Goal: Task Accomplishment & Management: Complete application form

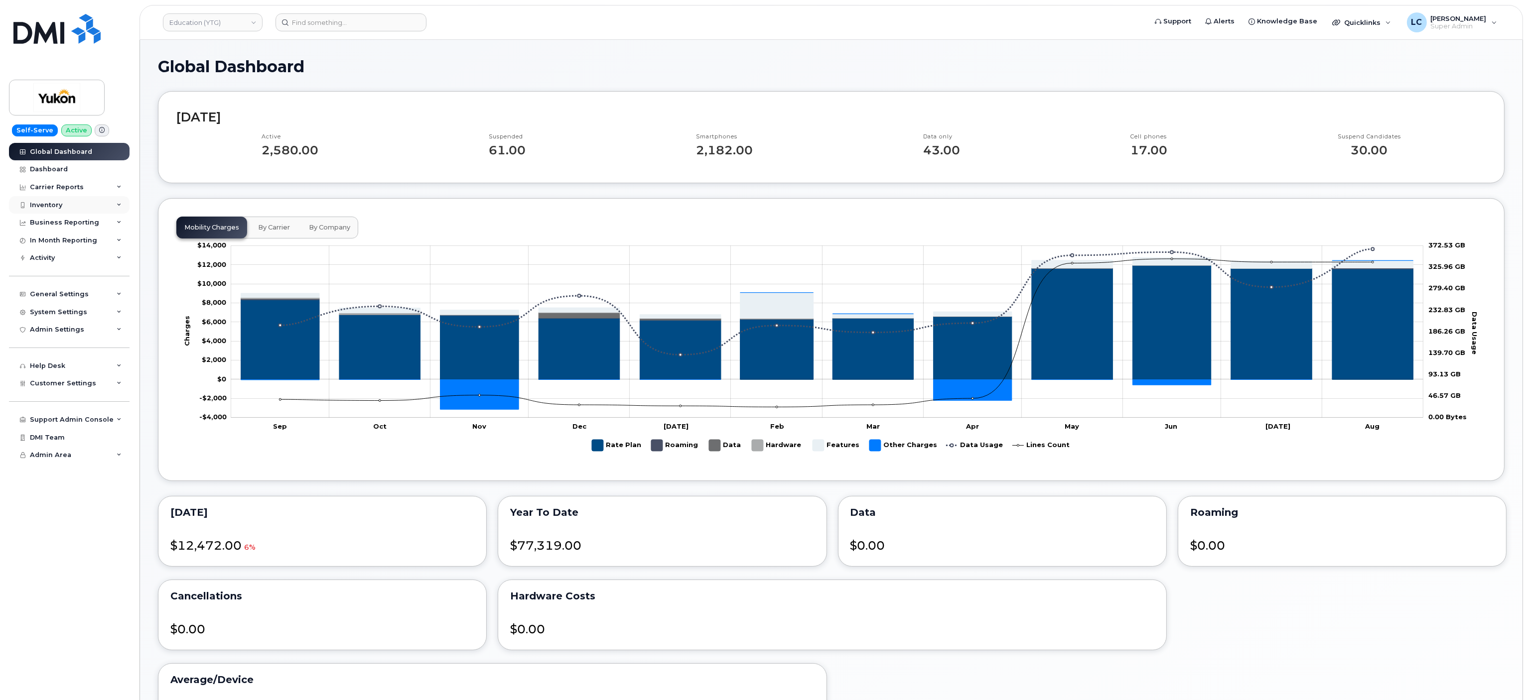
click at [64, 204] on div "Inventory" at bounding box center [69, 205] width 121 height 18
click at [66, 217] on link "Mobility Devices" at bounding box center [77, 223] width 103 height 19
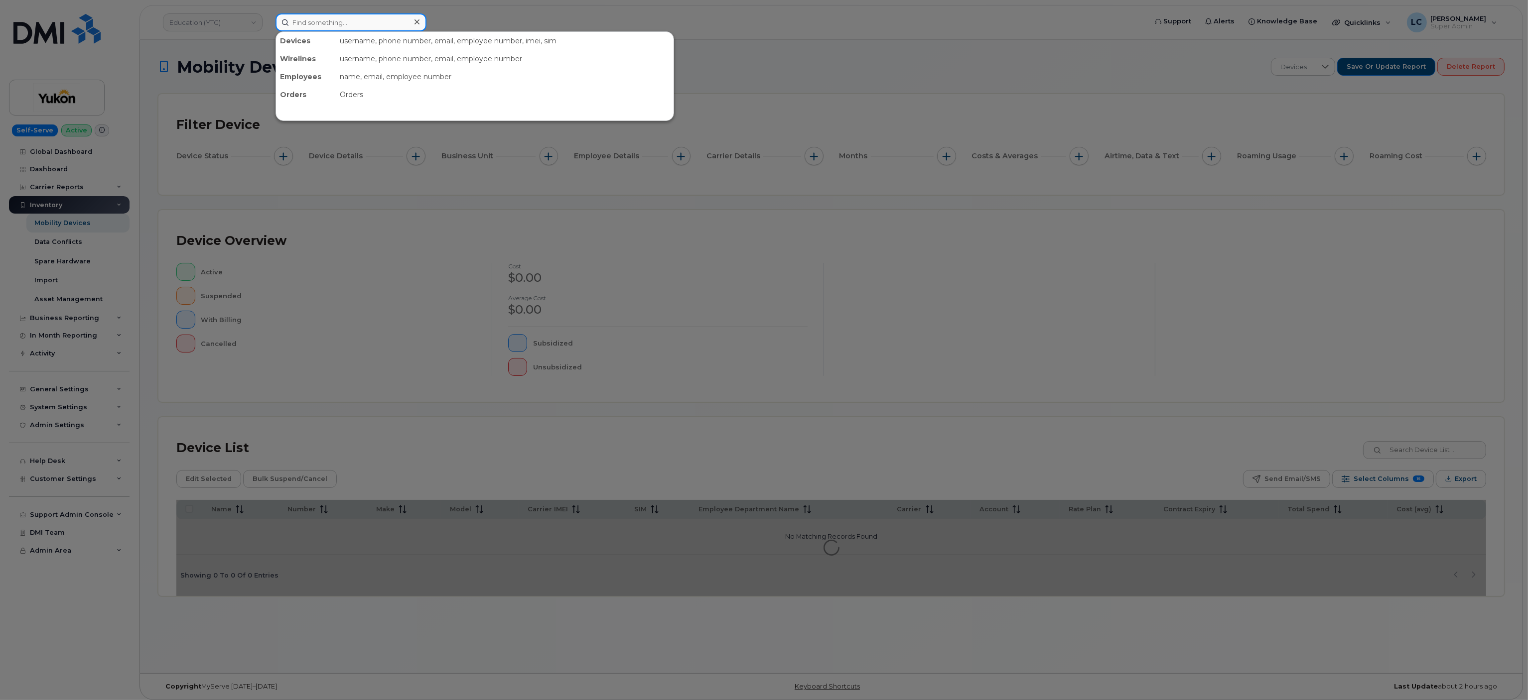
click at [327, 20] on input at bounding box center [350, 22] width 151 height 18
type input "8673320254"
click at [464, 83] on link "Go to Sign In Page" at bounding box center [474, 85] width 77 height 18
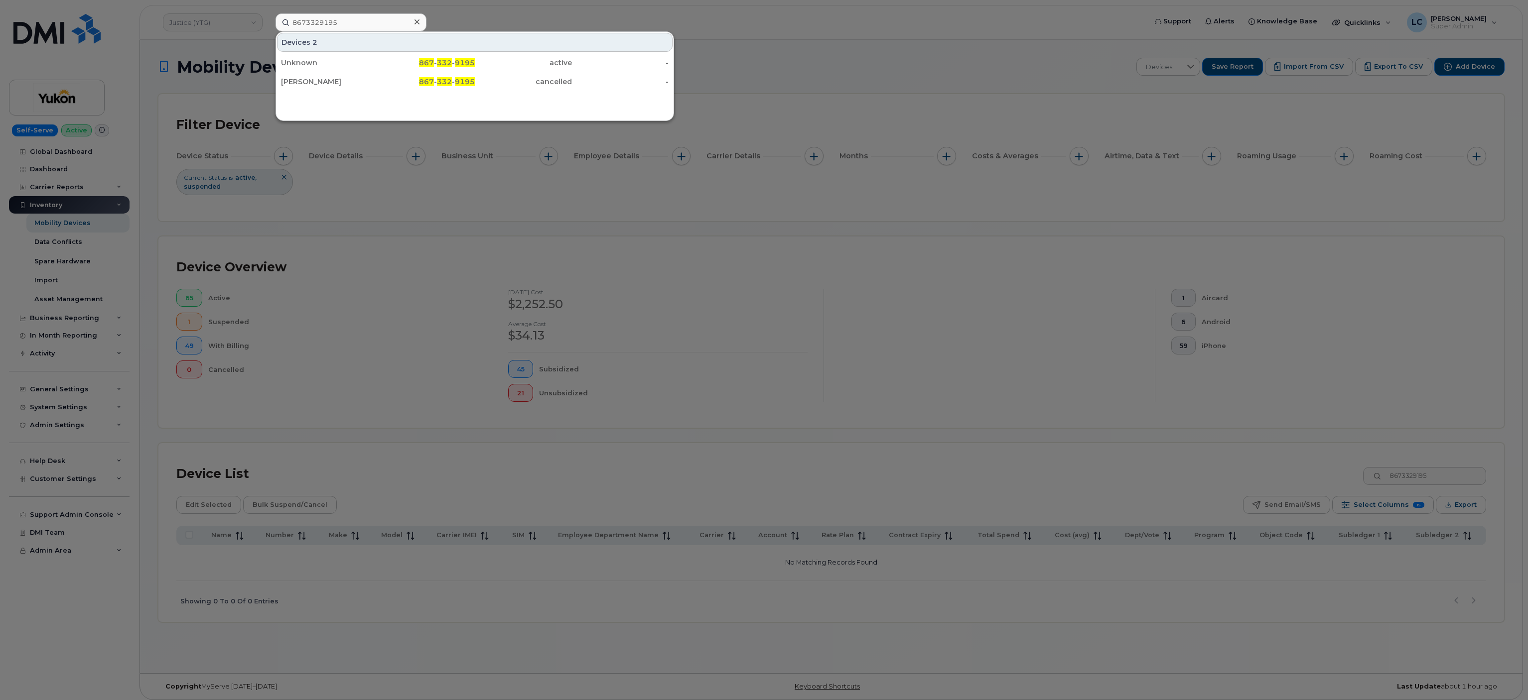
scroll to position [5, 0]
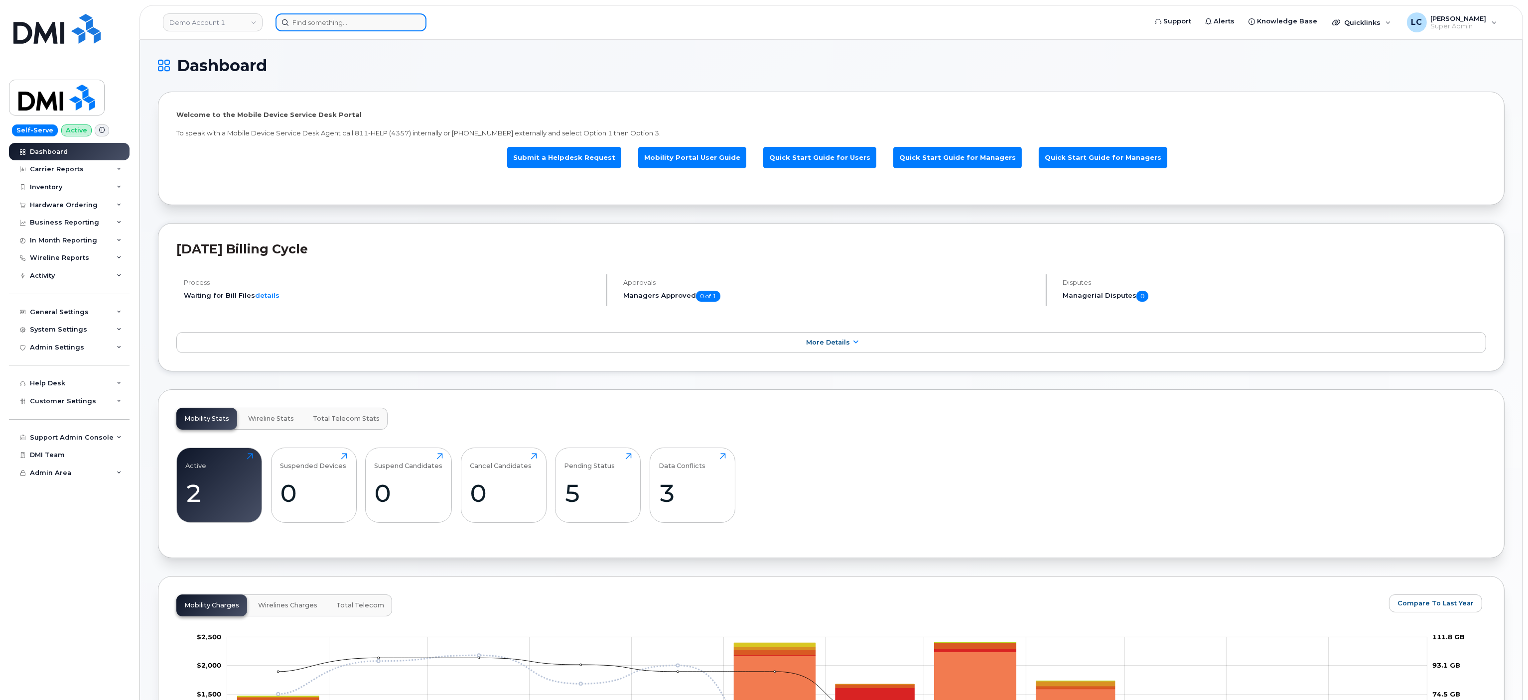
click at [336, 27] on input at bounding box center [350, 22] width 151 height 18
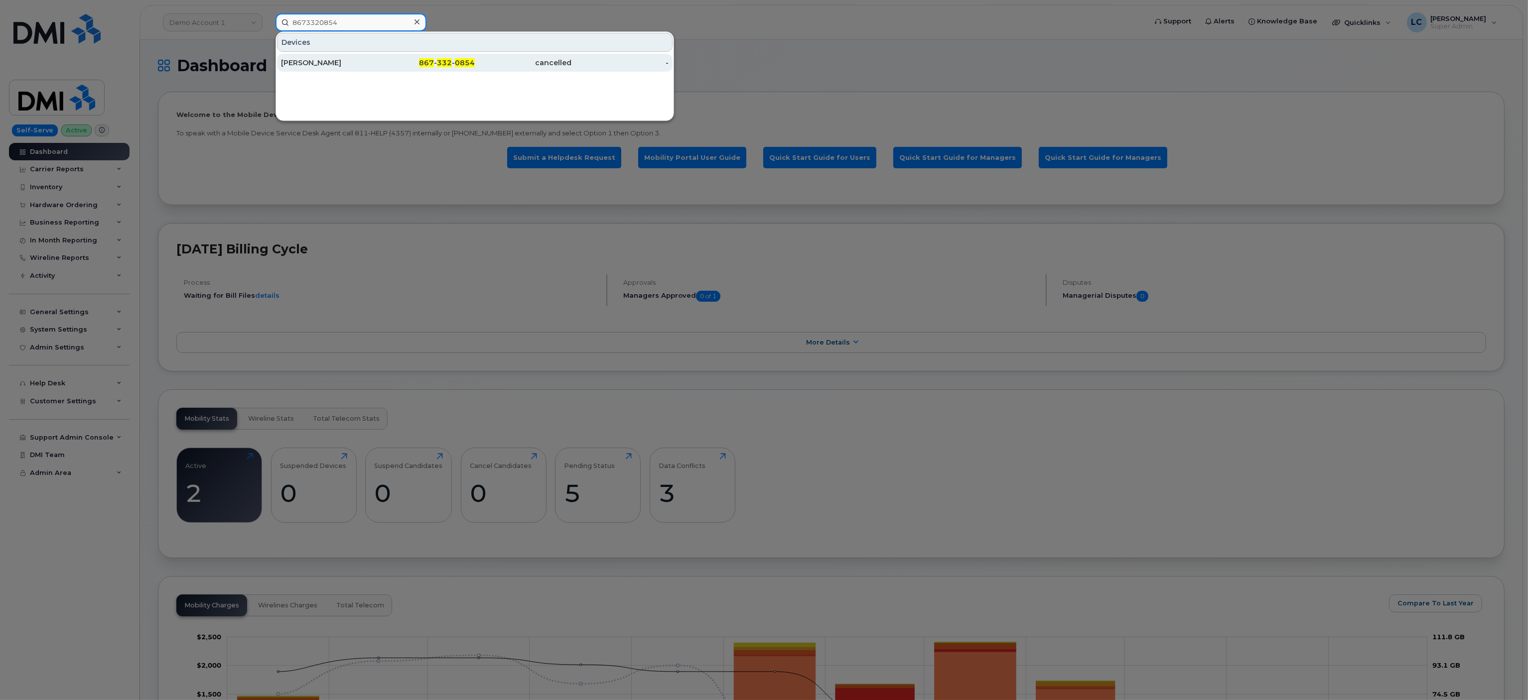
type input "8673320854"
click at [424, 63] on span "867" at bounding box center [426, 62] width 15 height 9
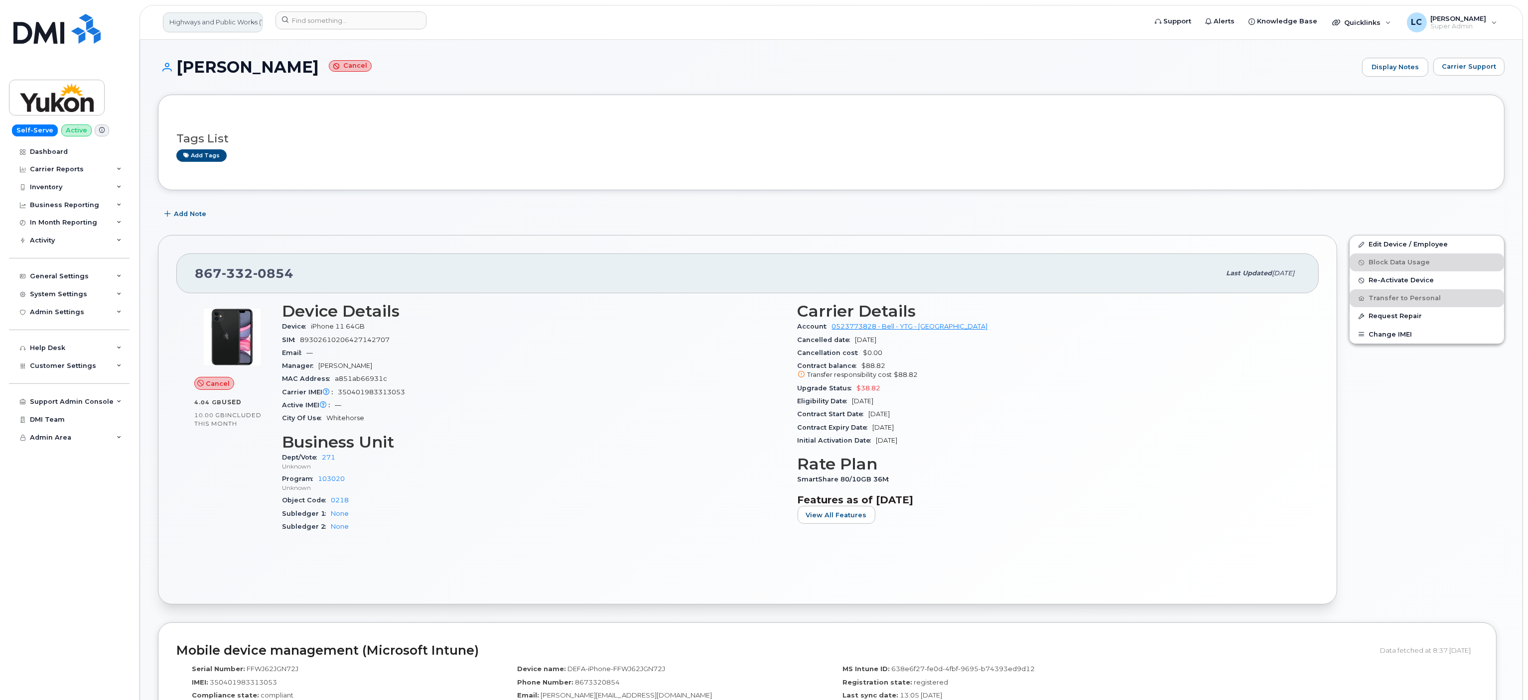
click at [237, 24] on link "Highways and Public Works (YTG)" at bounding box center [213, 22] width 100 height 20
click at [251, 57] on input at bounding box center [237, 54] width 131 height 20
type input "FLSD"
click at [221, 101] on link "FLSD (YTG)" at bounding box center [237, 100] width 146 height 20
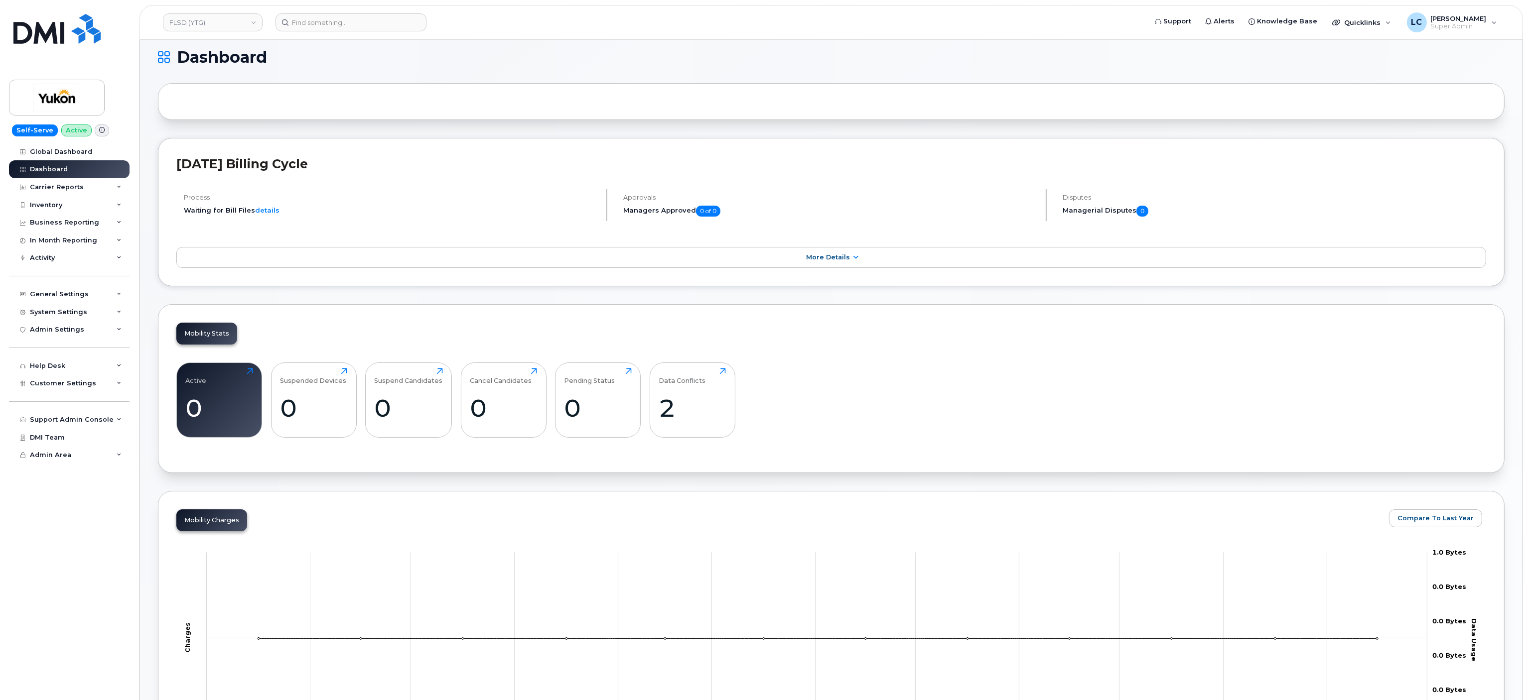
scroll to position [11, 0]
click at [91, 200] on div "Inventory" at bounding box center [69, 205] width 121 height 18
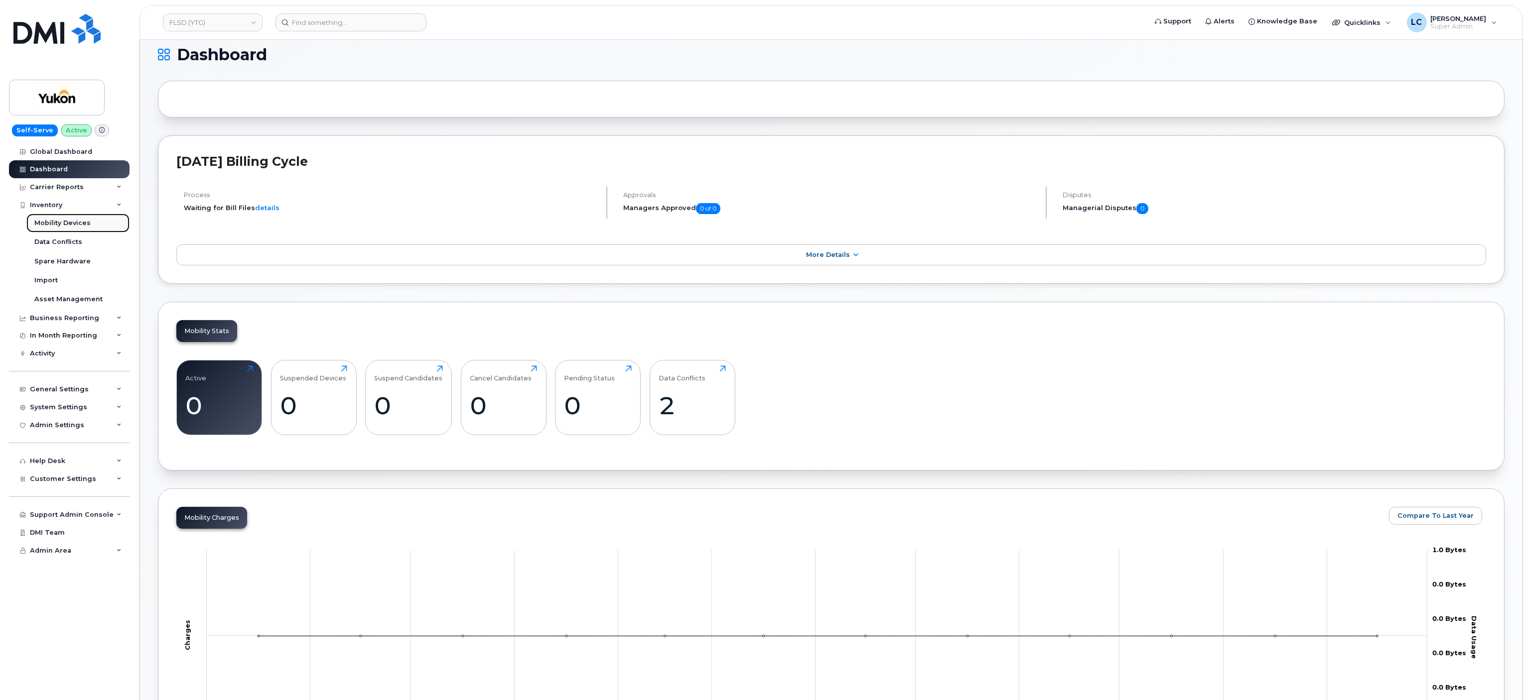
click at [84, 217] on link "Mobility Devices" at bounding box center [77, 223] width 103 height 19
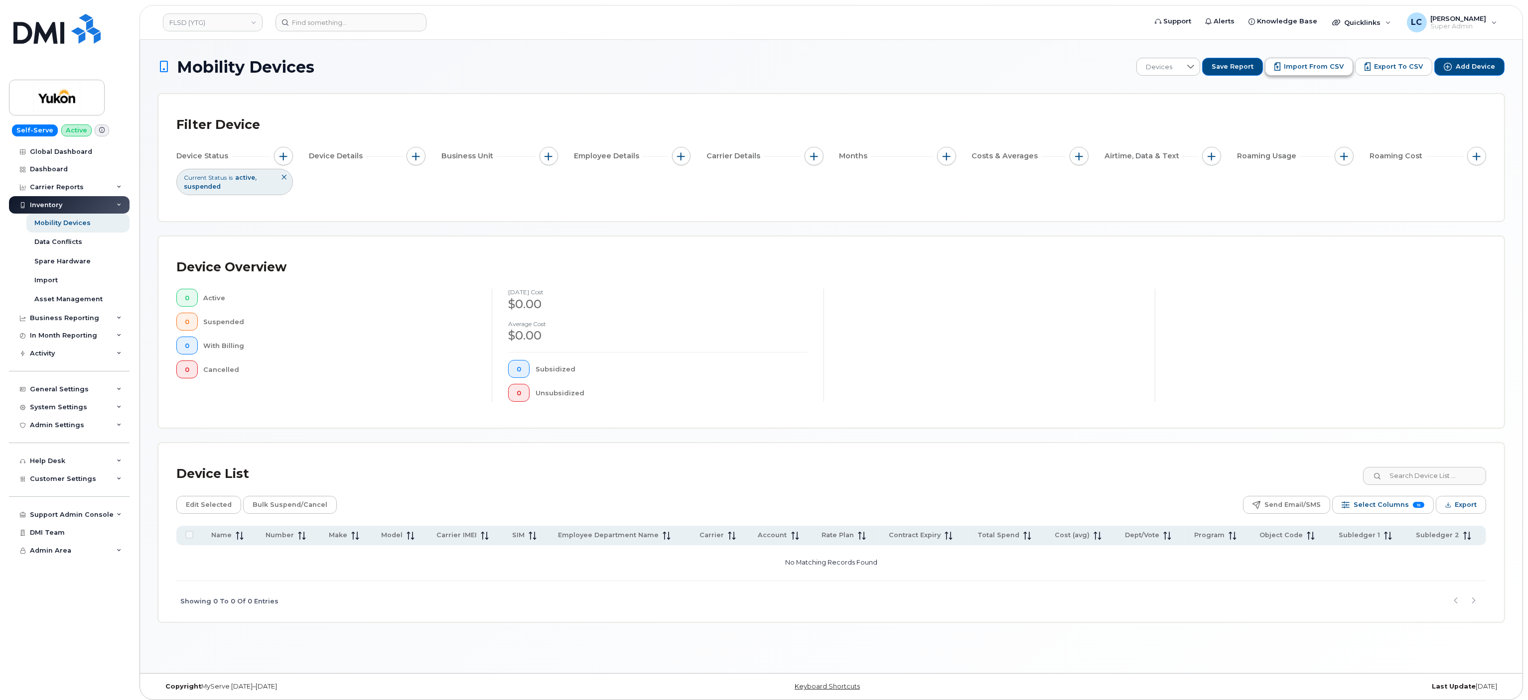
click at [1333, 63] on span "Import from CSV" at bounding box center [1314, 66] width 60 height 9
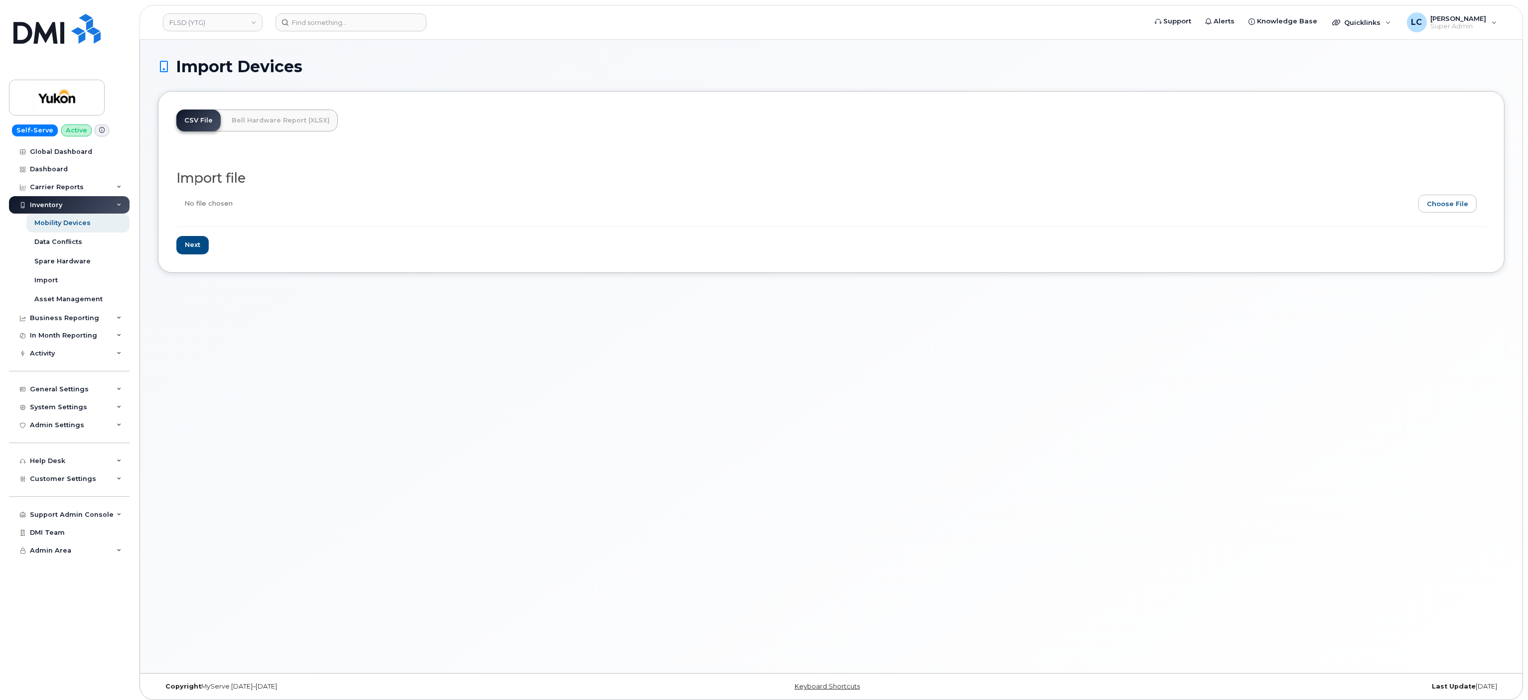
click at [1466, 205] on input "file" at bounding box center [827, 206] width 1302 height 23
type input "C:\fakepath\FLSDCSV.csv"
click at [205, 245] on input "Next" at bounding box center [192, 245] width 32 height 18
type input "Loading..."
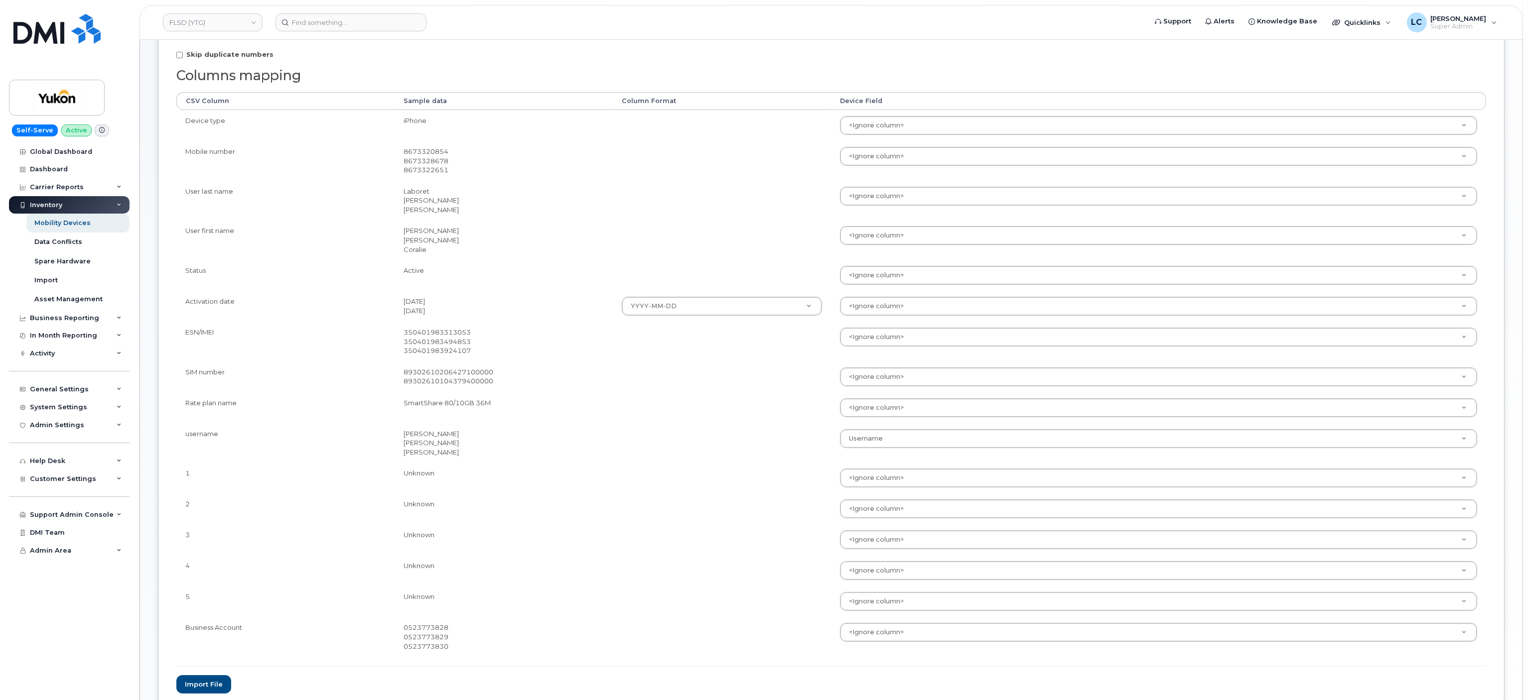
scroll to position [185, 0]
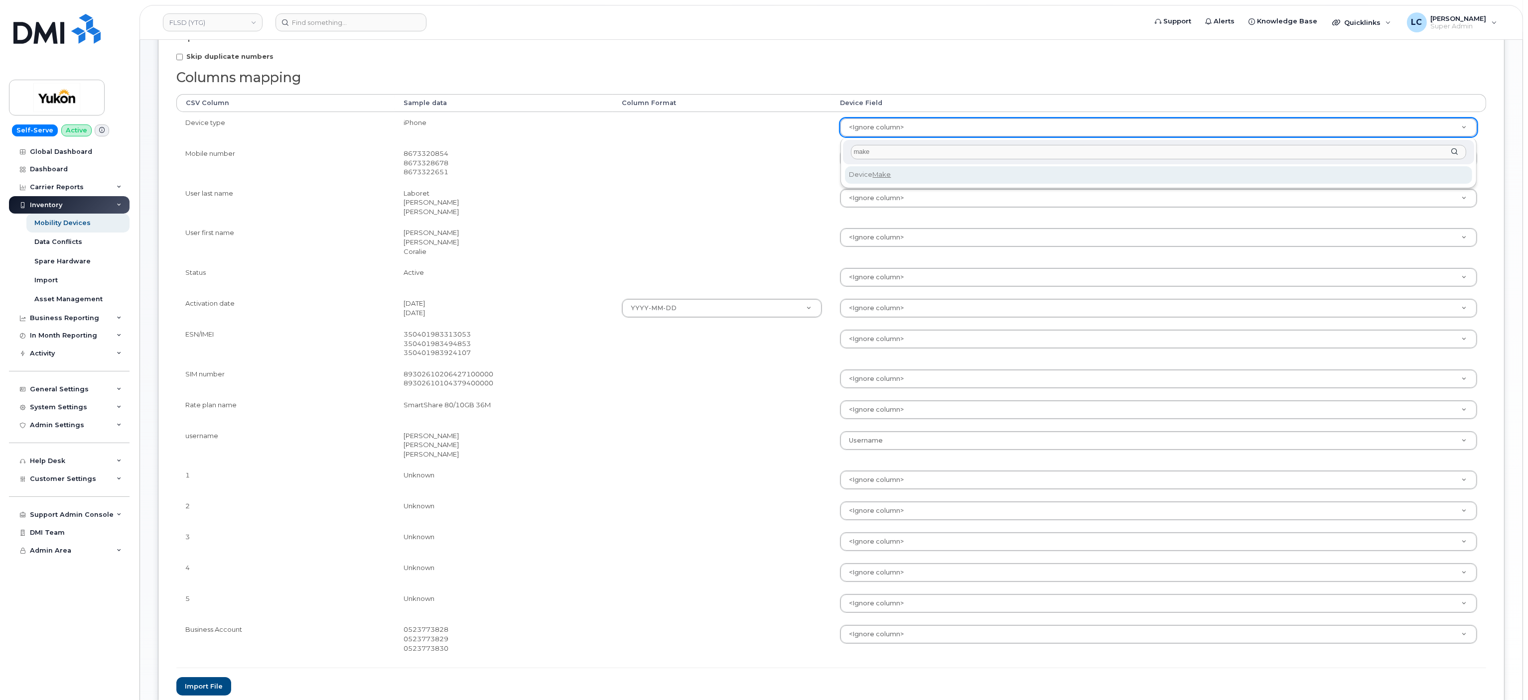
type input "make"
select select "device_make_id"
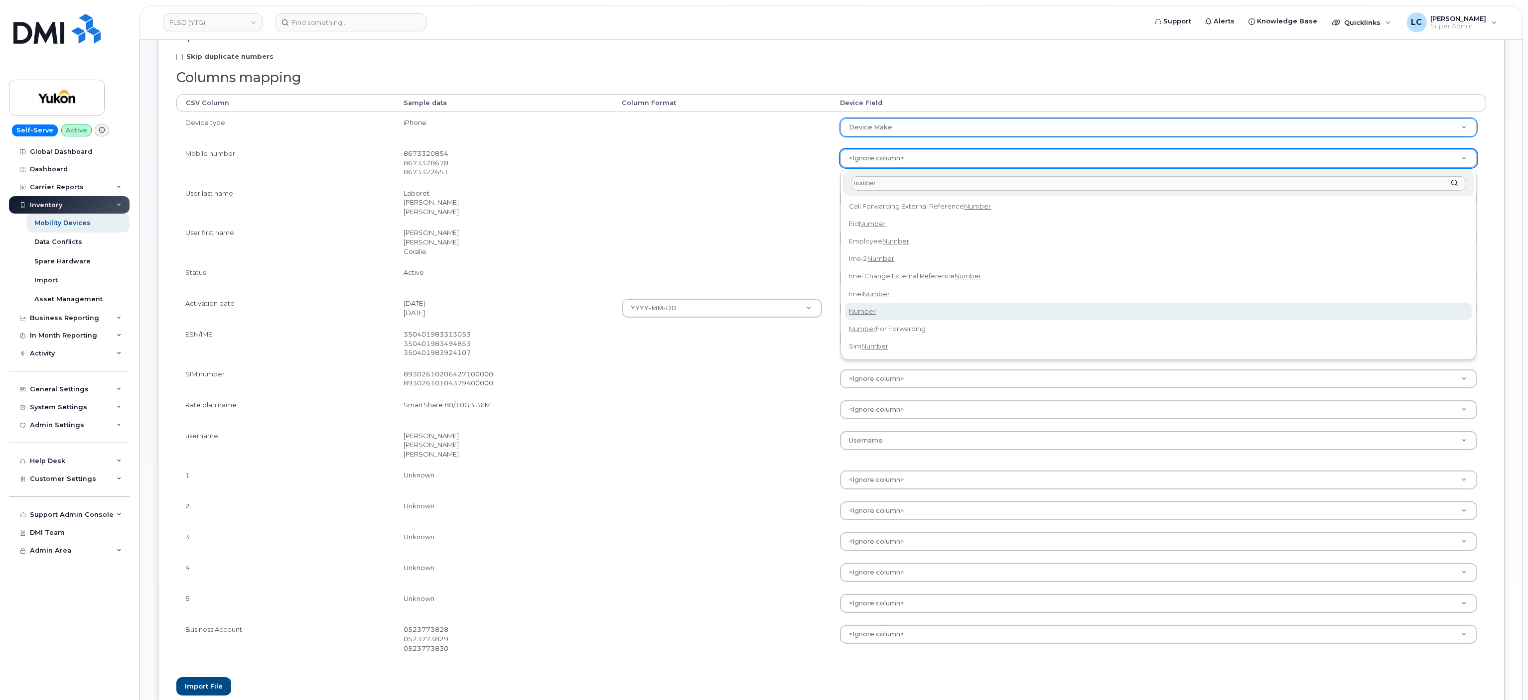
type input "number"
select select "number"
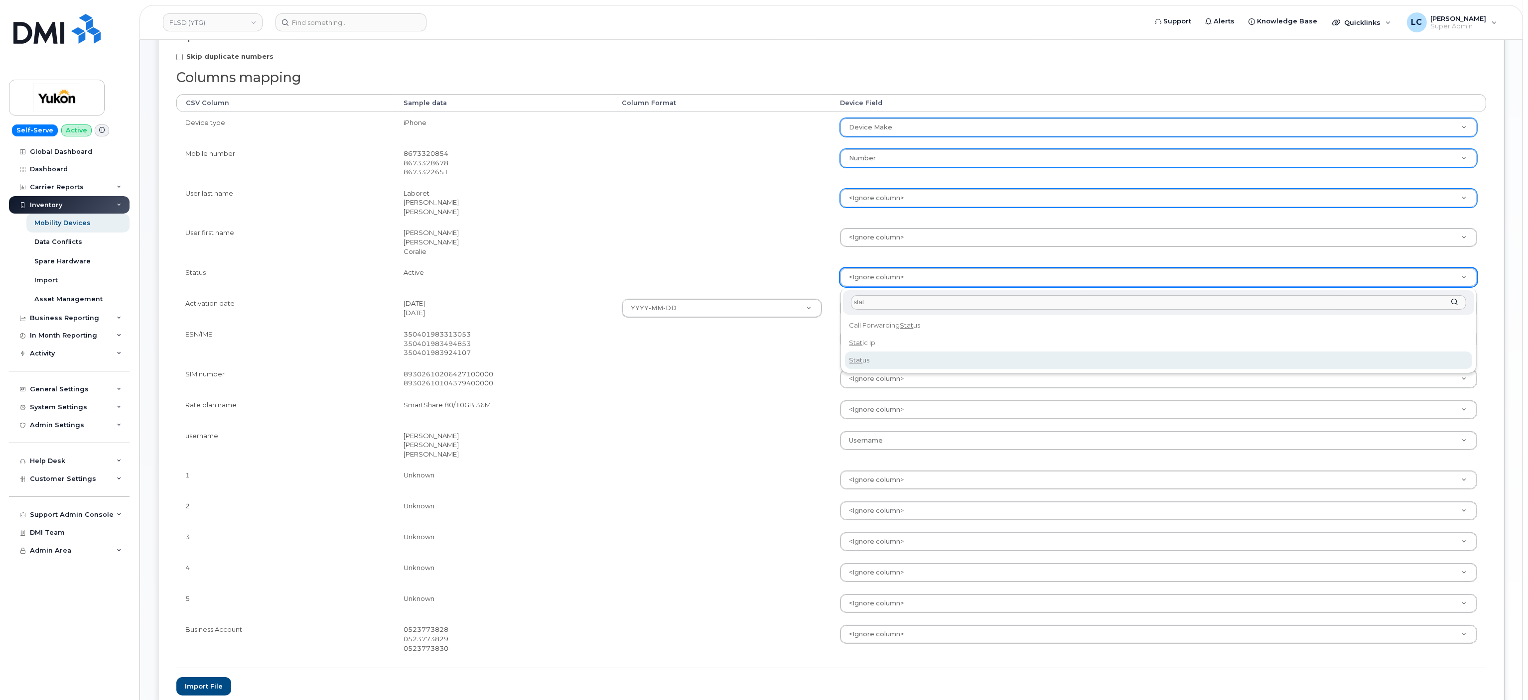
type input "stat"
select select "status"
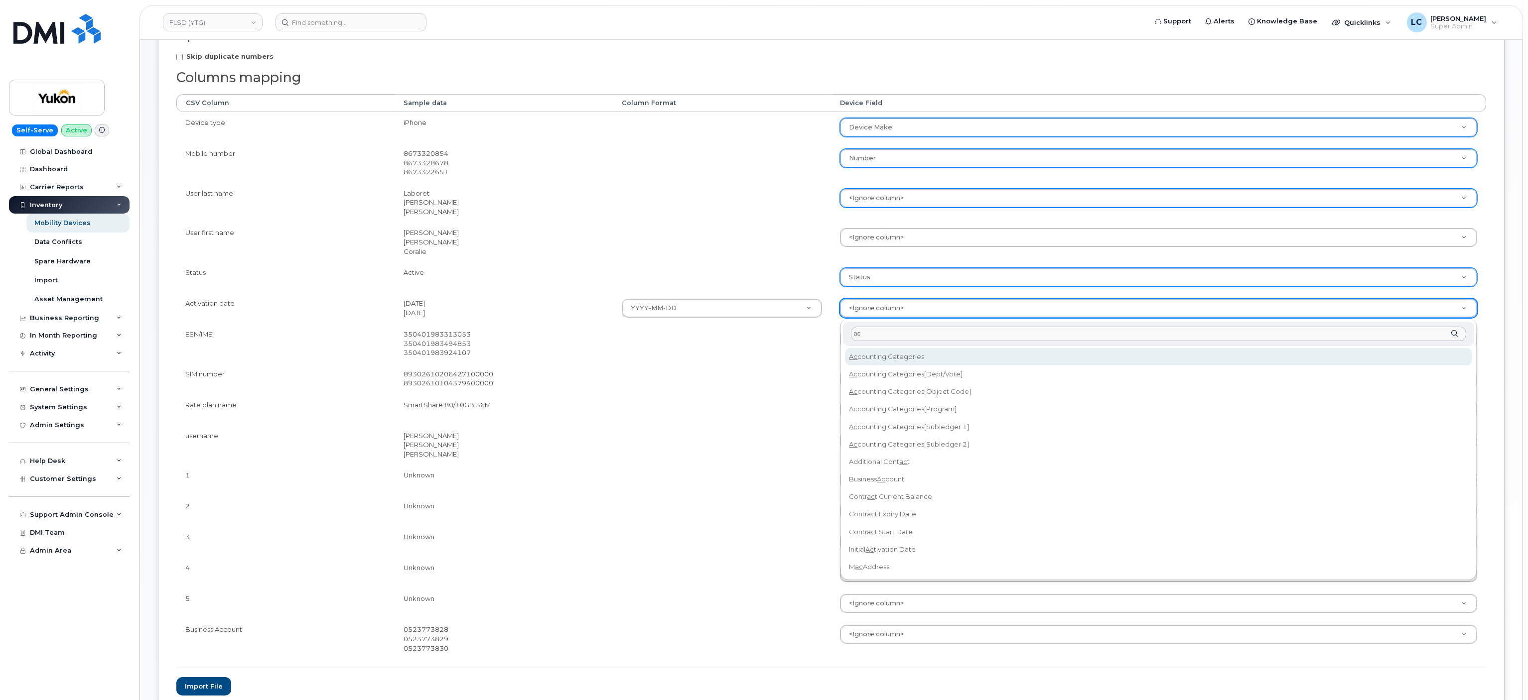
type input "act"
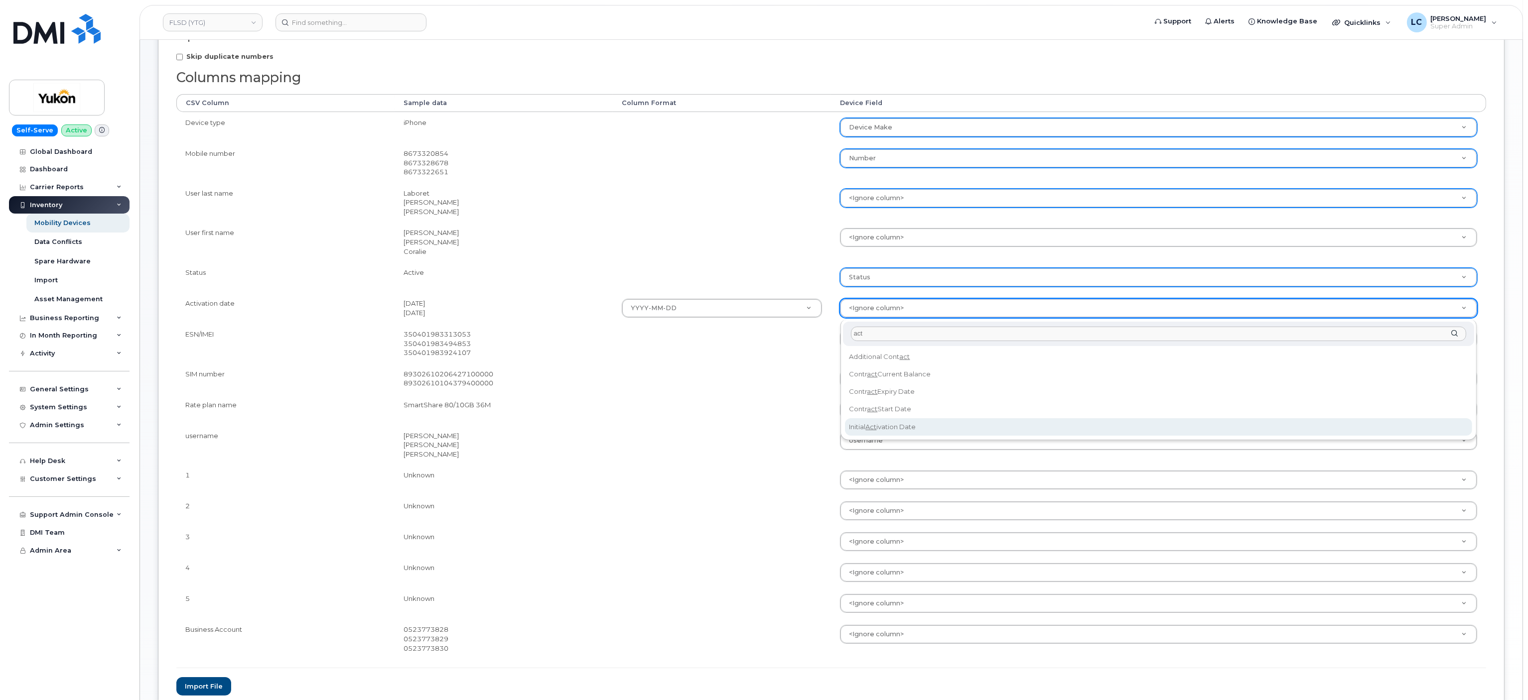
select select "initial_activation_date"
click at [901, 428] on td "Username Accounting Categories Accounting Categories[Dept/Vote] Accounting Cate…" at bounding box center [1158, 445] width 655 height 40
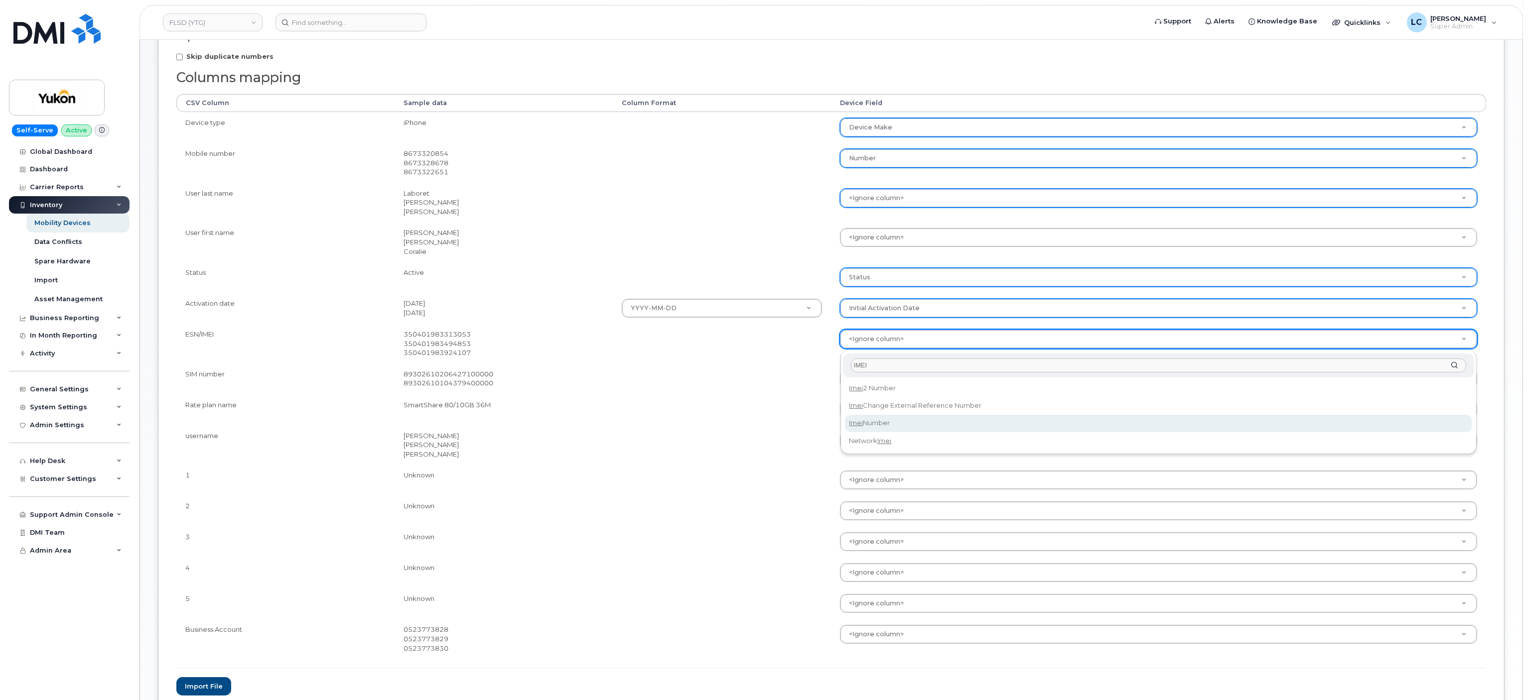
type input "IMEI"
select select "imei_number"
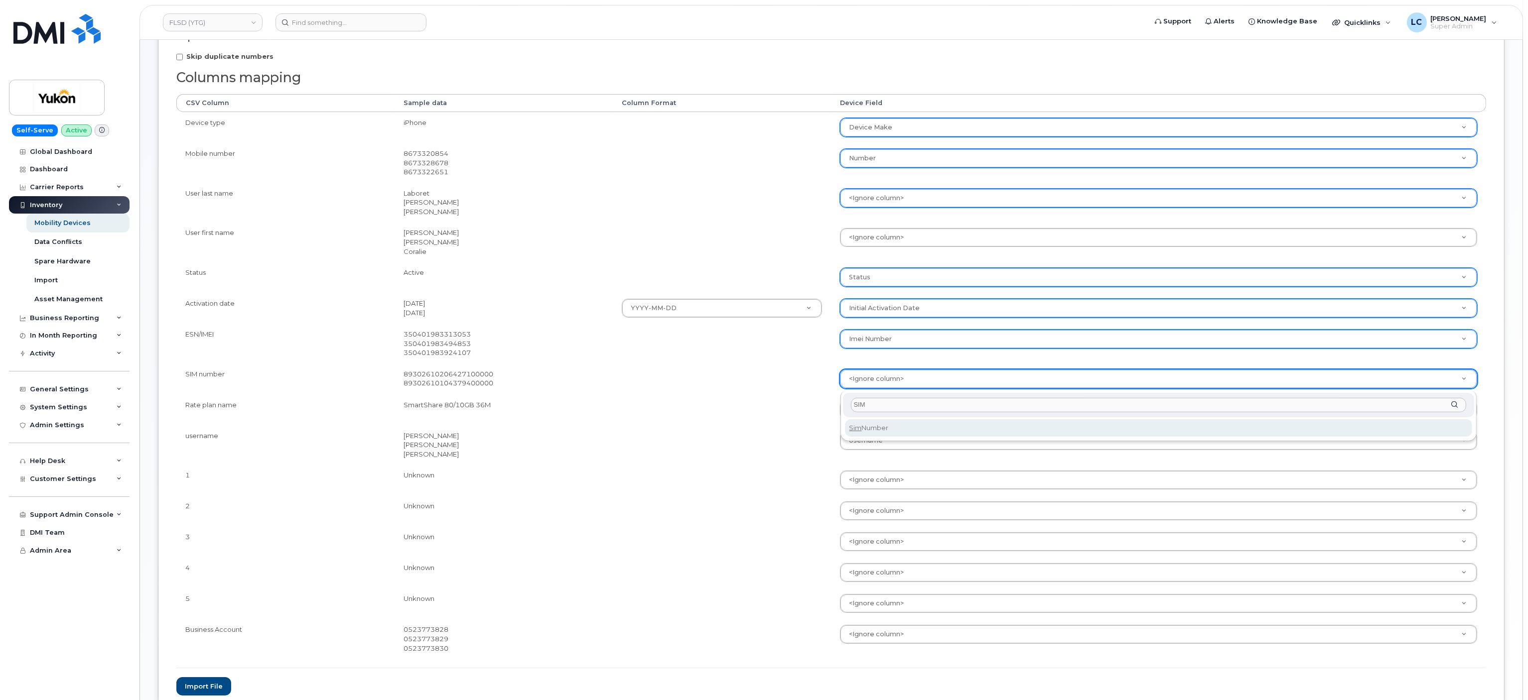
type input "SIM"
select select "sim_number"
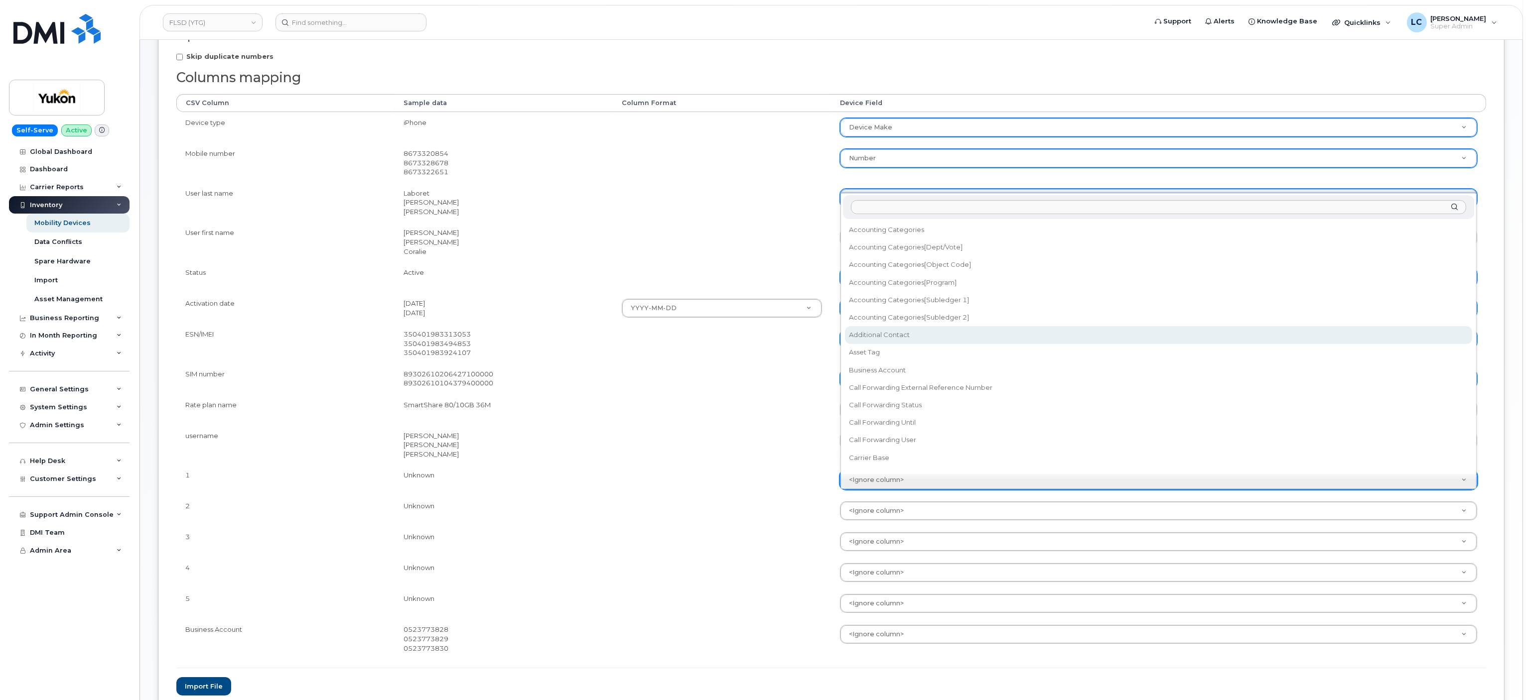
scroll to position [3, 0]
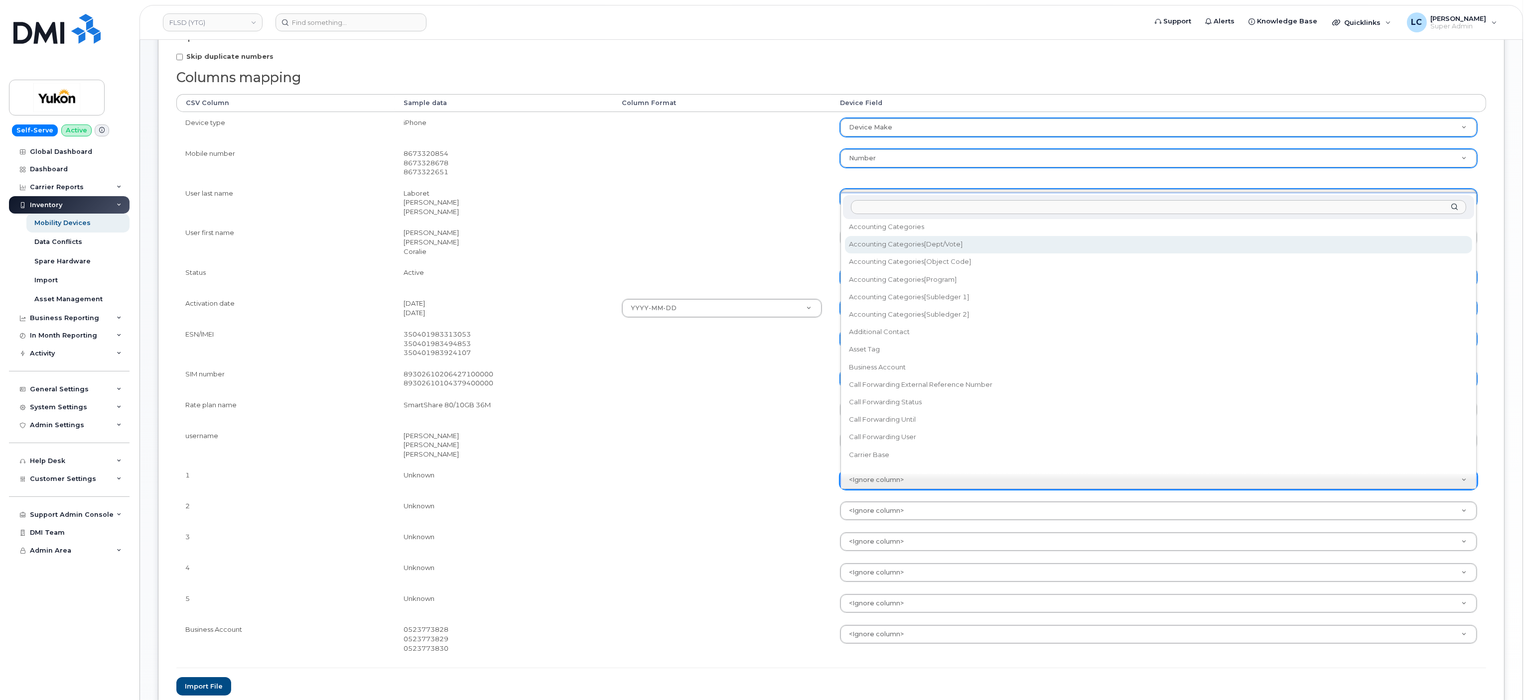
select select "accounting_categories[Dept/Vote]"
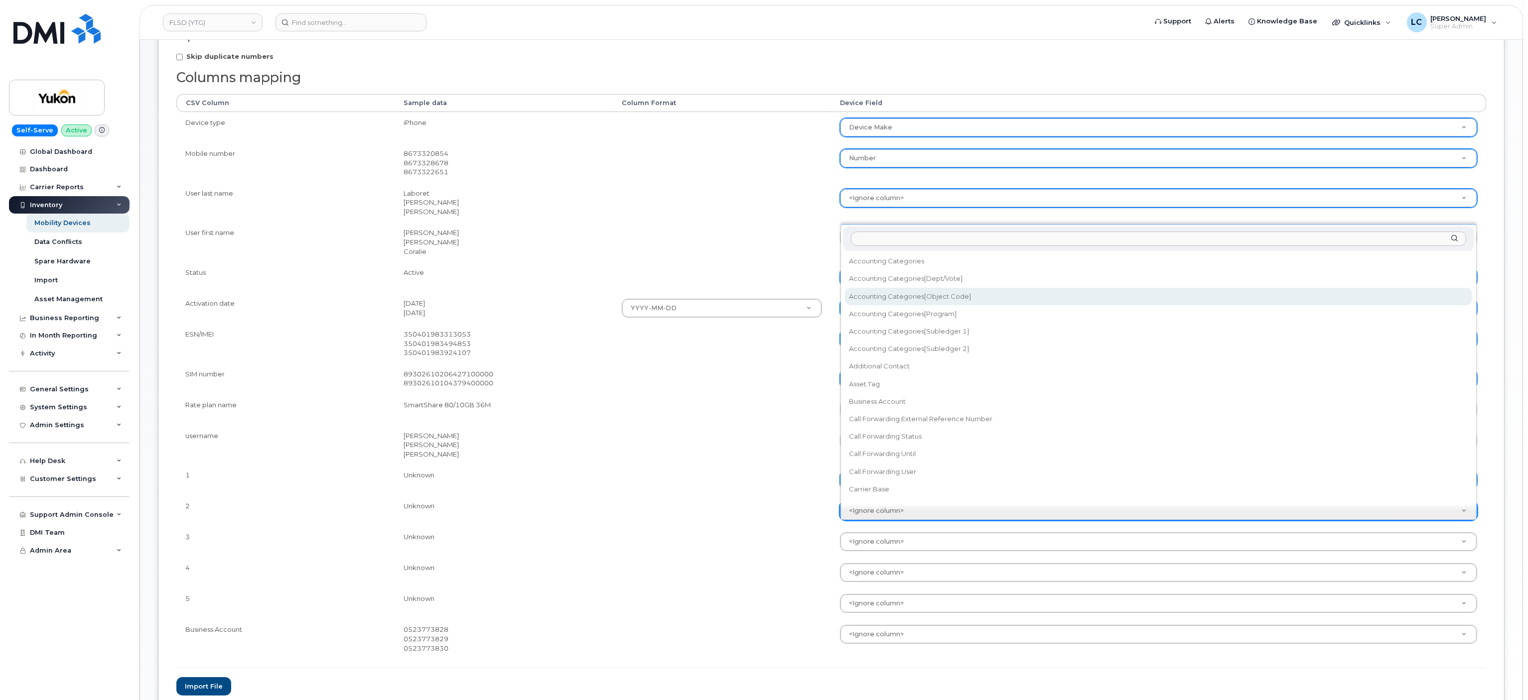
select select "accounting_categories[Object Code]"
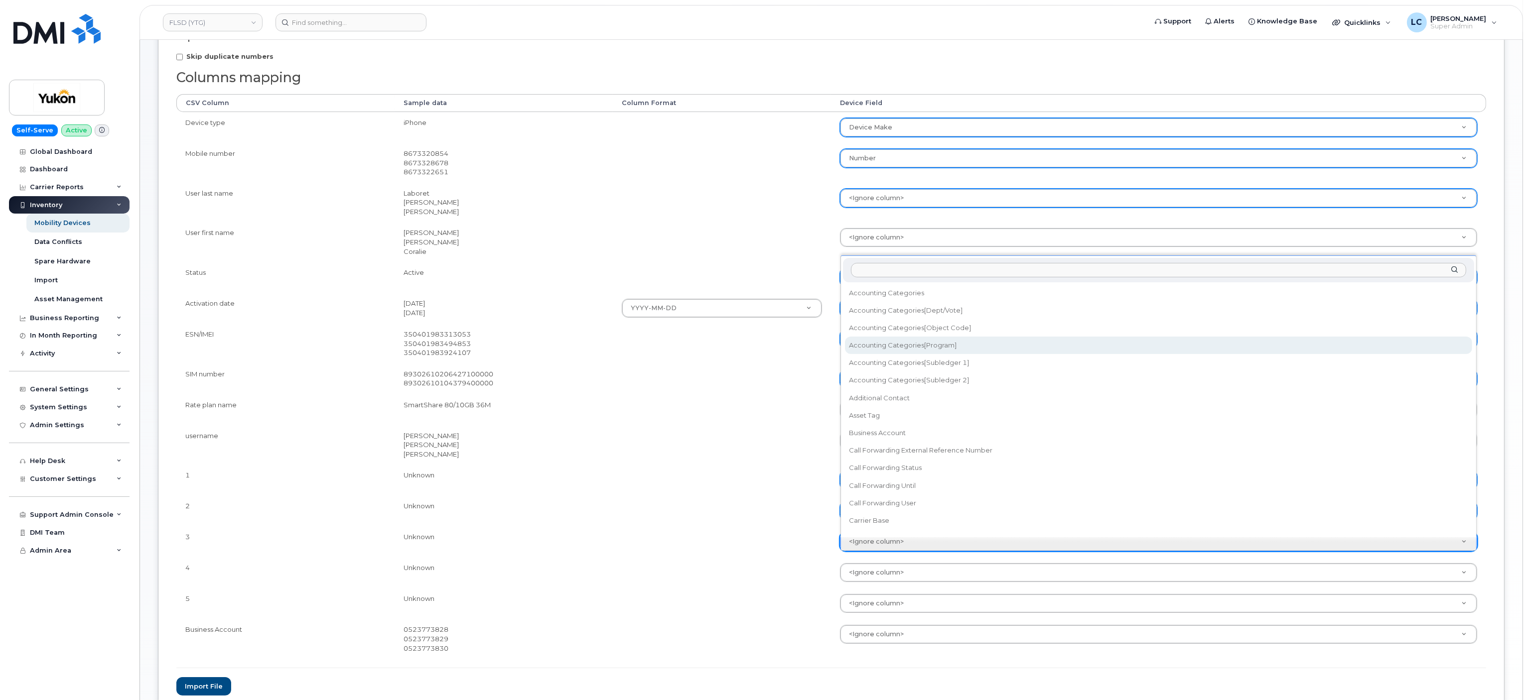
select select "accounting_categories[Program]"
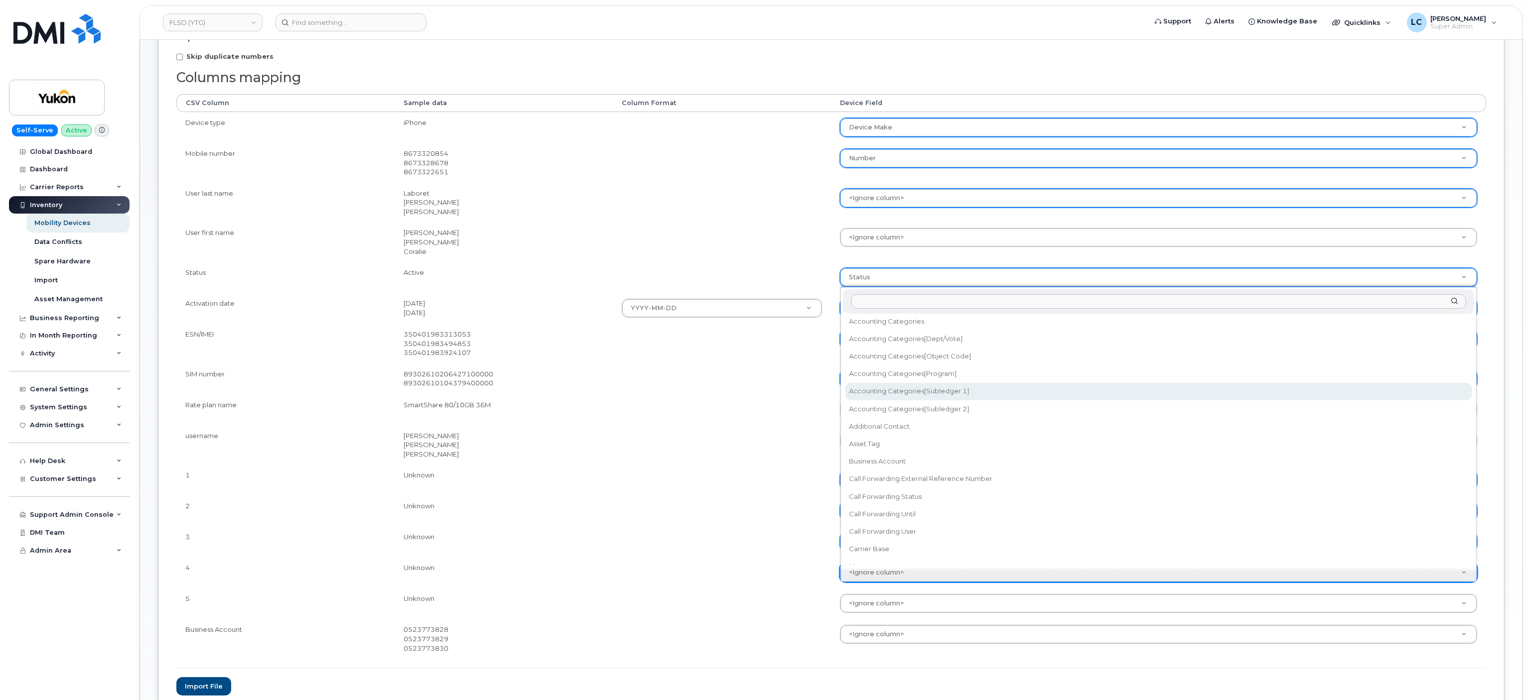
select select "accounting_categories[Subledger 1]"
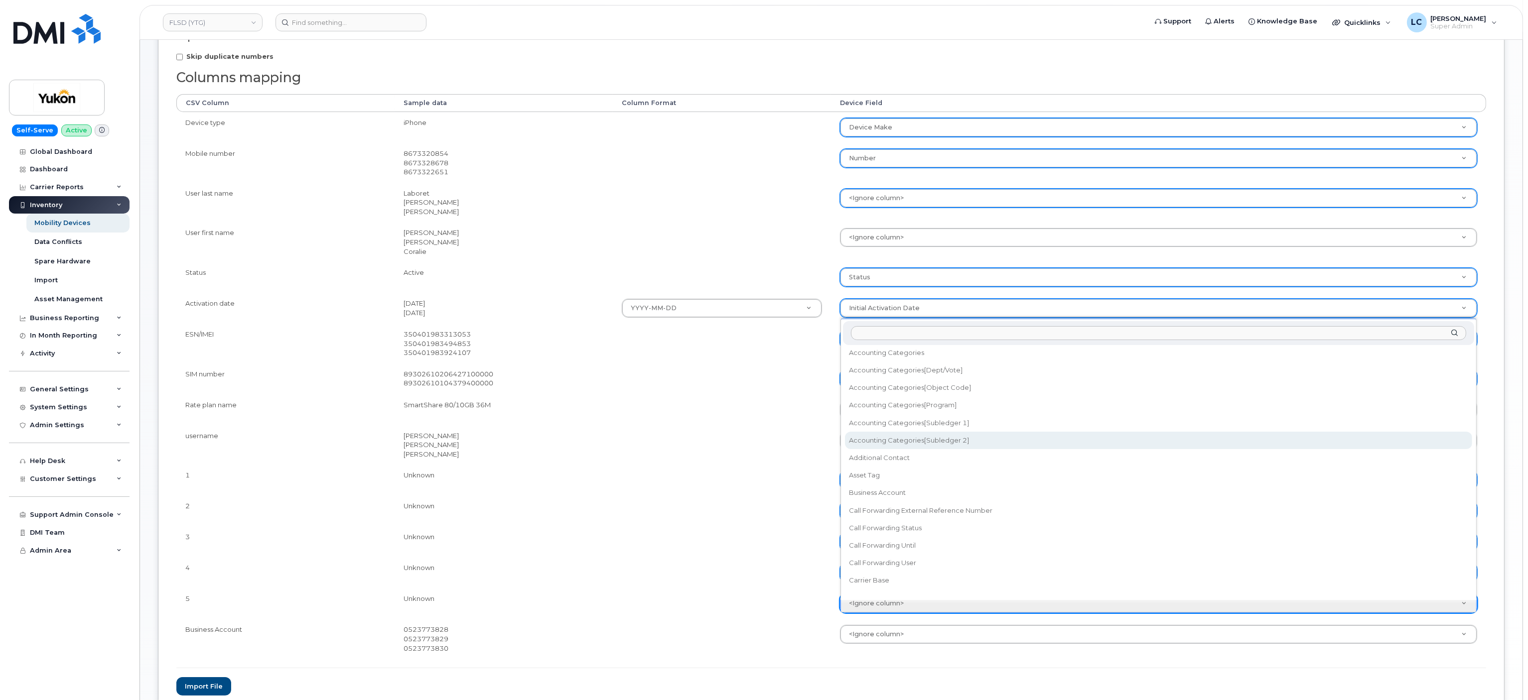
select select "accounting_categories[Subledger 2]"
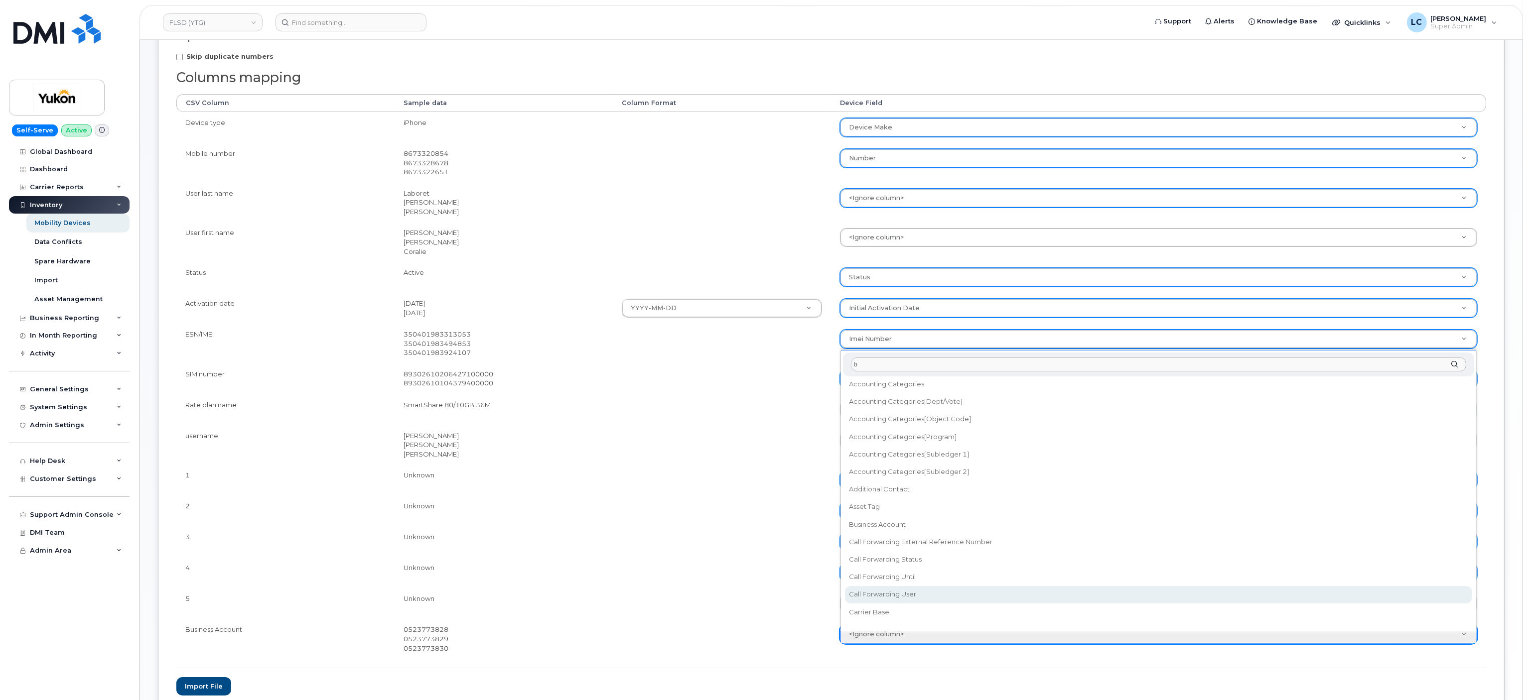
scroll to position [0, 0]
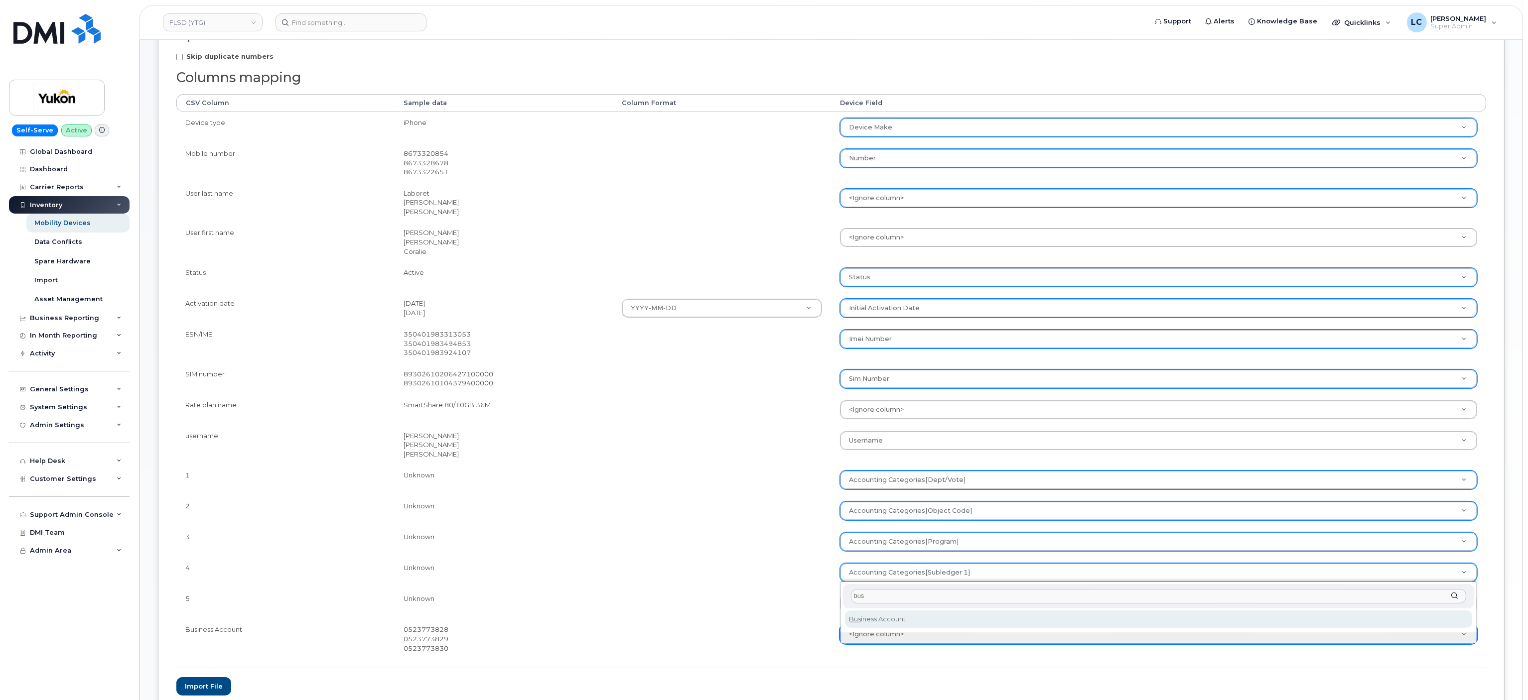
type input "bus"
select select "business_account_id"
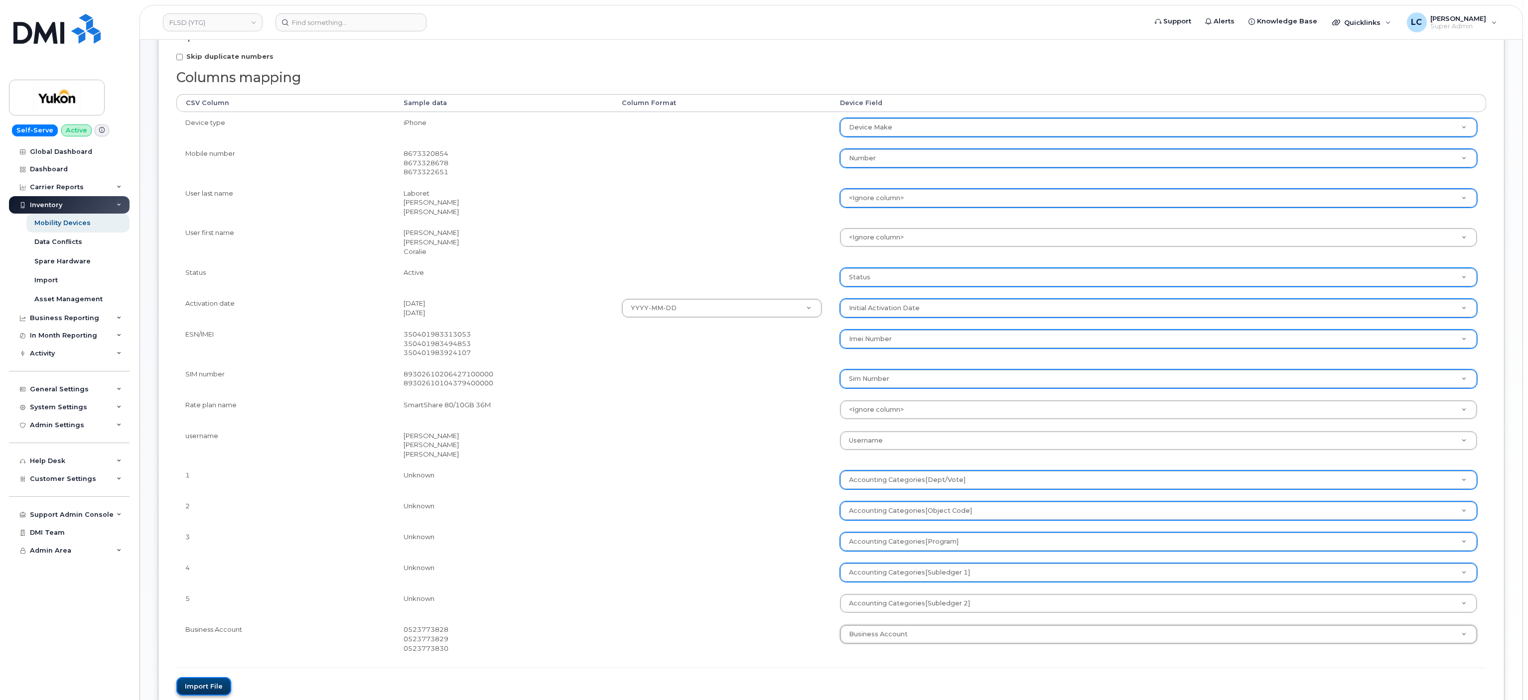
click at [209, 686] on button "Import file" at bounding box center [203, 686] width 55 height 18
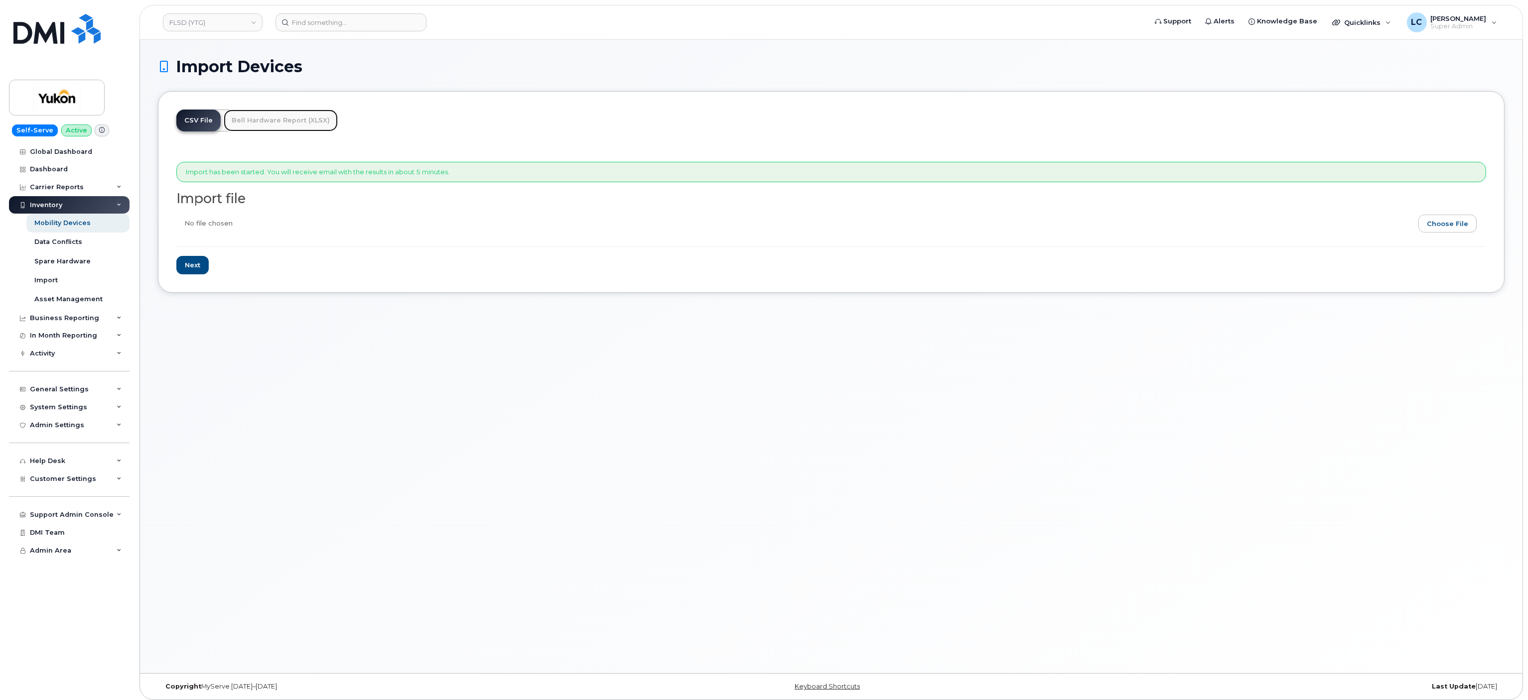
click at [272, 117] on link "Bell Hardware Report (XLSX)" at bounding box center [281, 121] width 114 height 22
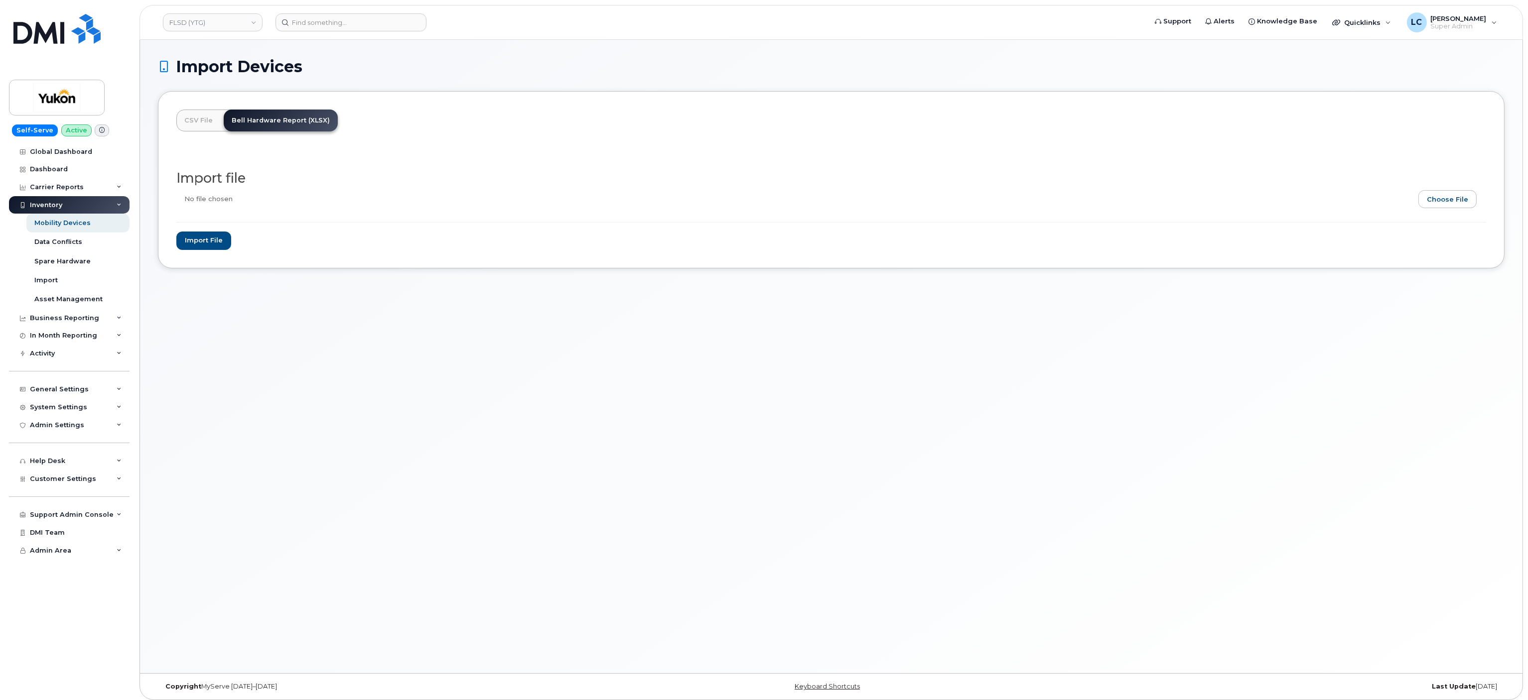
click at [1439, 192] on input "file" at bounding box center [827, 201] width 1302 height 23
type input "C:\fakepath\FLSD.xlsx"
click at [213, 246] on input "Import file" at bounding box center [203, 241] width 55 height 18
type input "Importing..."
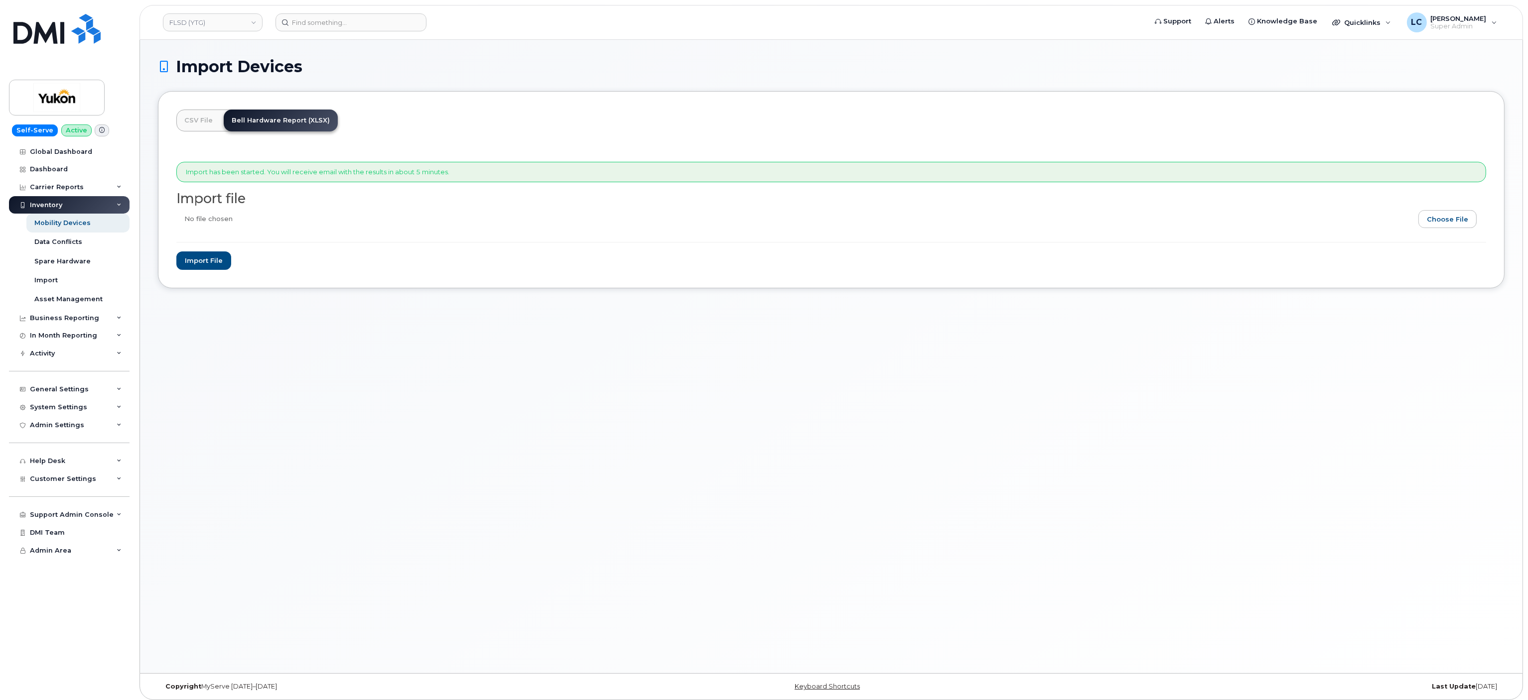
click at [1454, 222] on input "file" at bounding box center [827, 221] width 1302 height 23
type input "C:\fakepath\FLSDCSV.csv"
click at [212, 260] on input "Import file" at bounding box center [203, 261] width 55 height 18
type input "Importing..."
click at [204, 121] on link "CSV File" at bounding box center [198, 121] width 44 height 22
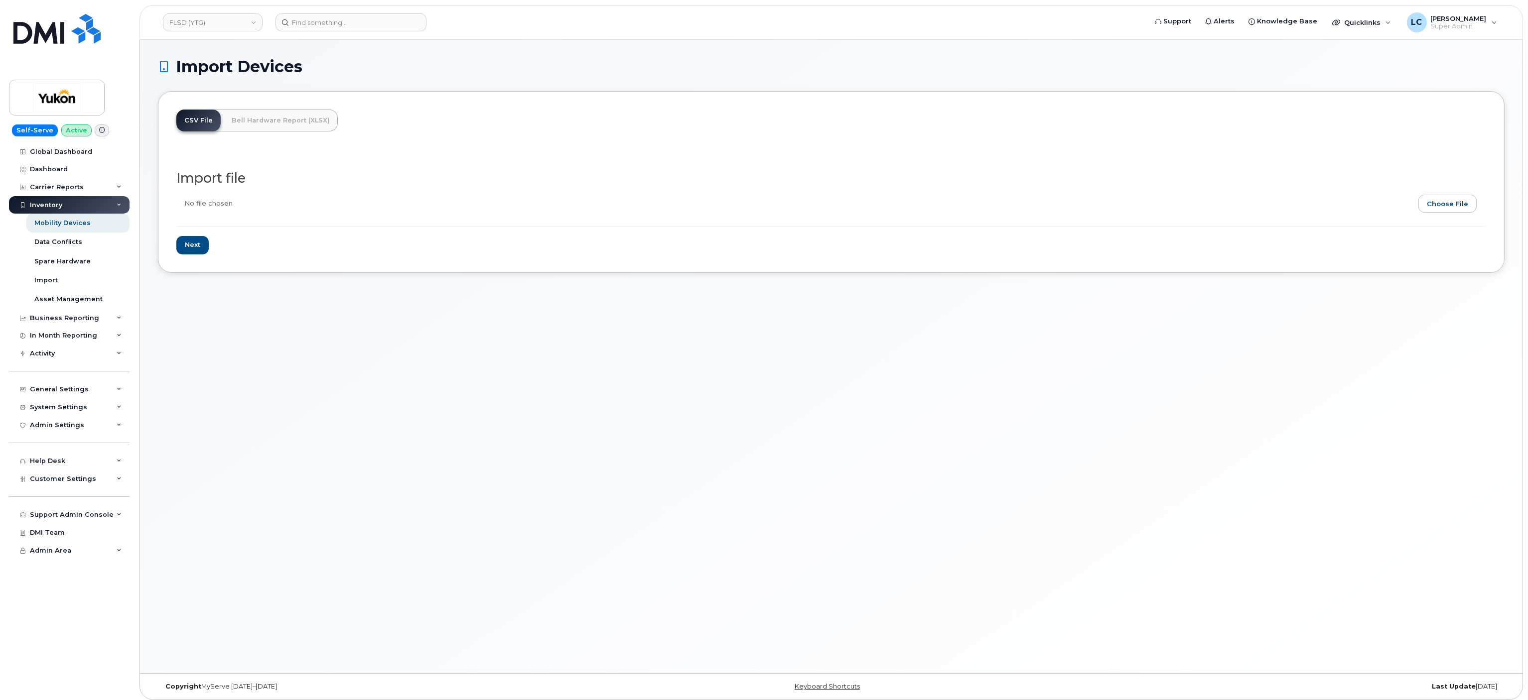
click at [1450, 200] on input "file" at bounding box center [827, 206] width 1302 height 23
type input "C:\fakepath\FLSDCSV.csv"
click at [203, 246] on input "Next" at bounding box center [192, 245] width 32 height 18
type input "Loading..."
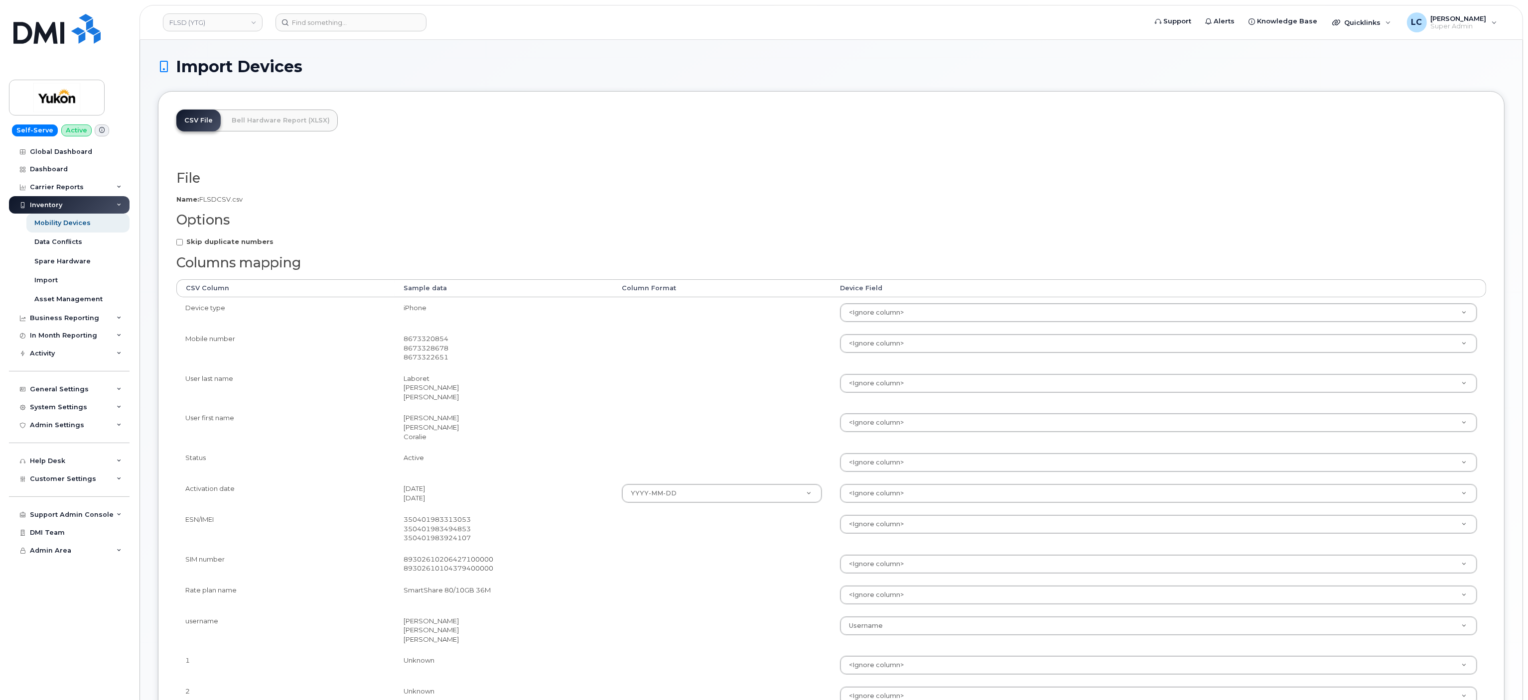
click at [440, 370] on td "Laboret [PERSON_NAME][GEOGRAPHIC_DATA]" at bounding box center [504, 388] width 218 height 40
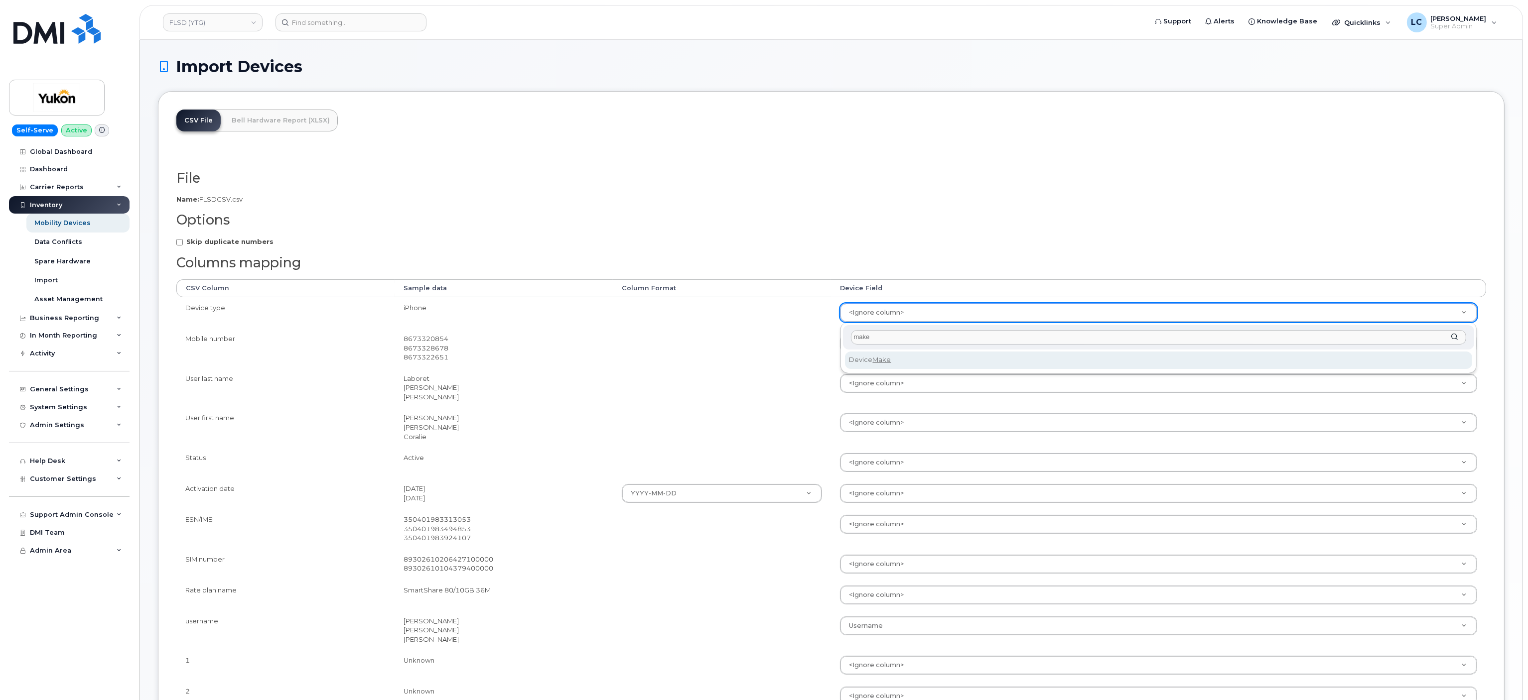
type input "make"
select select "device_make_id"
type input "number"
select select "number"
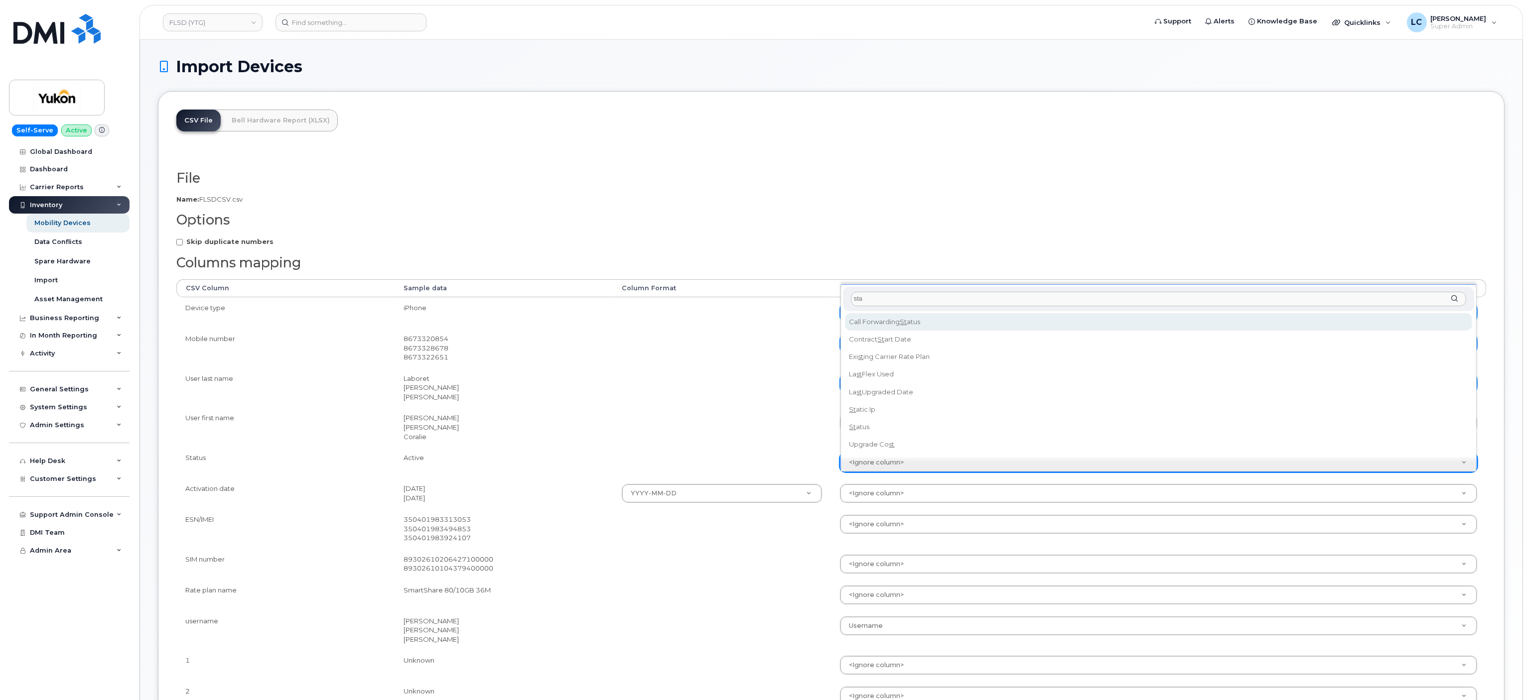
type input "stat"
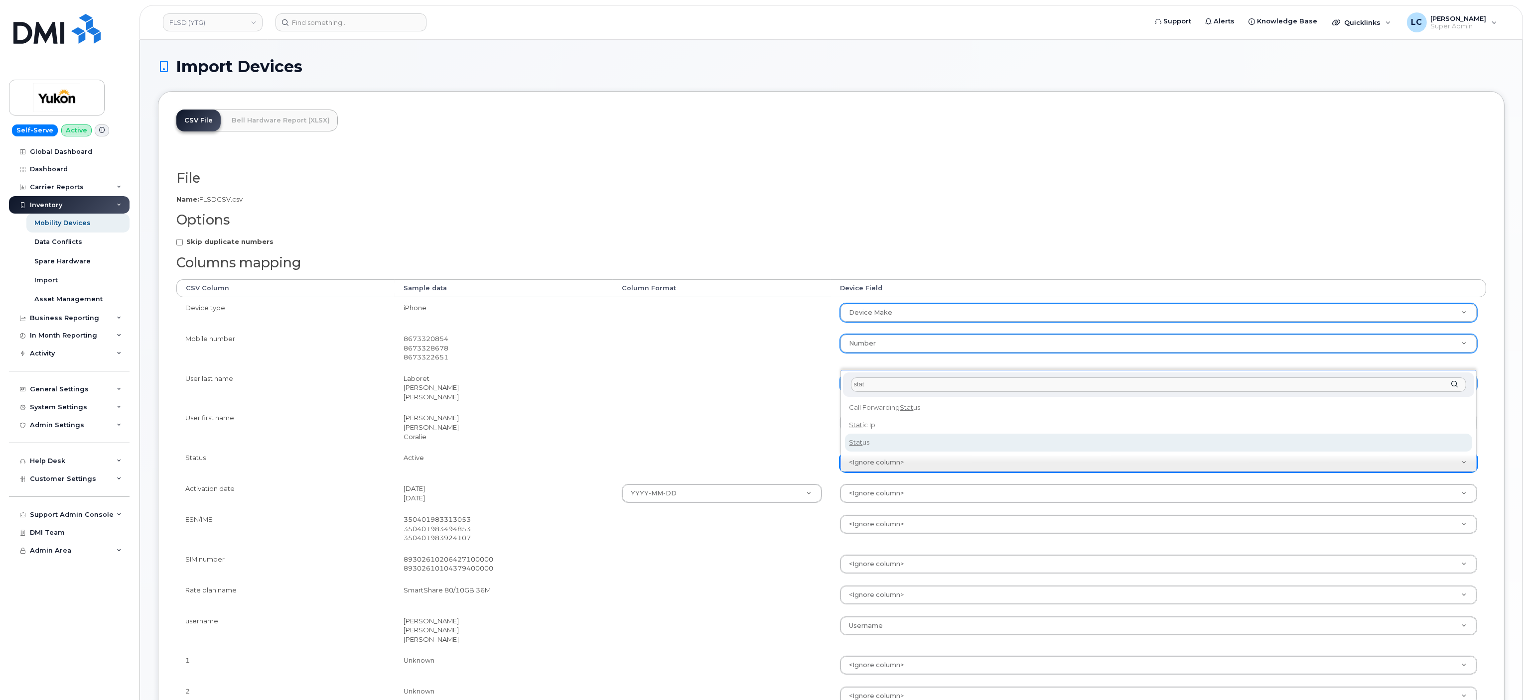
select select "status"
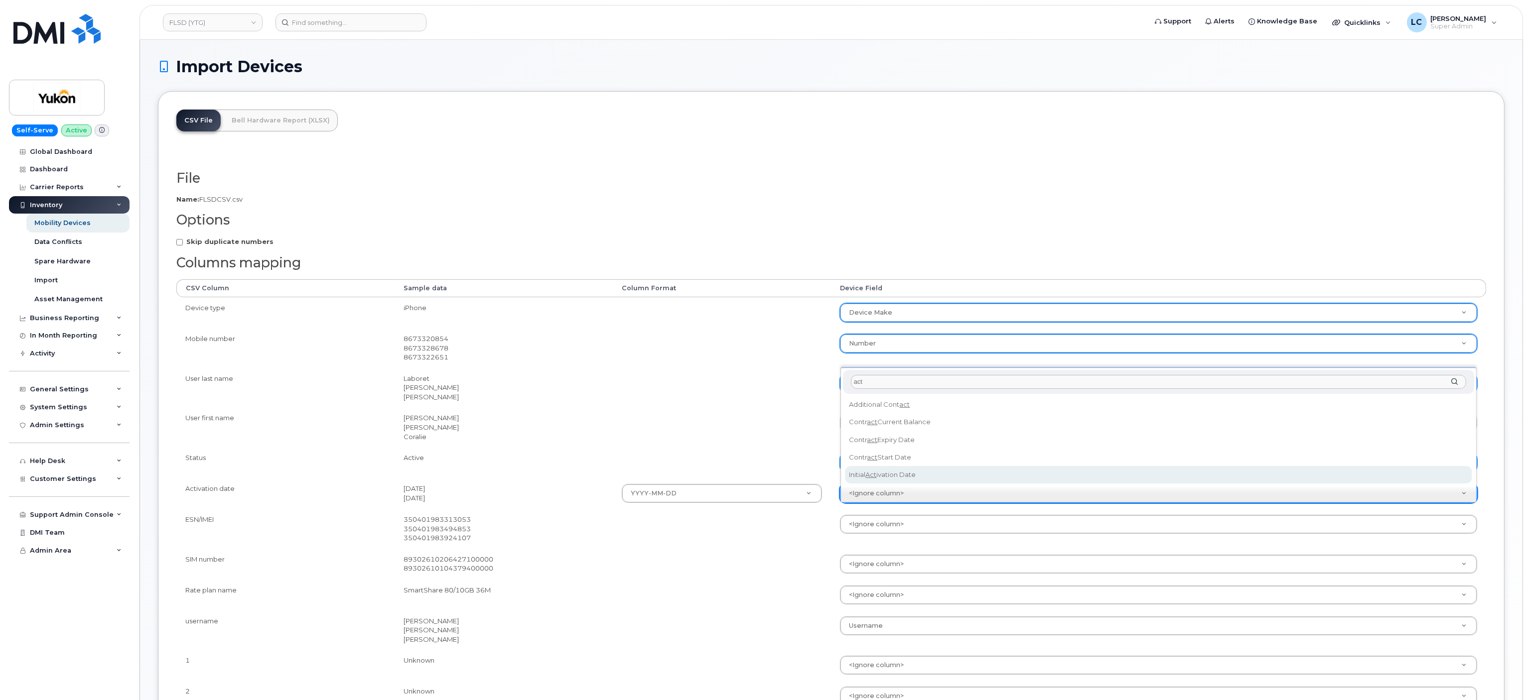
type input "act"
select select "initial_activation_date"
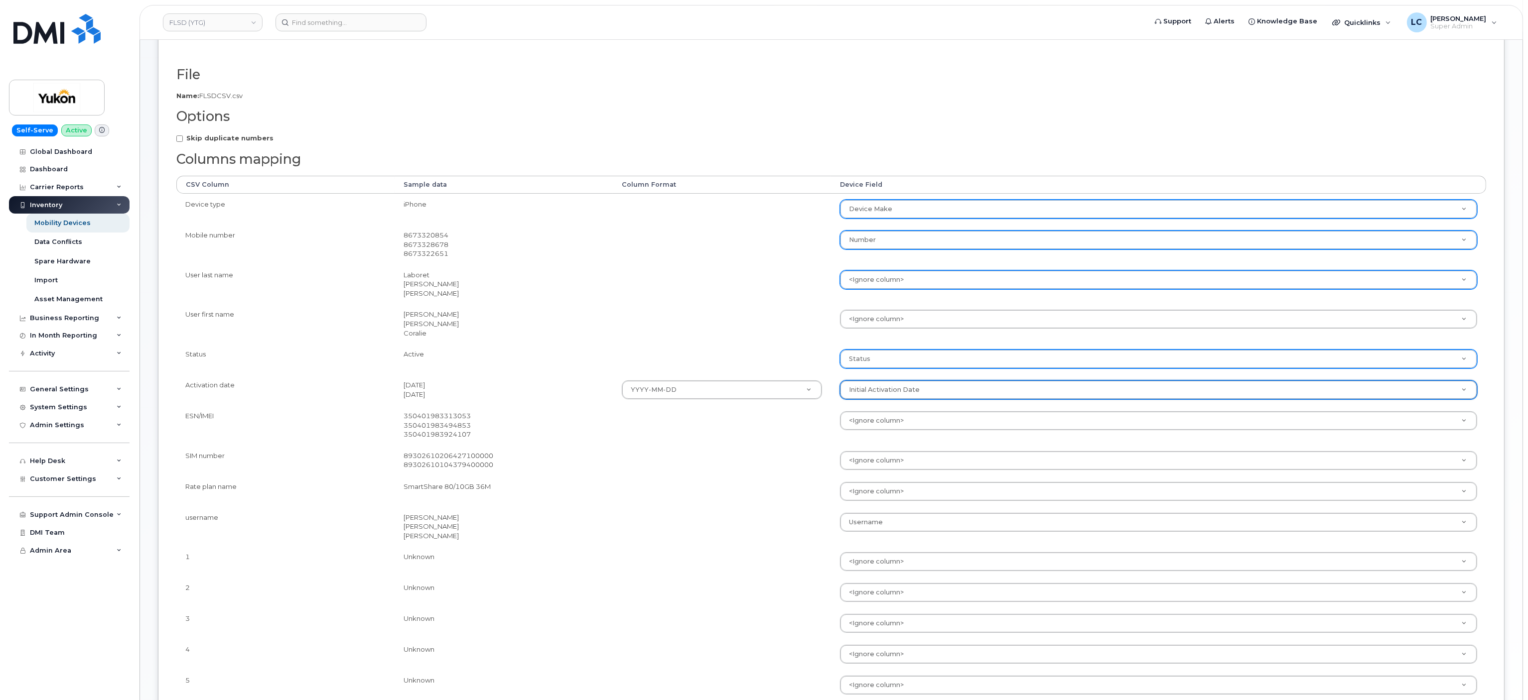
scroll to position [108, 0]
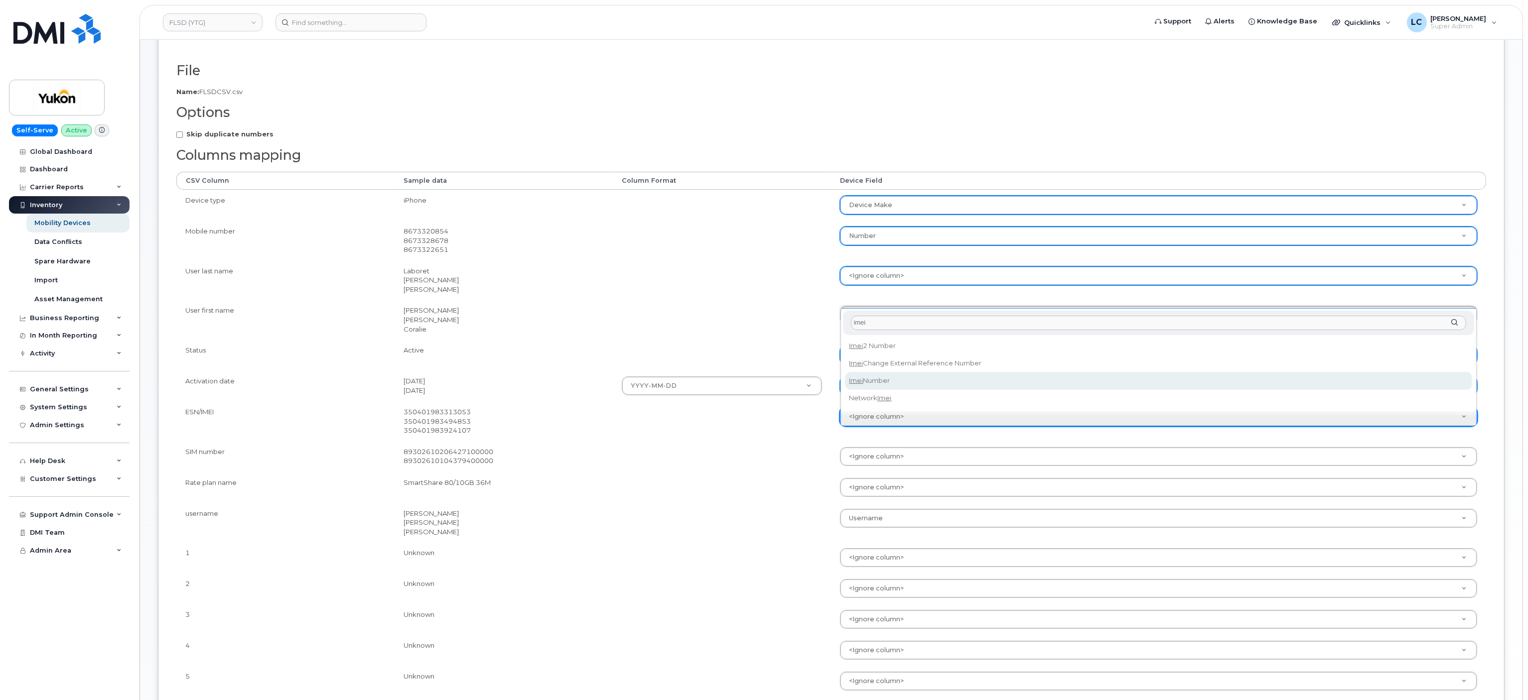
type input "imei"
select select "imei_number"
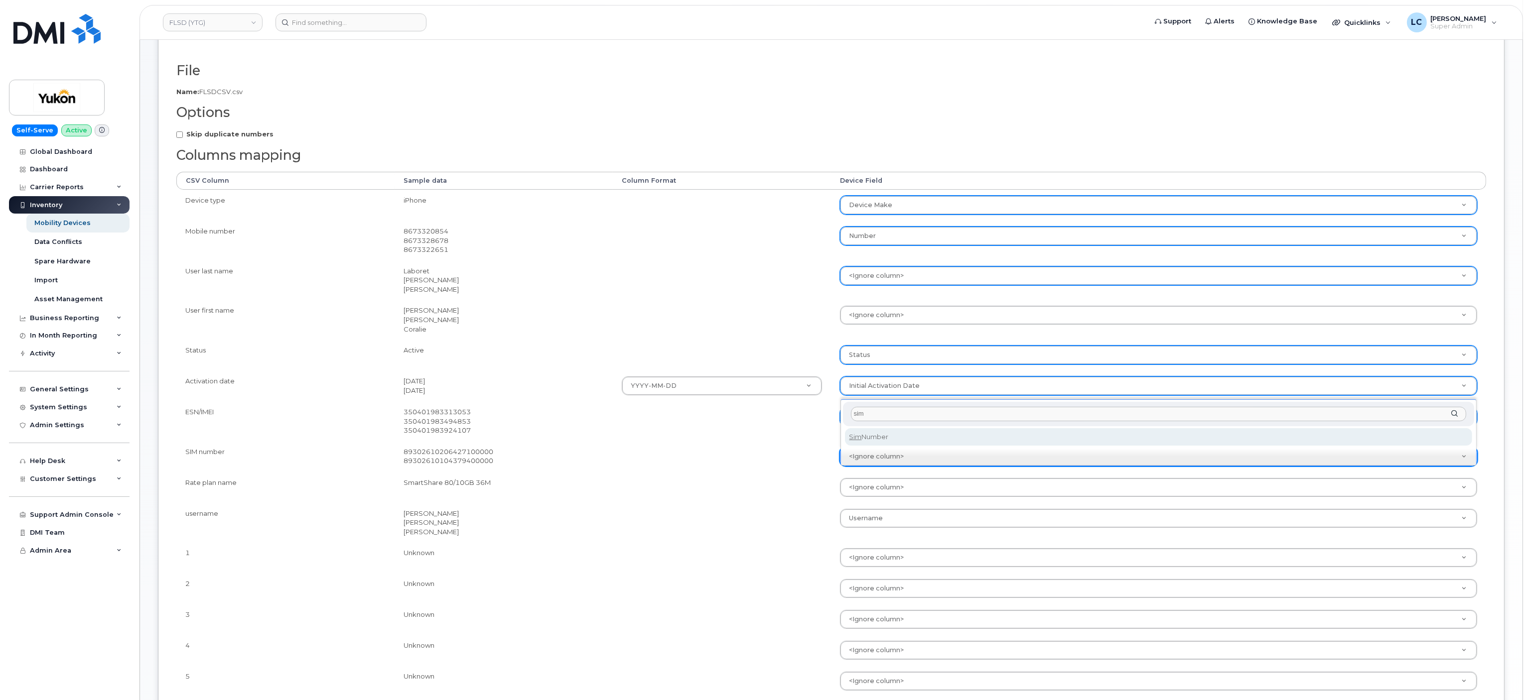
type input "sim"
select select "sim_number"
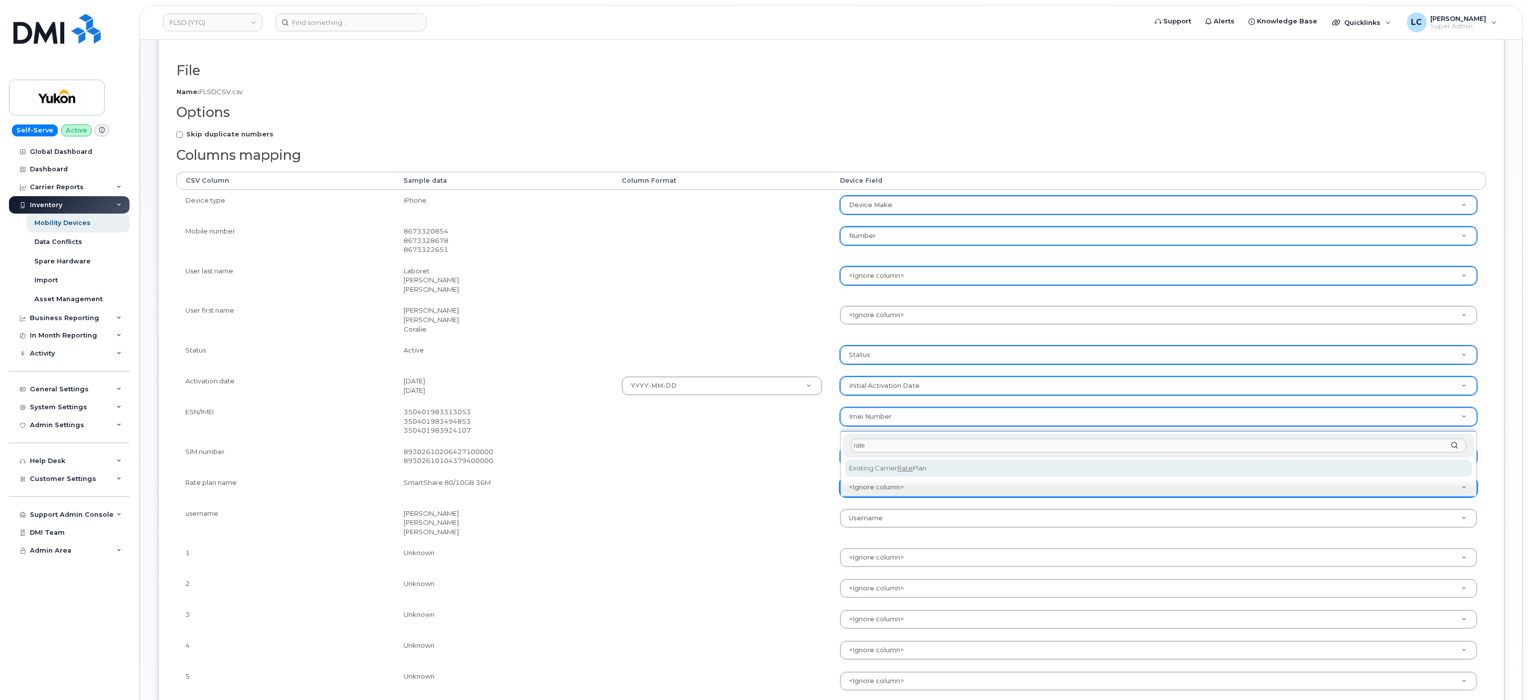
type input "rate"
select select "existing_carrier_rate_plan"
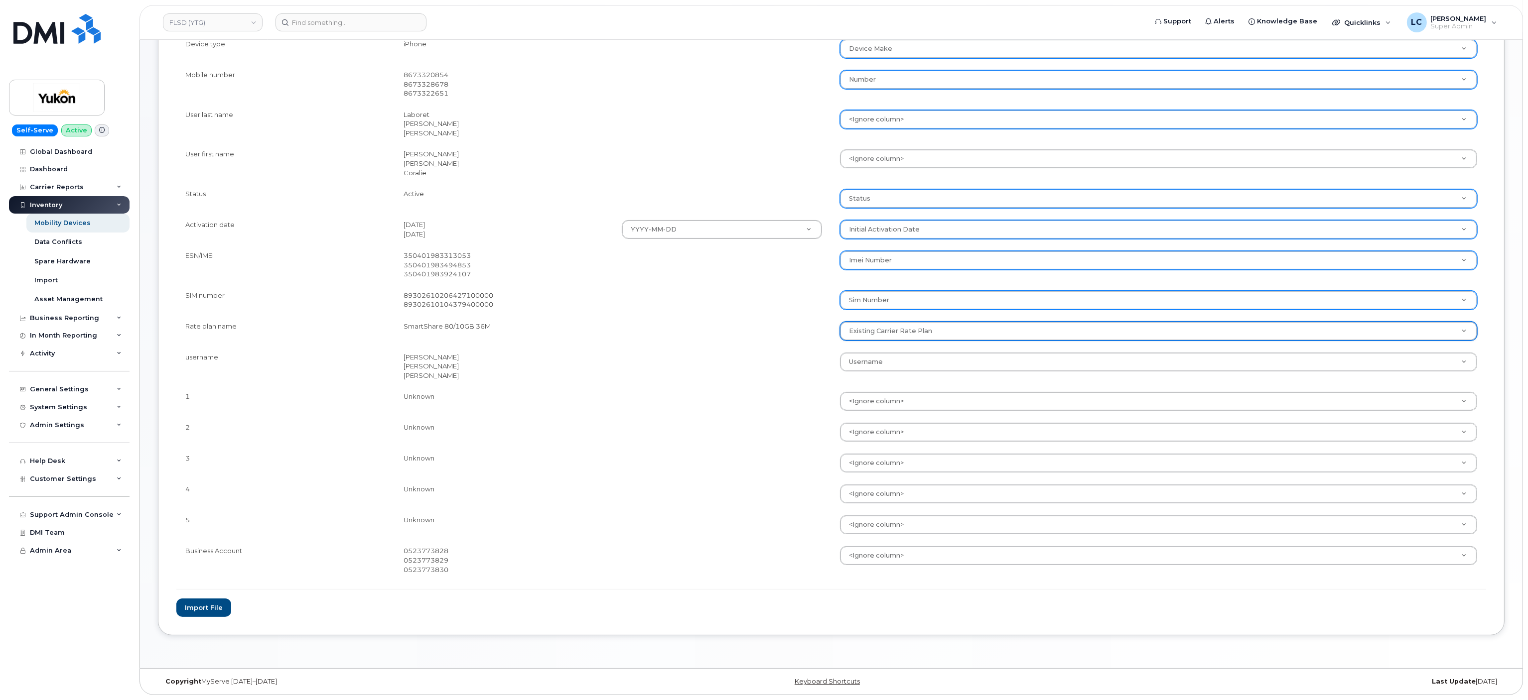
scroll to position [271, 0]
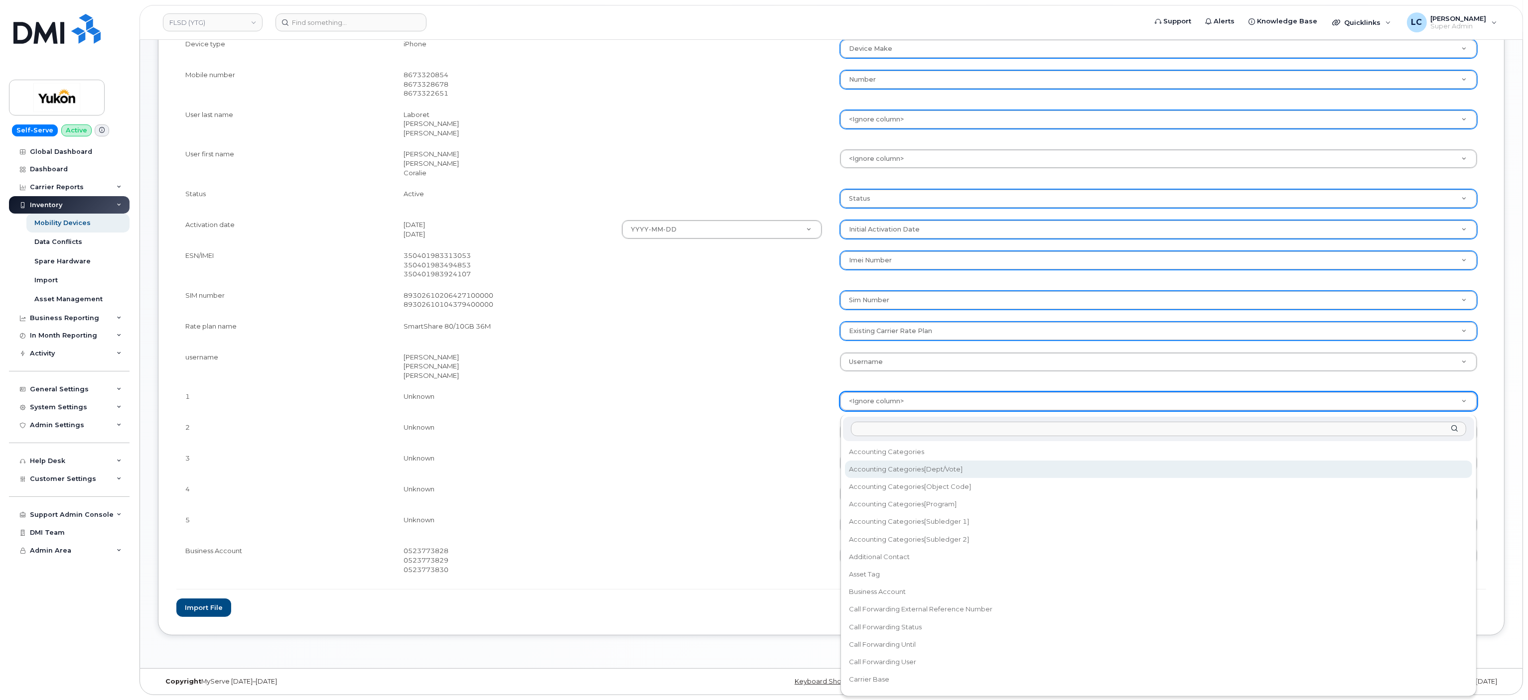
select select "accounting_categories[Dept/Vote]"
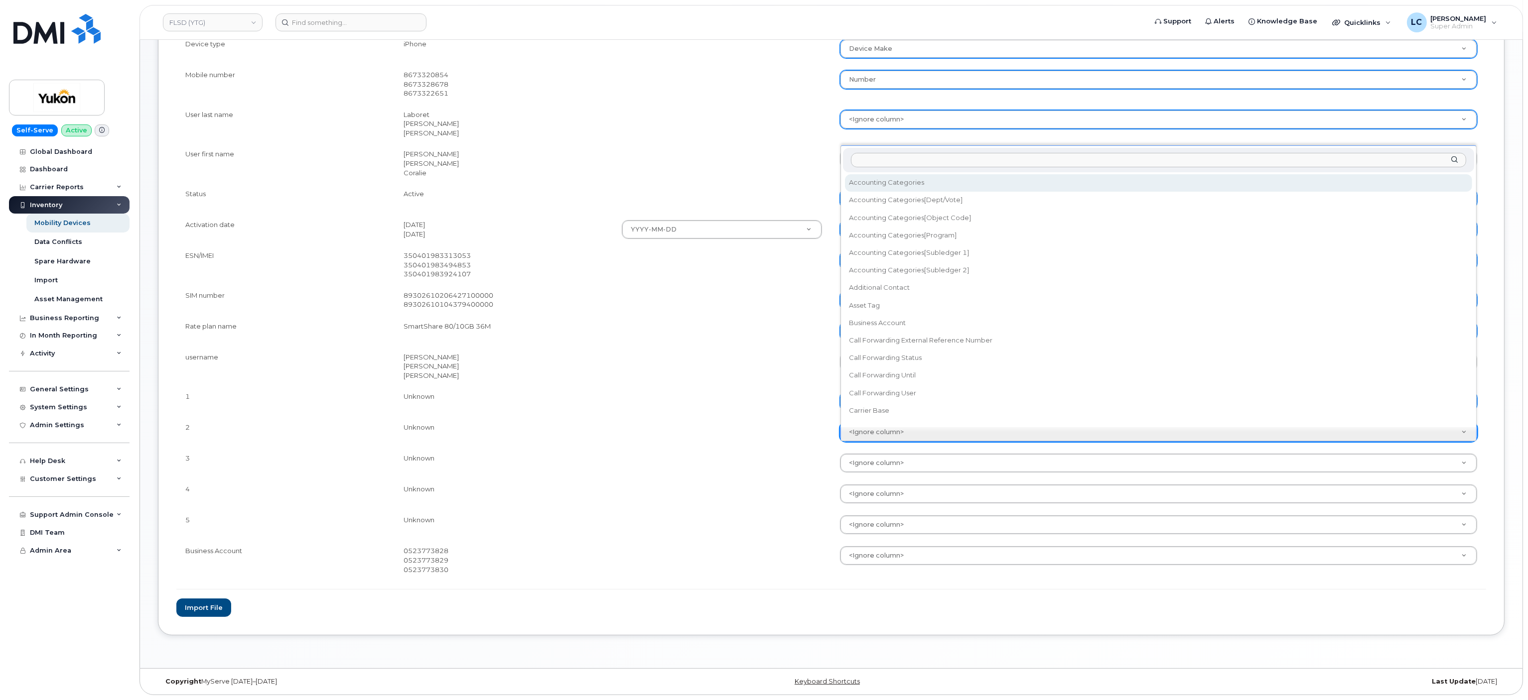
scroll to position [3, 0]
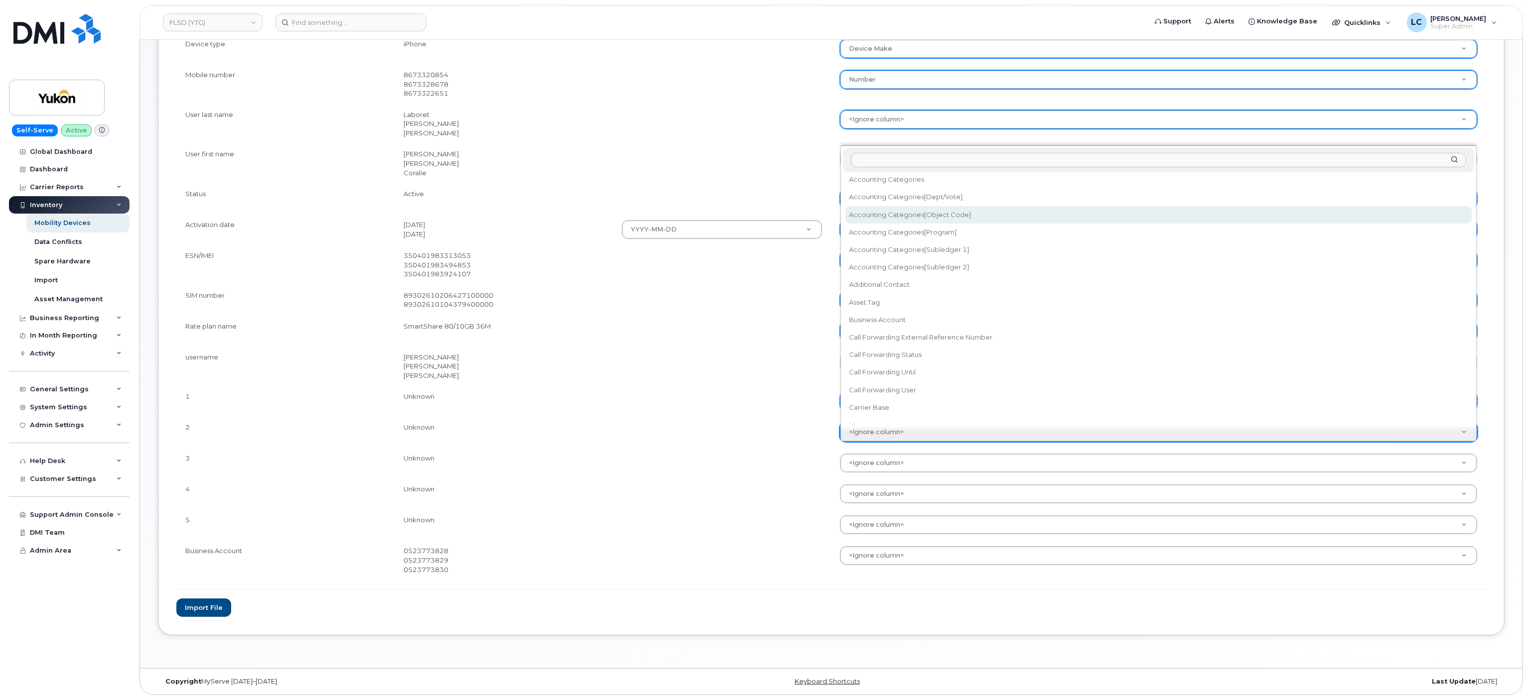
select select "accounting_categories[Object Code]"
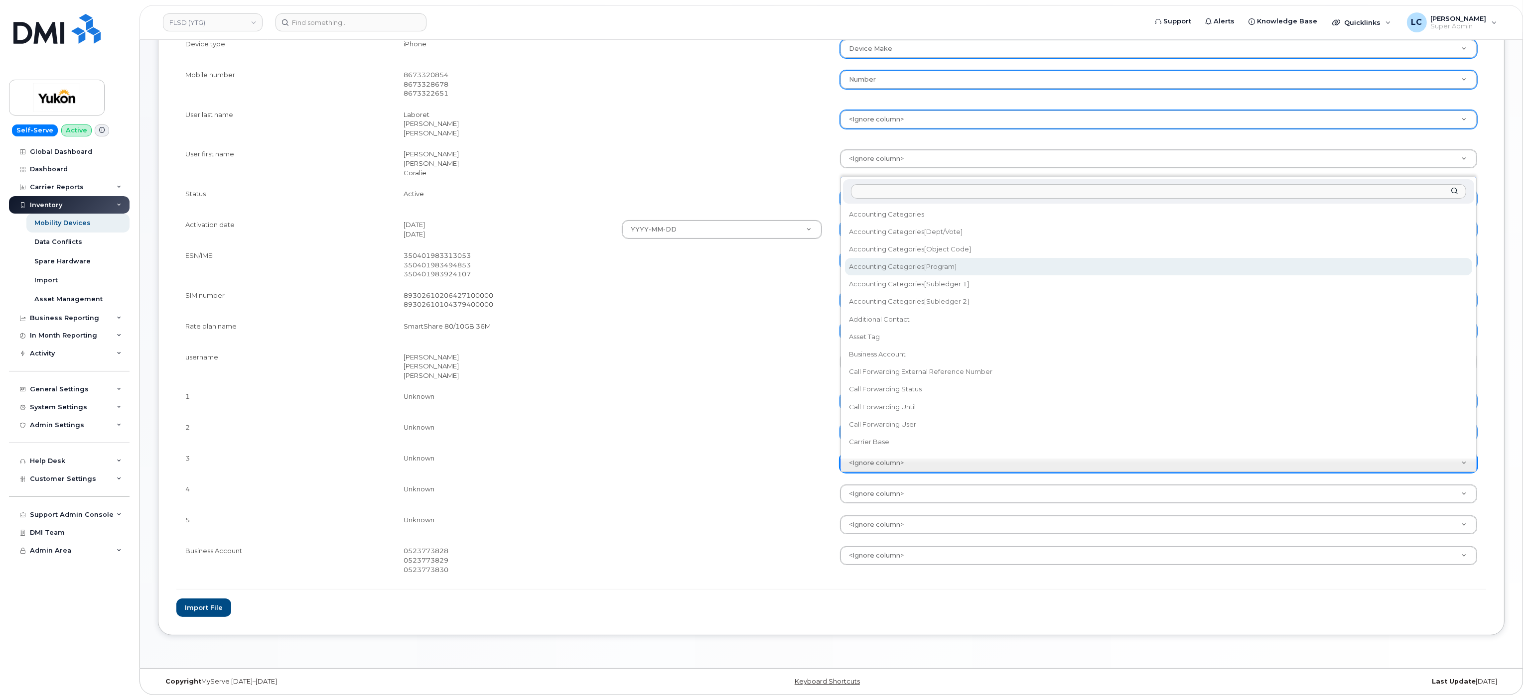
select select "accounting_categories[Program]"
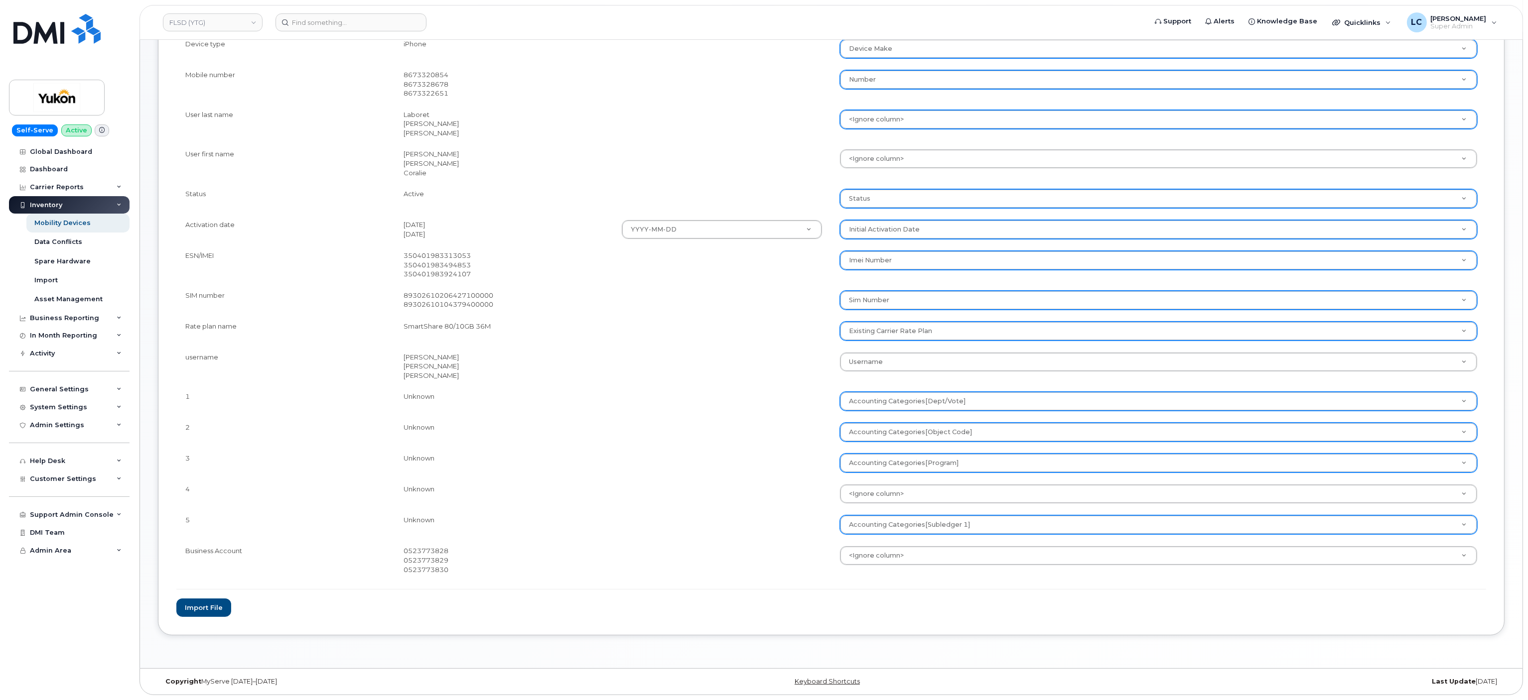
click at [955, 516] on div "Accounting Categories[Subledger 1]" at bounding box center [1158, 525] width 637 height 19
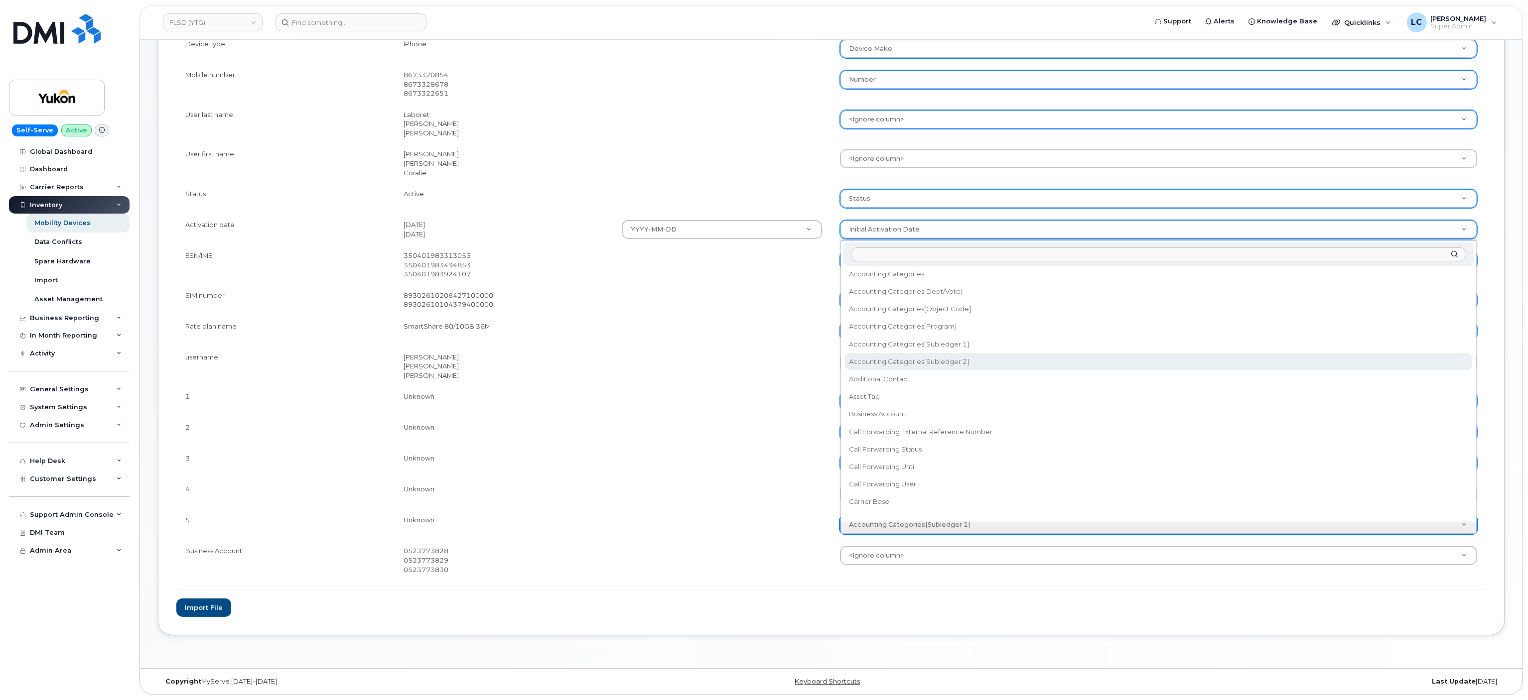
select select "accounting_categories[Subledger 2]"
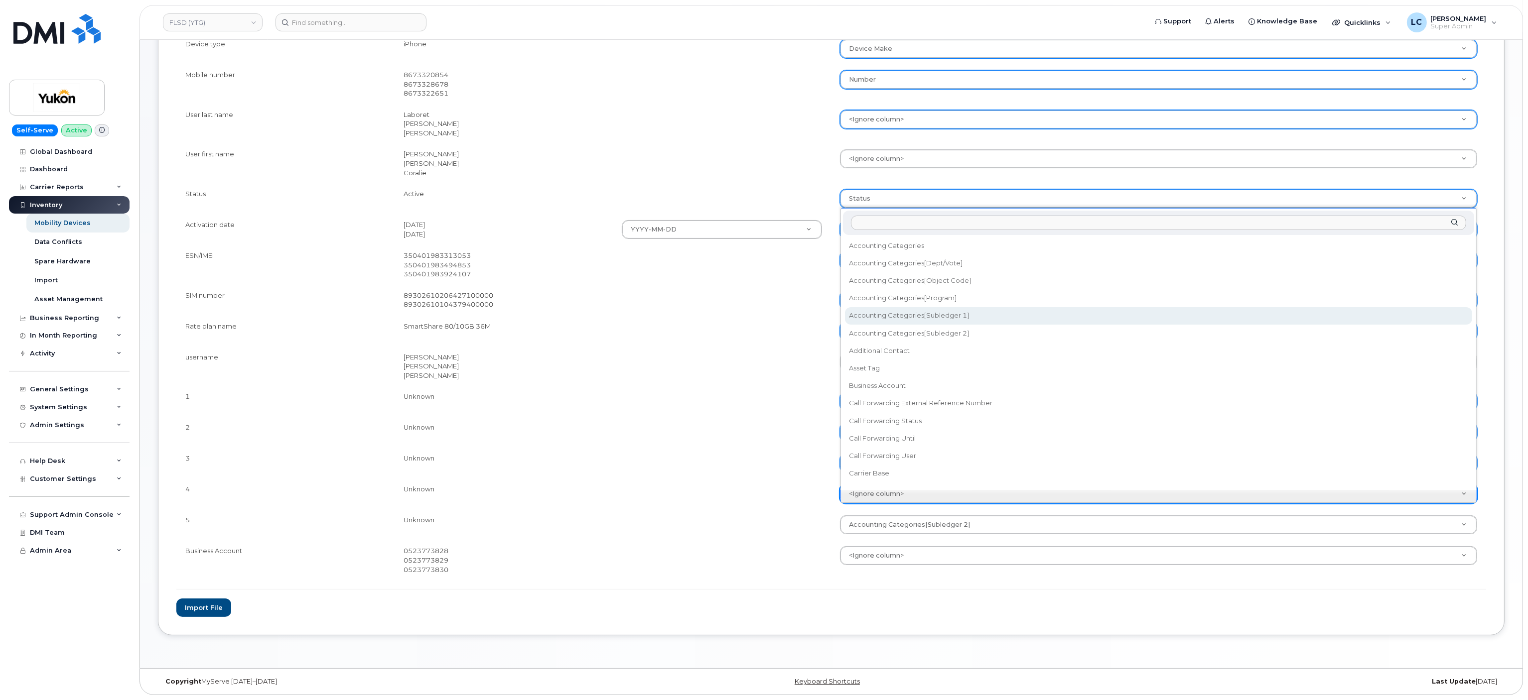
select select "accounting_categories[Subledger 1]"
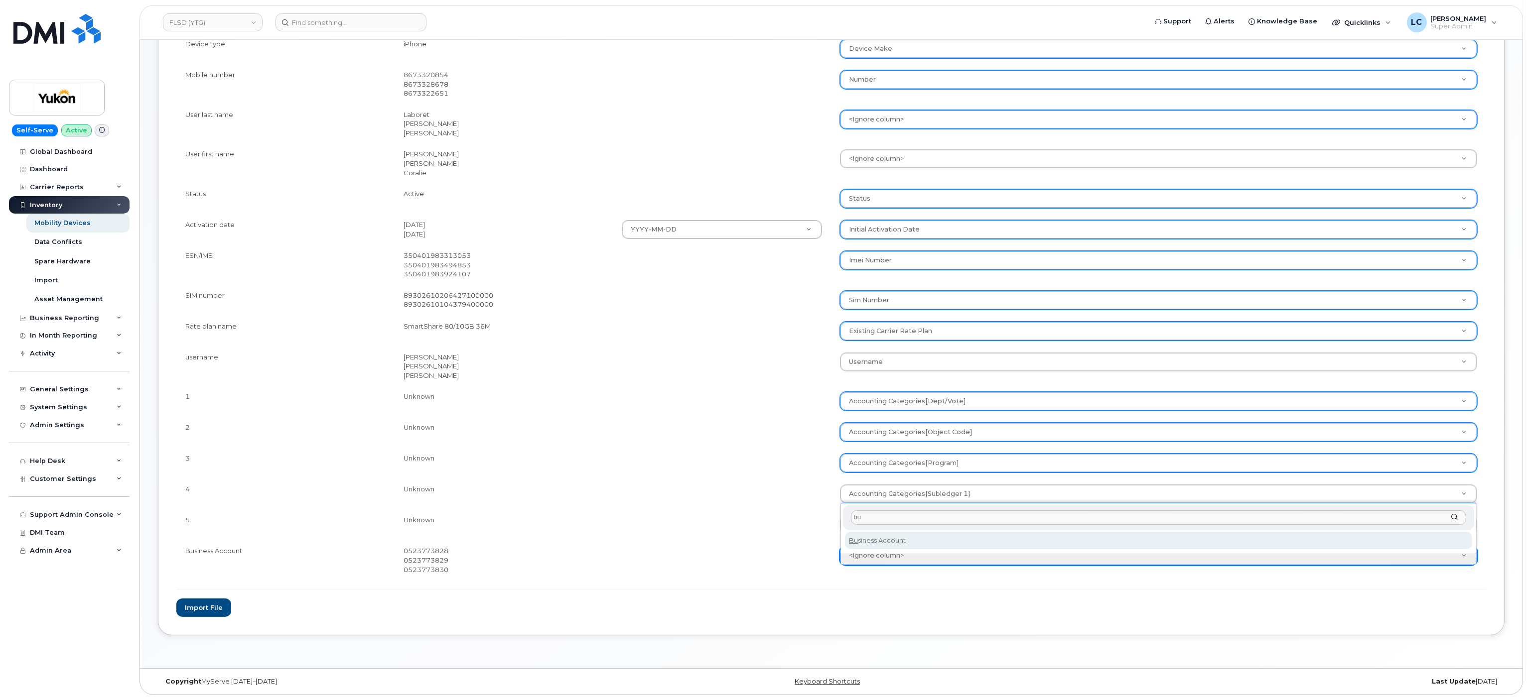
type input "bu"
select select "business_account_id"
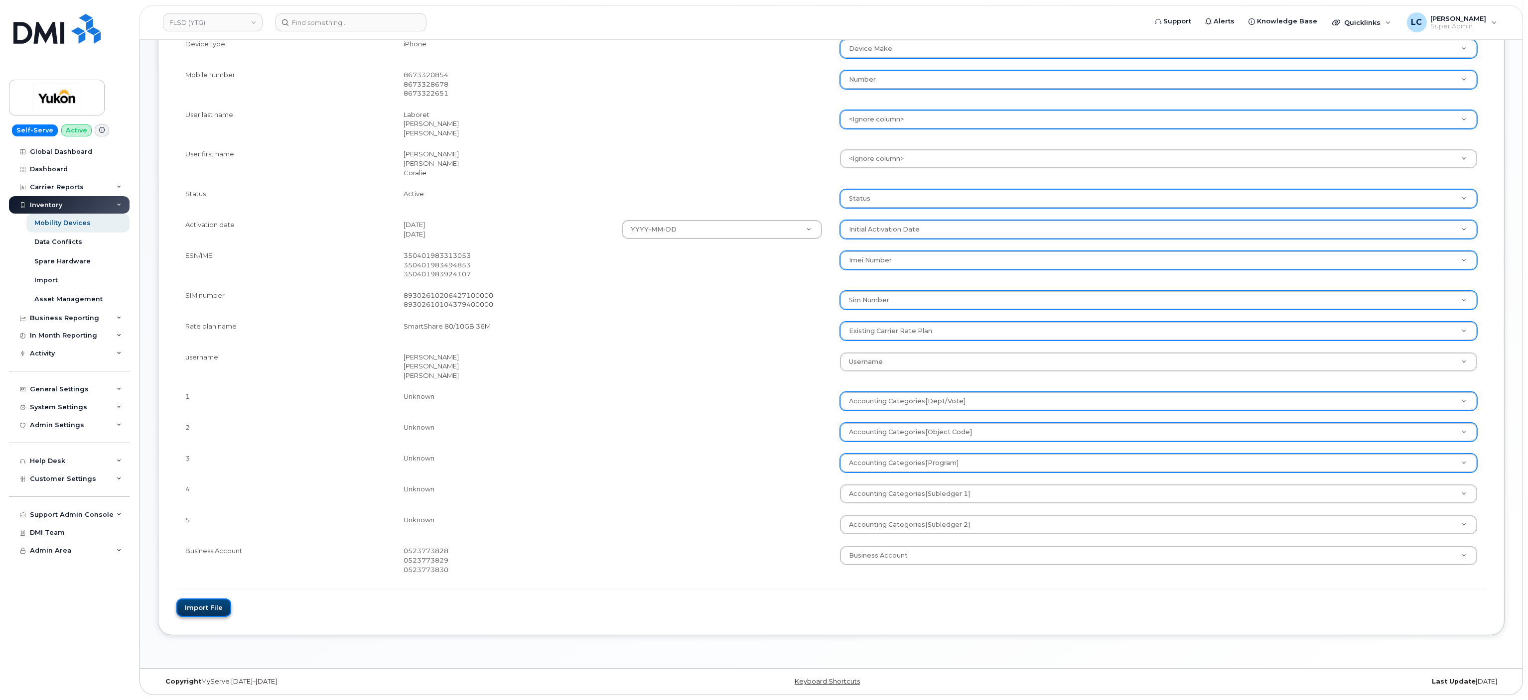
click at [219, 612] on button "Import file" at bounding box center [203, 608] width 55 height 18
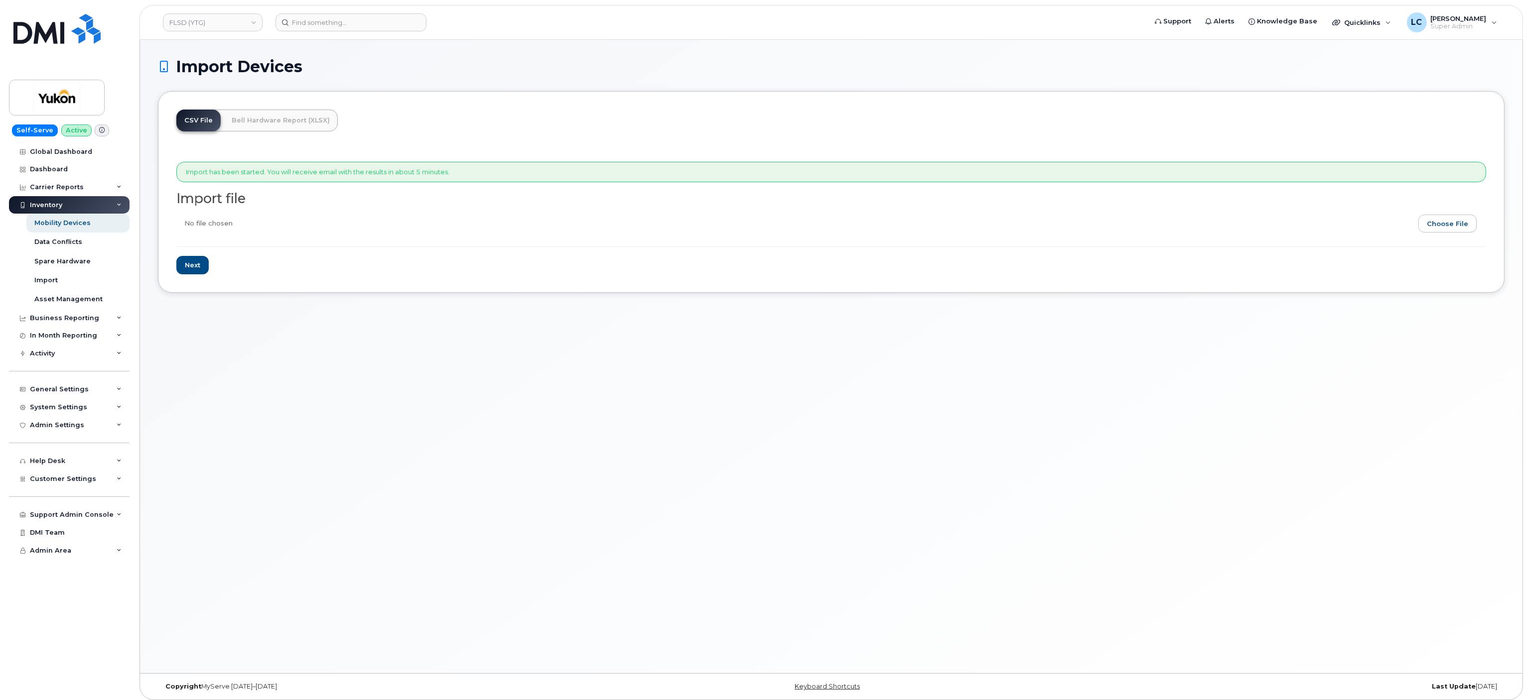
click at [1455, 236] on input "file" at bounding box center [827, 226] width 1302 height 23
type input "C:\fakepath\FLSDCSV.csv"
click at [189, 266] on input "Next" at bounding box center [192, 265] width 32 height 18
type input "Loading..."
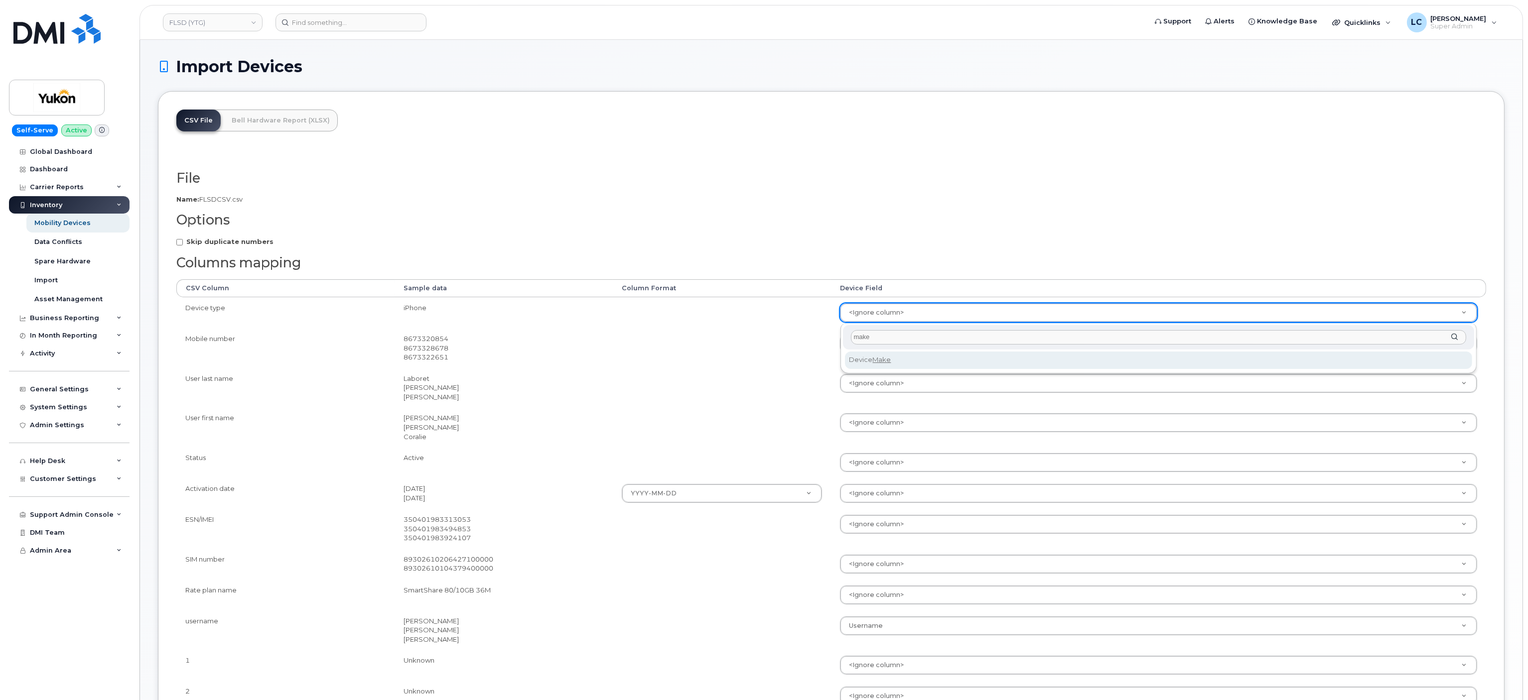
type input "make"
select select "device_make_id"
type input "M"
type input "Number"
select select "number"
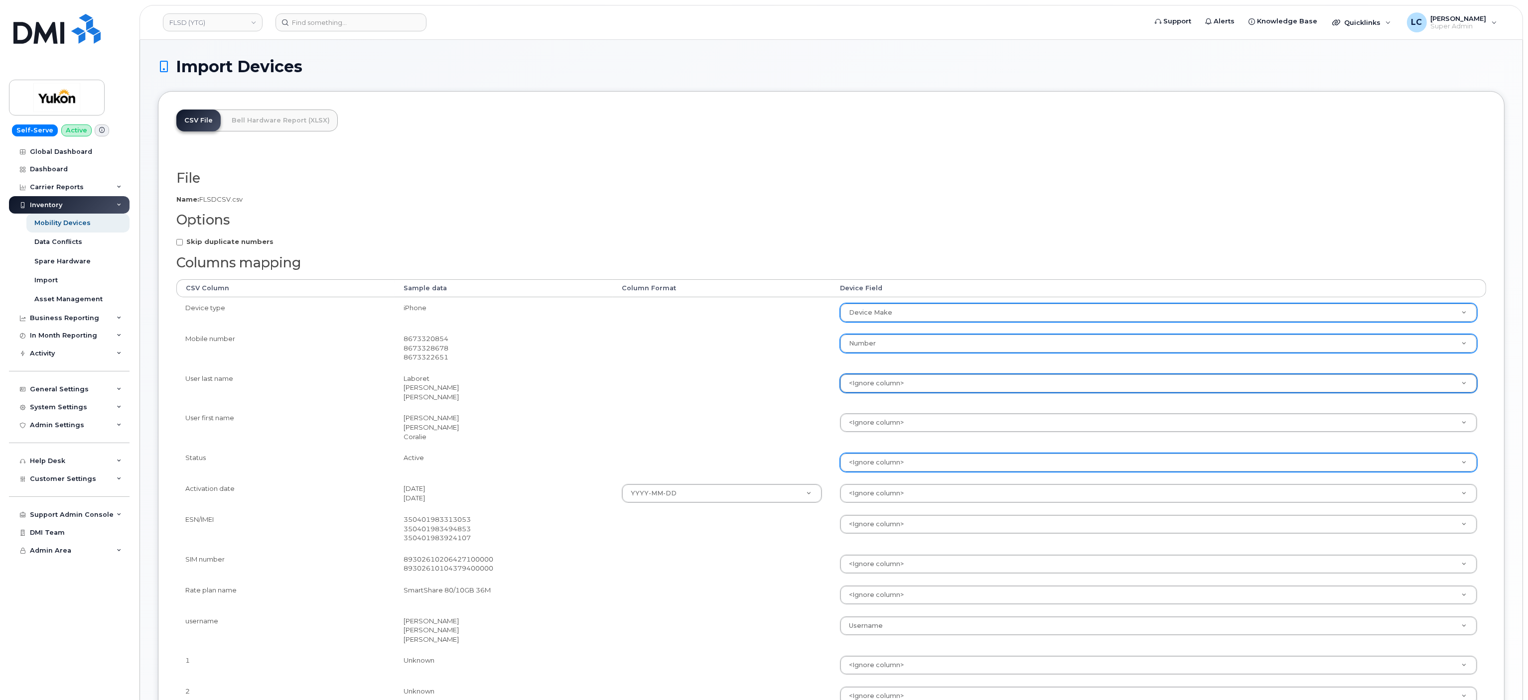
click at [881, 455] on div "<Ignore column>" at bounding box center [1158, 462] width 637 height 19
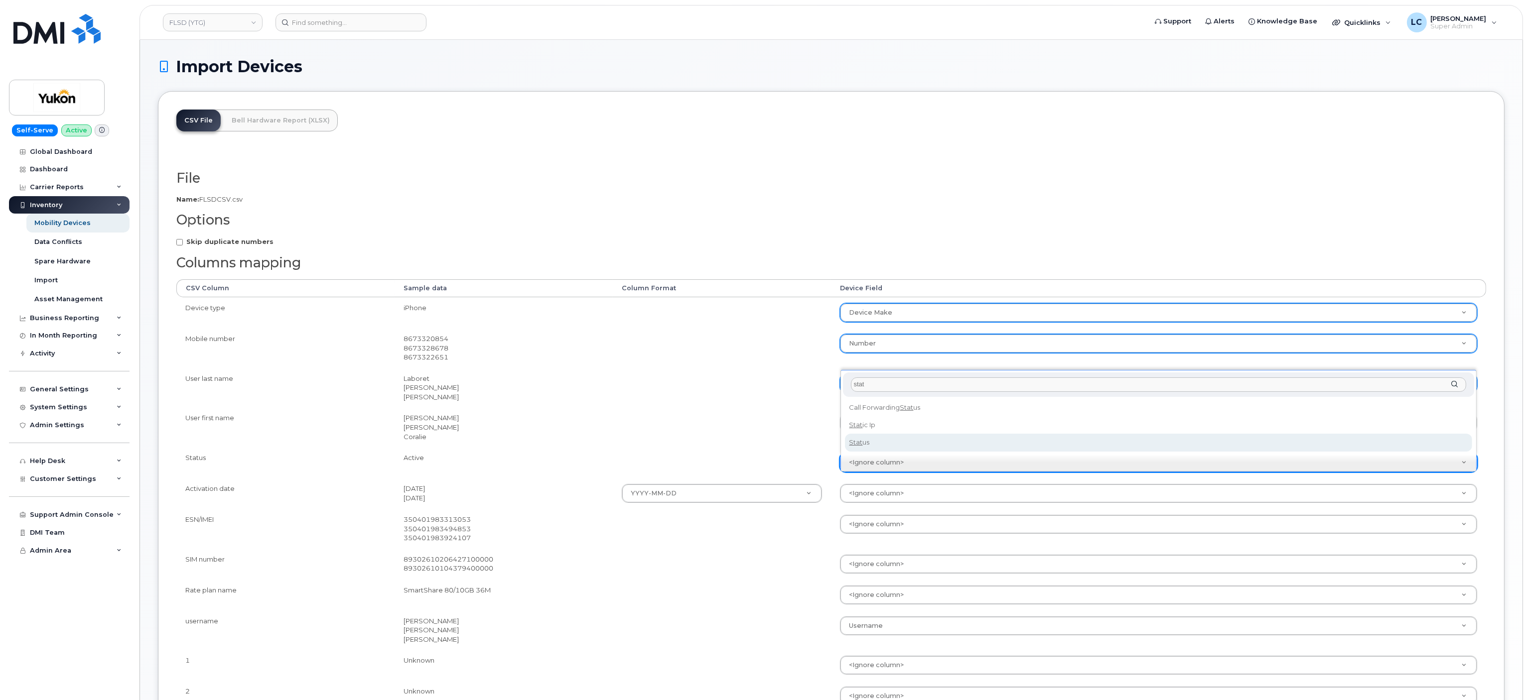
type input "stat"
select select "status"
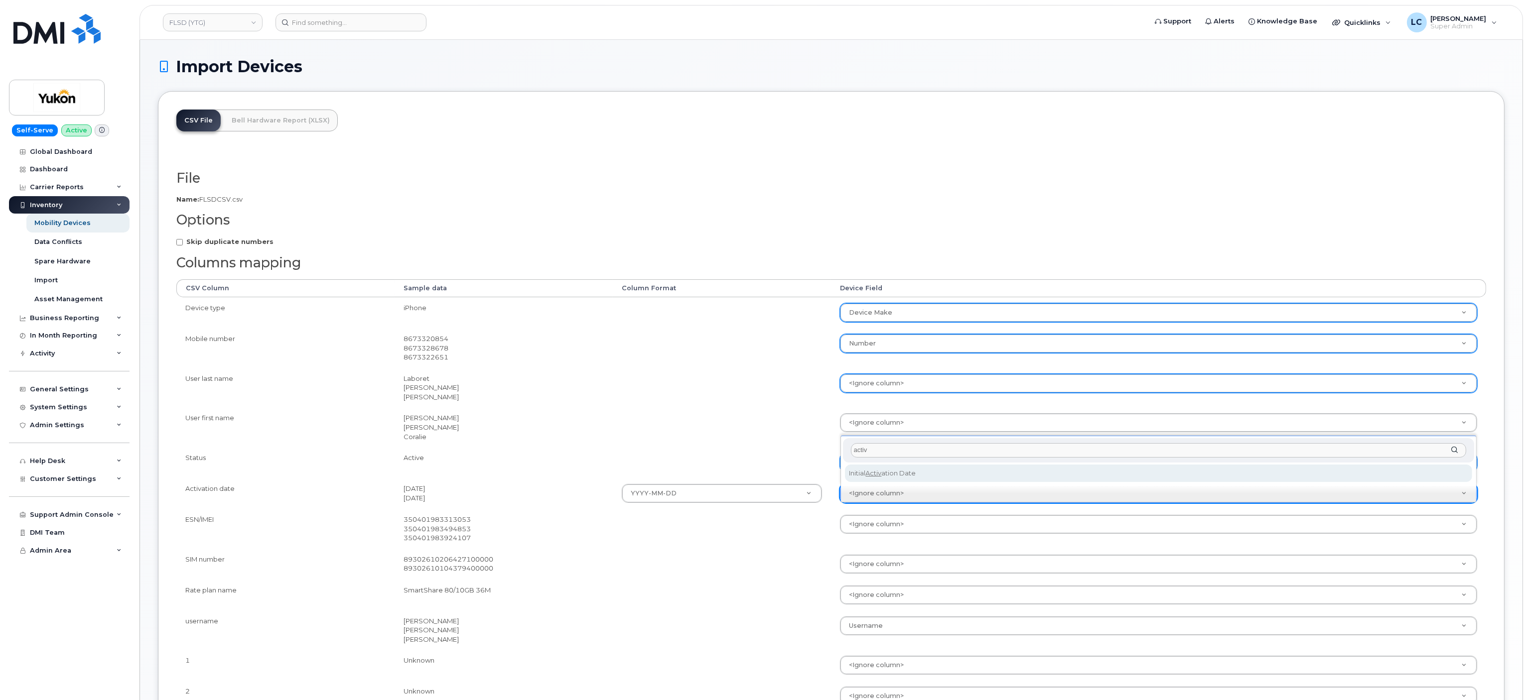
type input "activ"
select select "initial_activation_date"
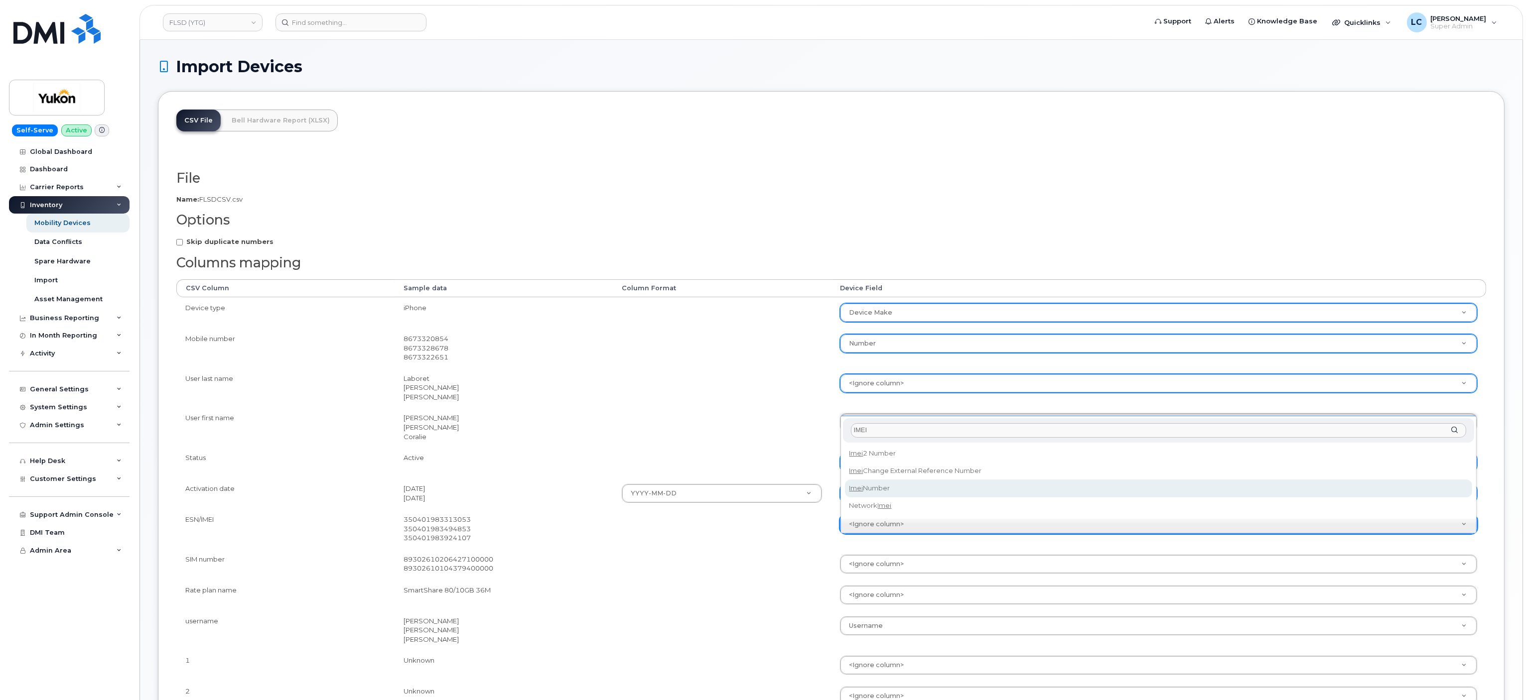
type input "IMEI"
select select "imei_number"
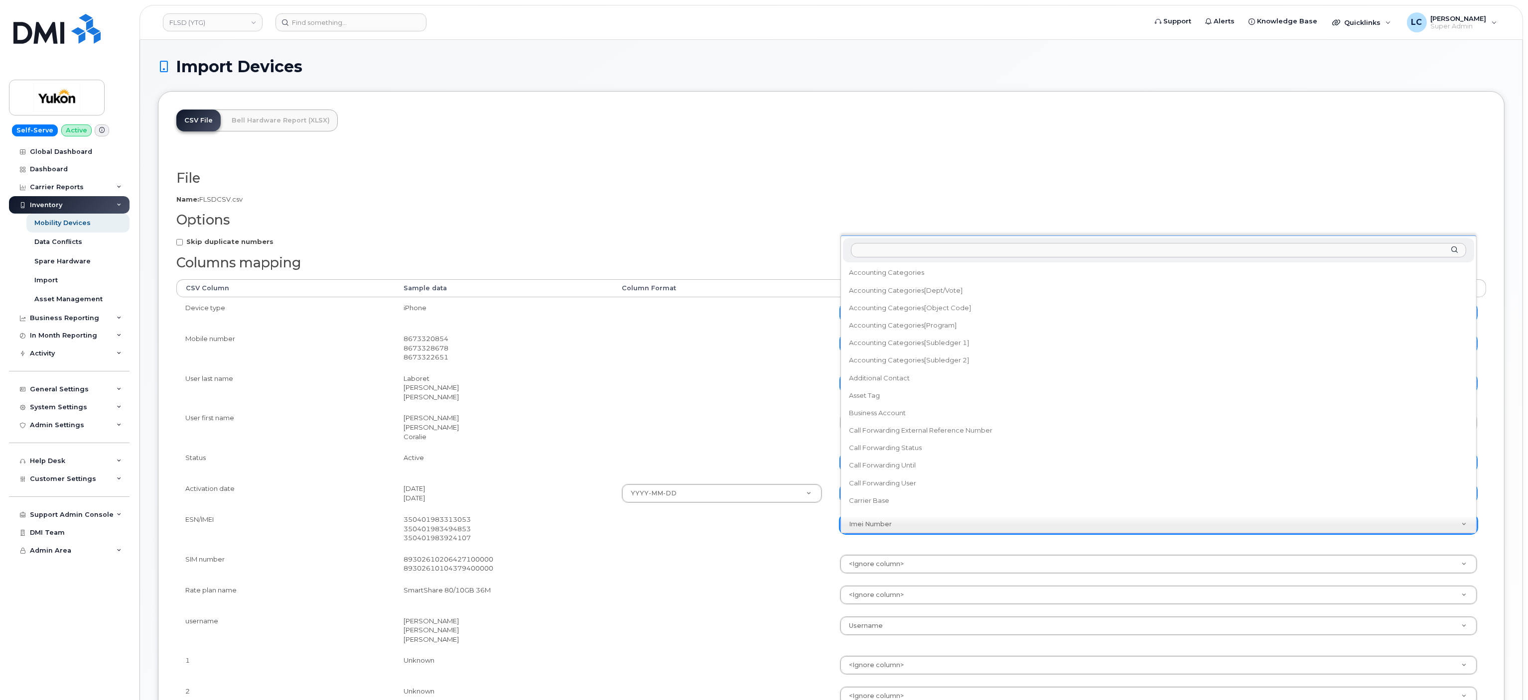
scroll to position [295, 0]
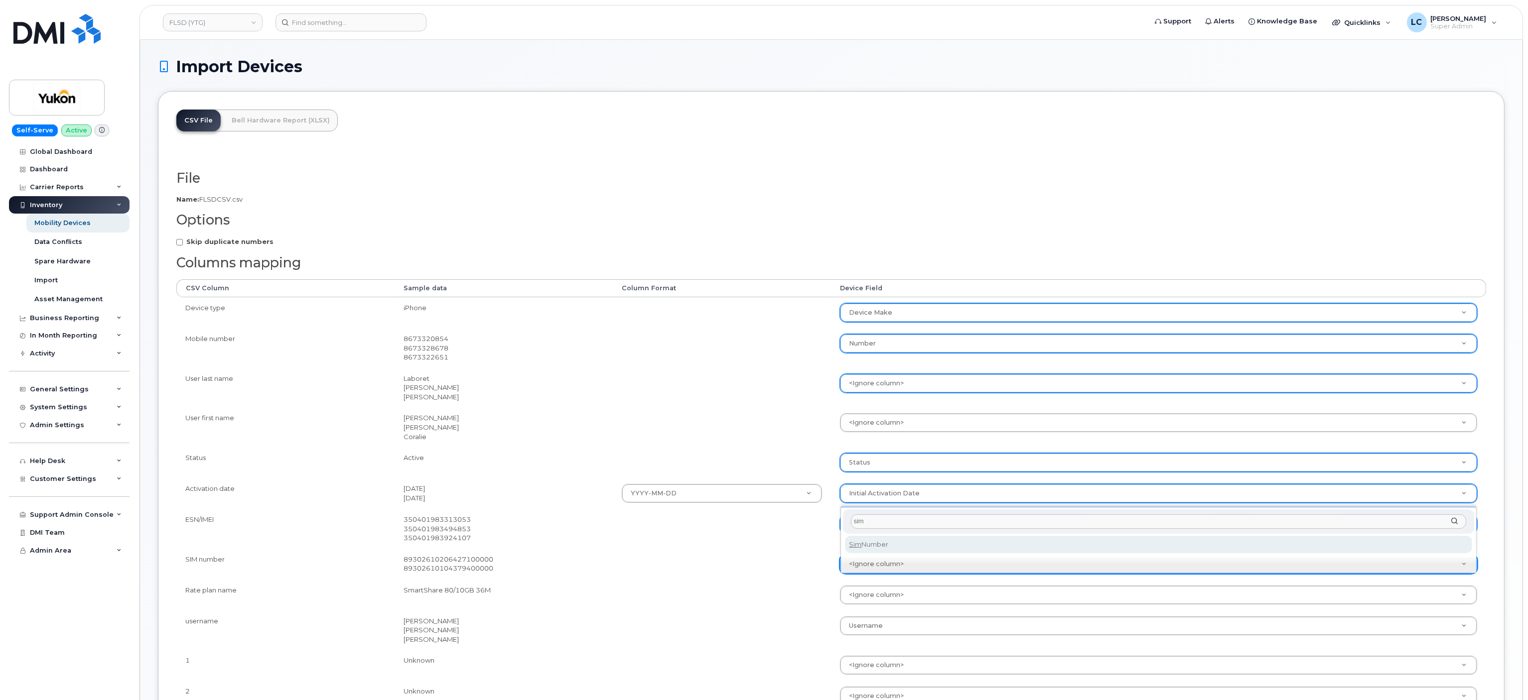
type input "sim"
select select "sim_number"
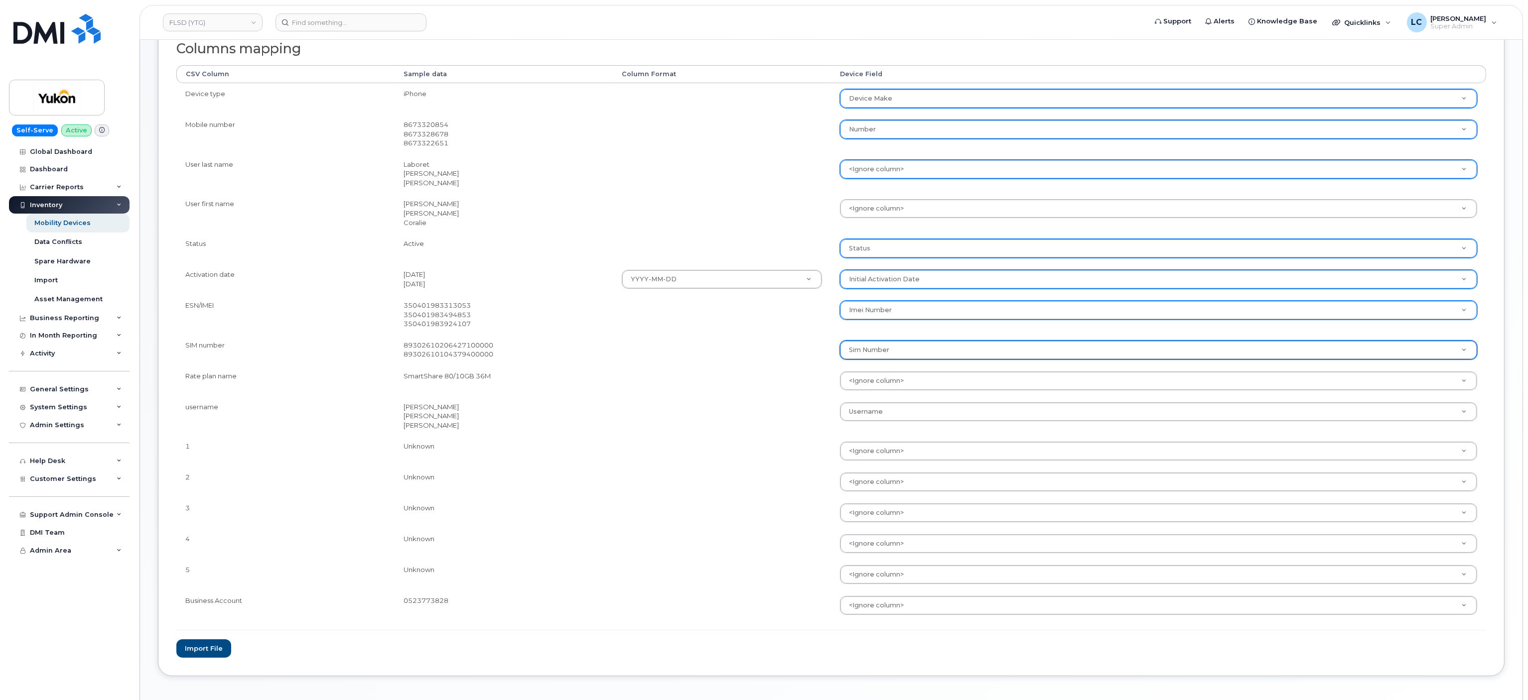
scroll to position [216, 0]
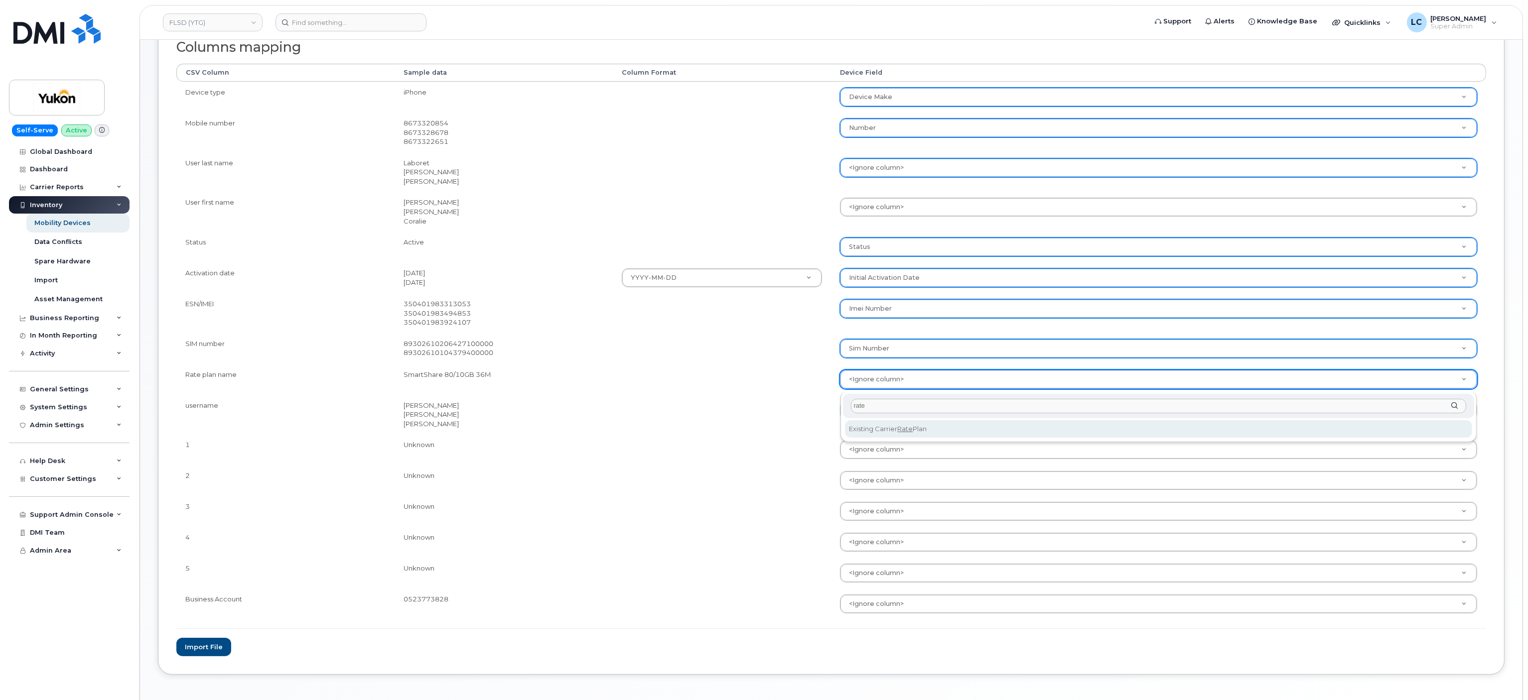
type input "rate"
select select "existing_carrier_rate_plan"
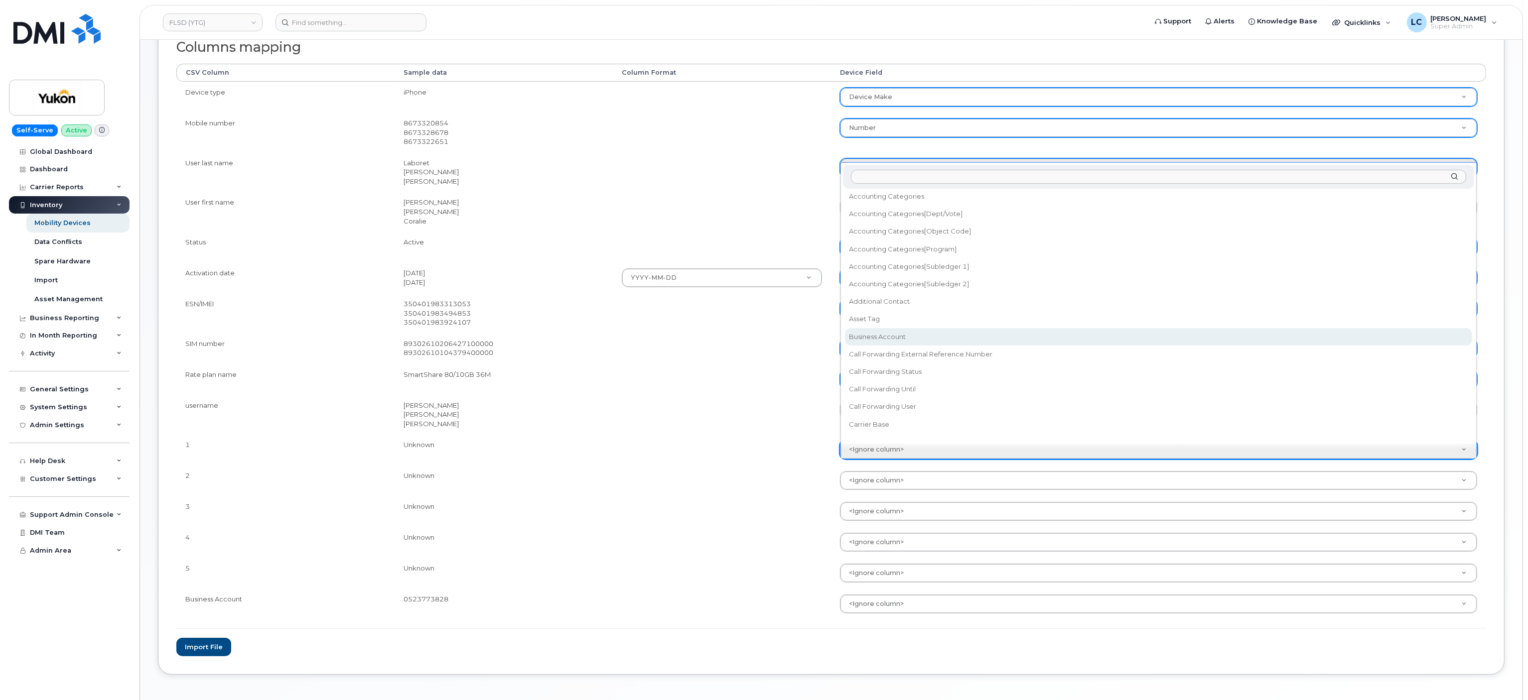
scroll to position [0, 0]
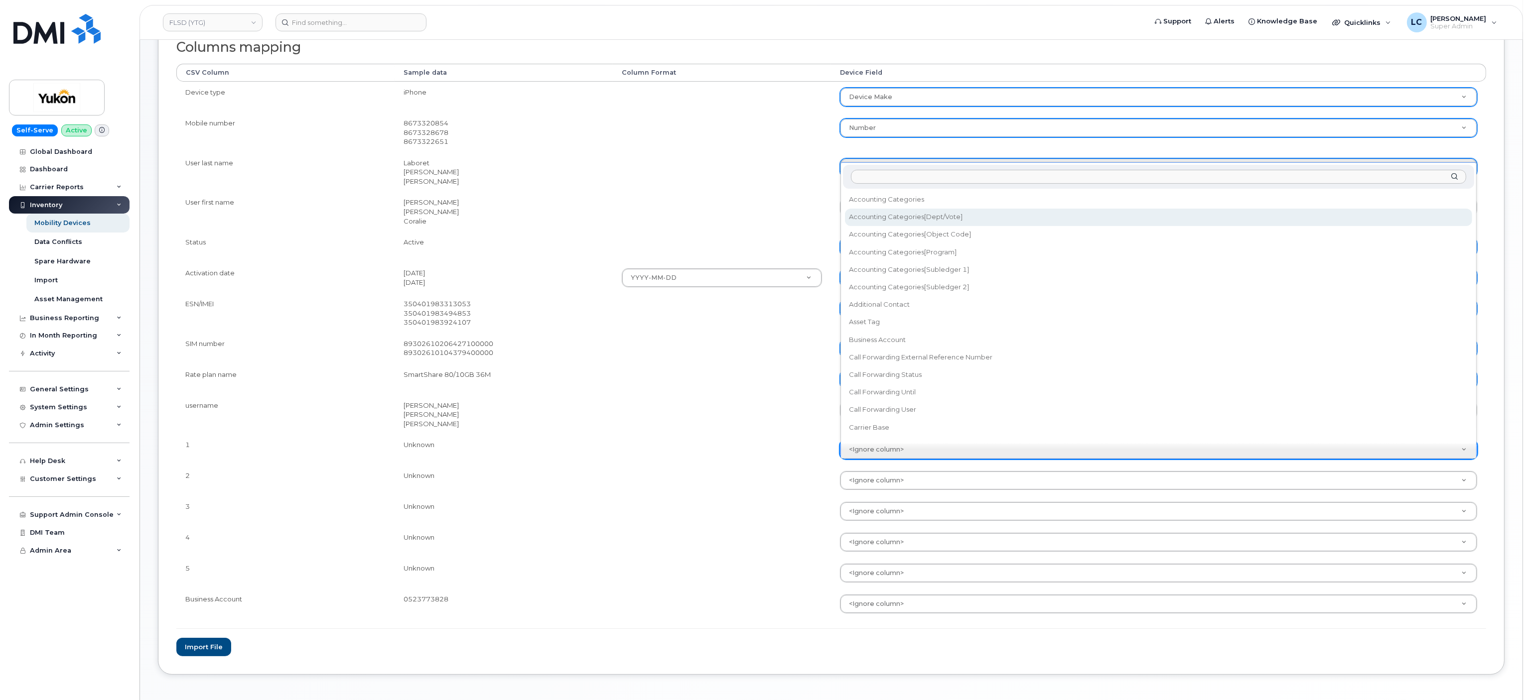
select select "accounting_categories[Dept/Vote]"
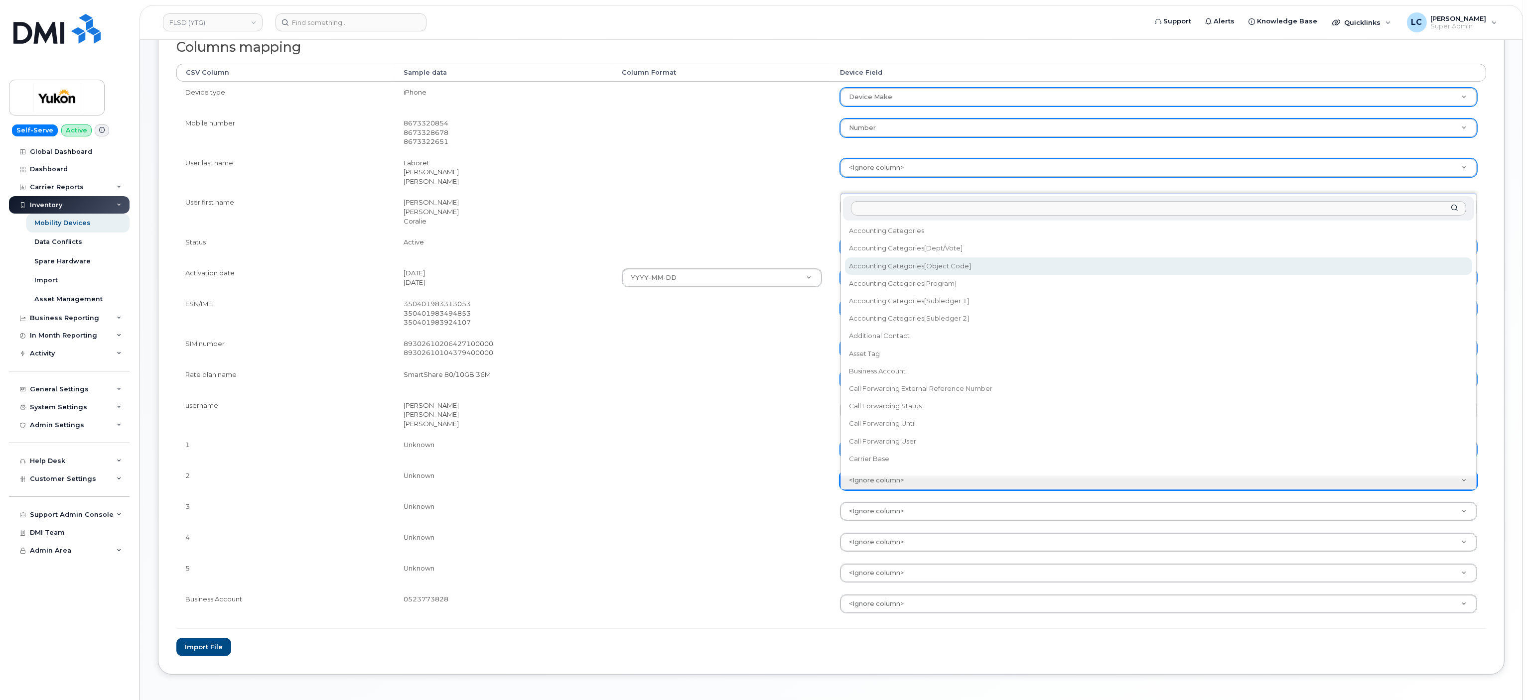
select select "accounting_categories[Object Code]"
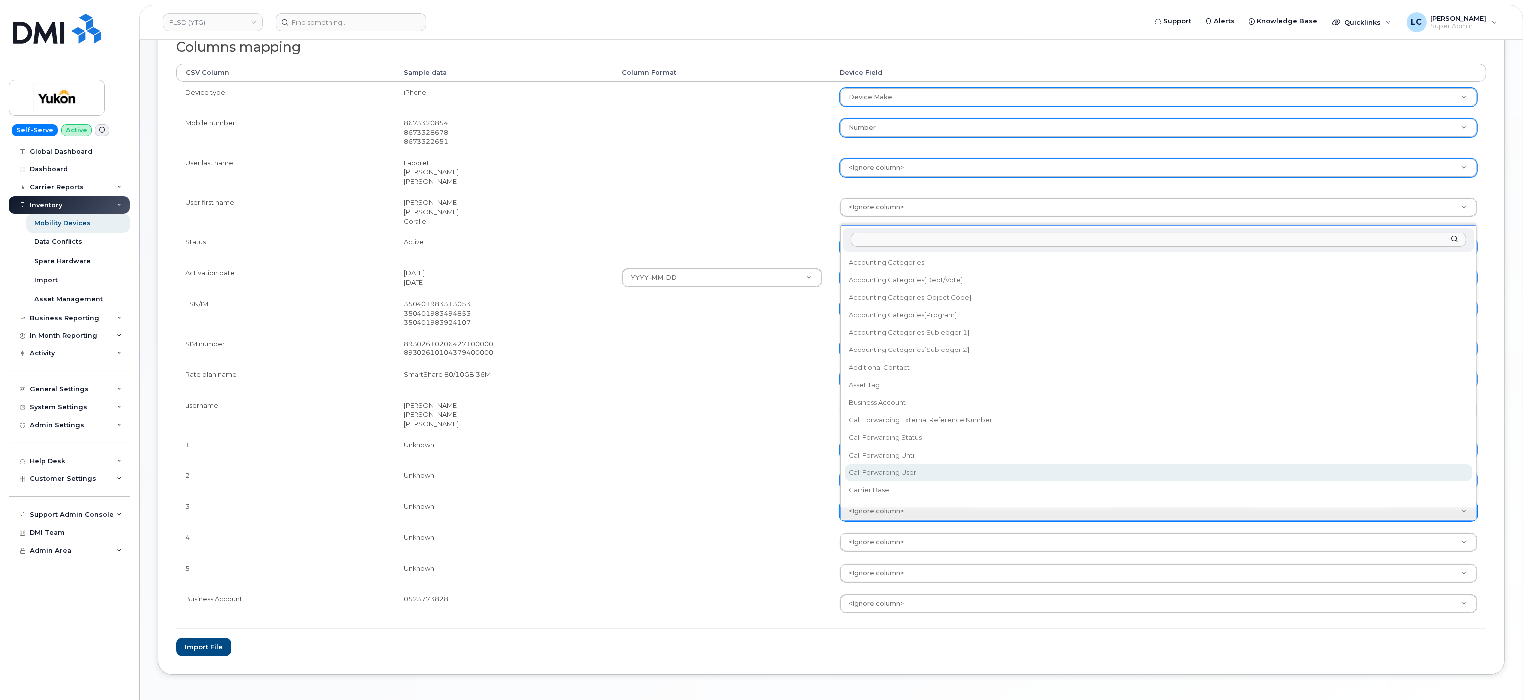
scroll to position [3, 0]
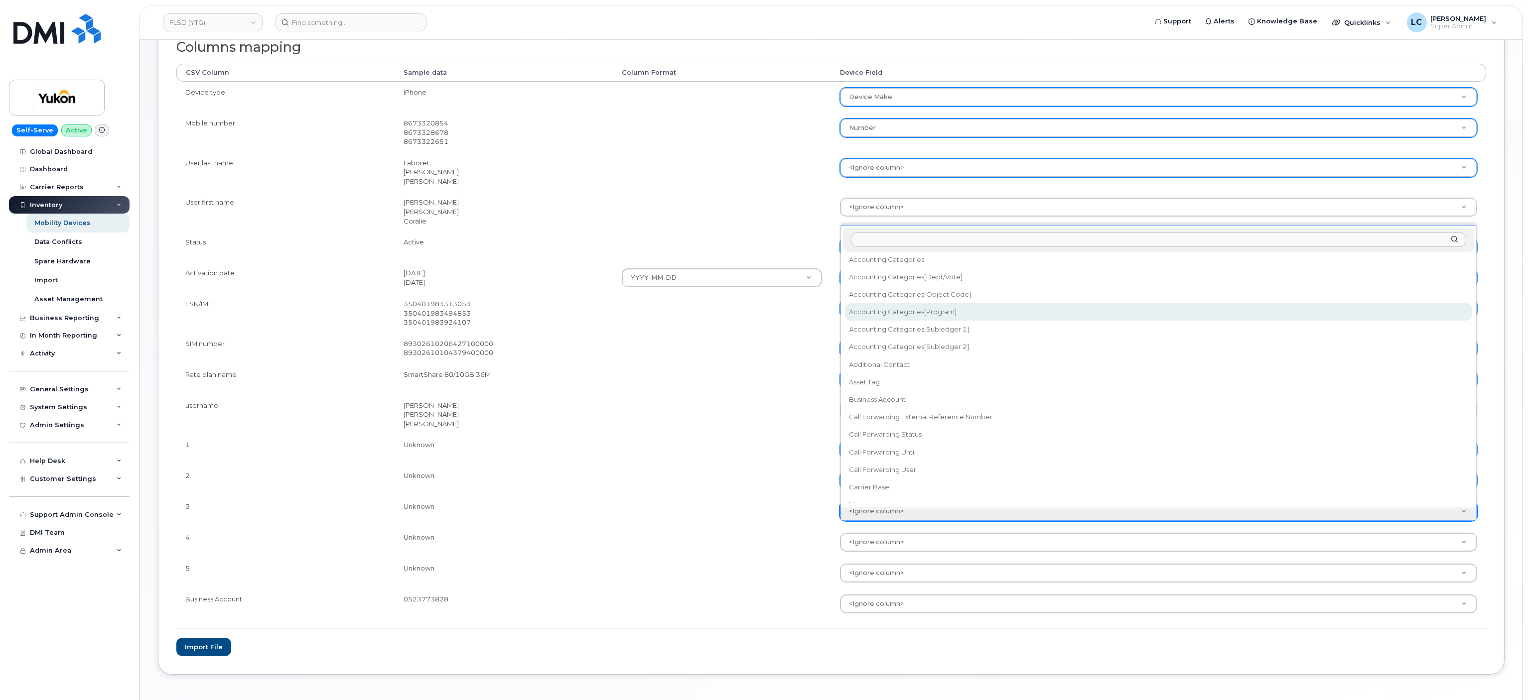
select select "accounting_categories[Program]"
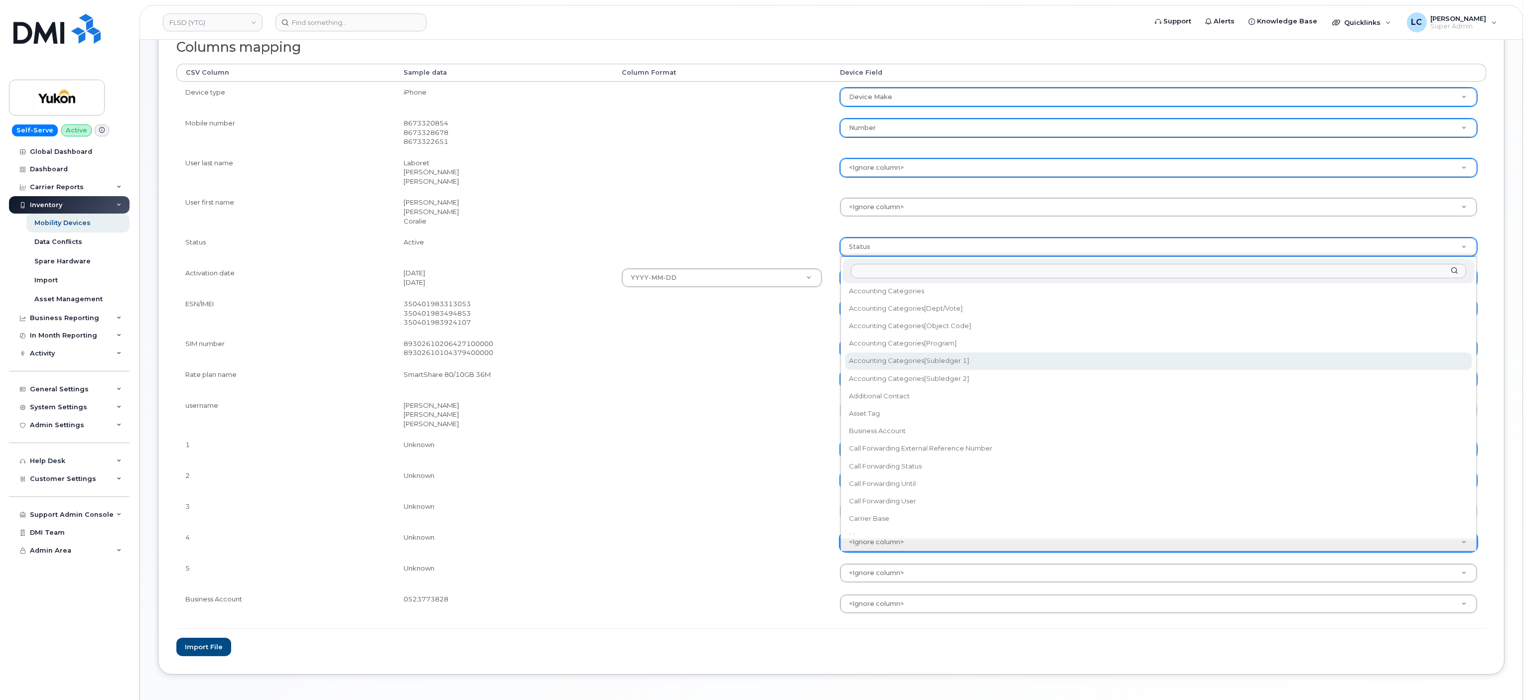
select select "accounting_categories[Subledger 1]"
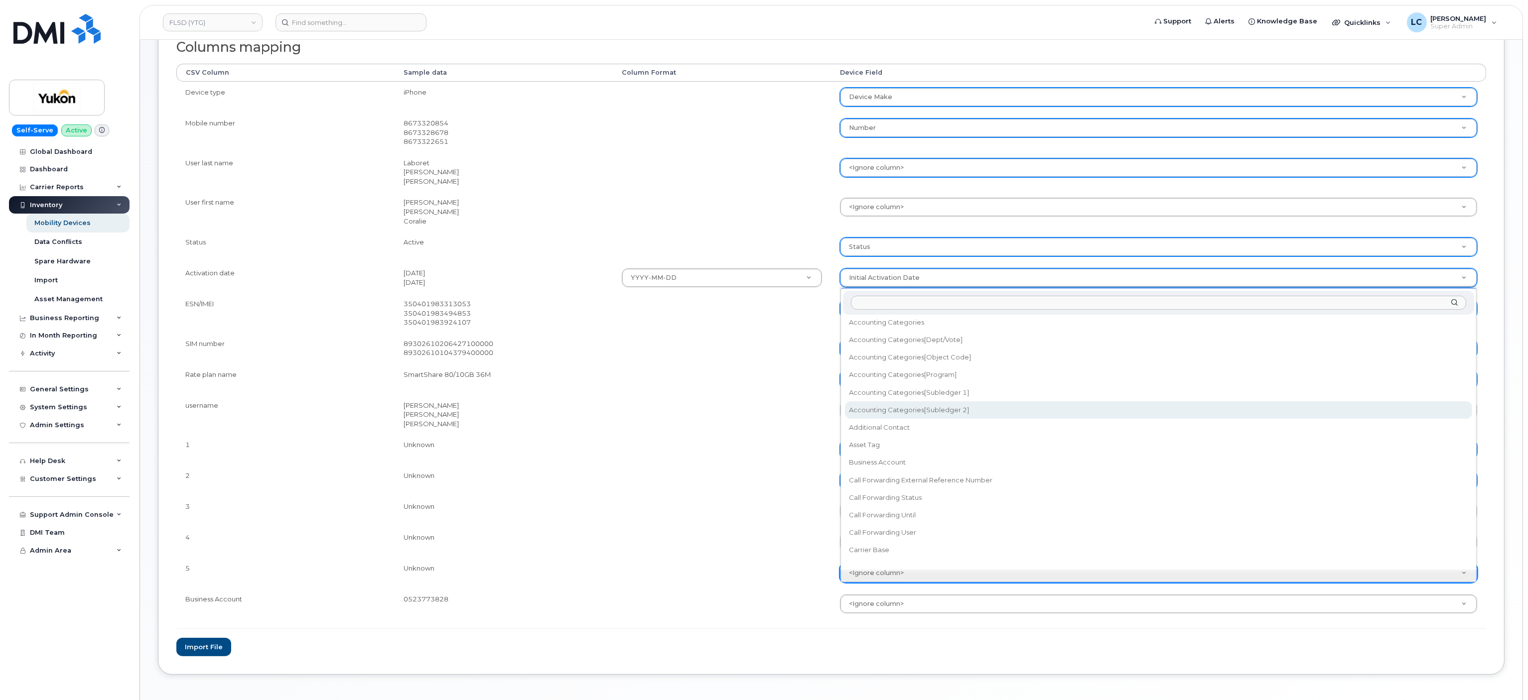
select select "accounting_categories[Subledger 2]"
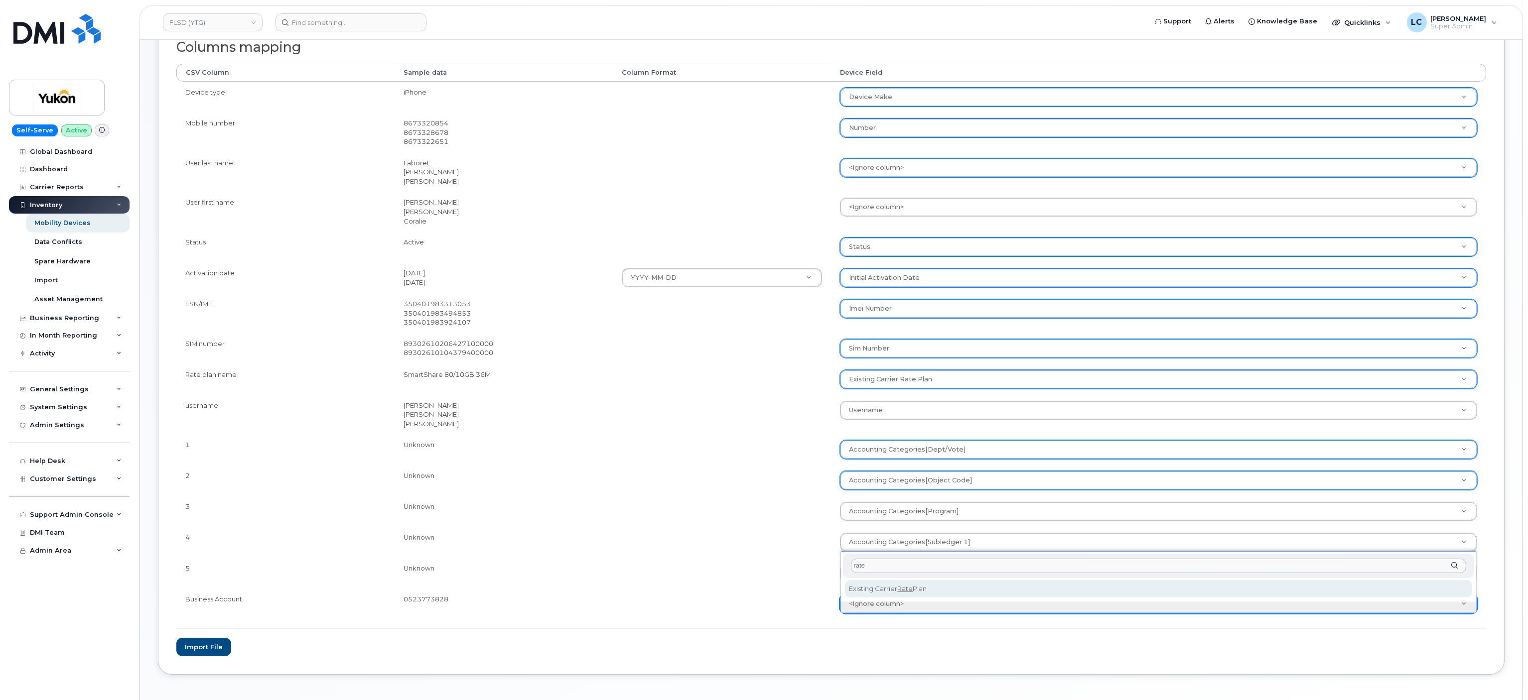
type input "rate"
select select "existing_carrier_rate_plan"
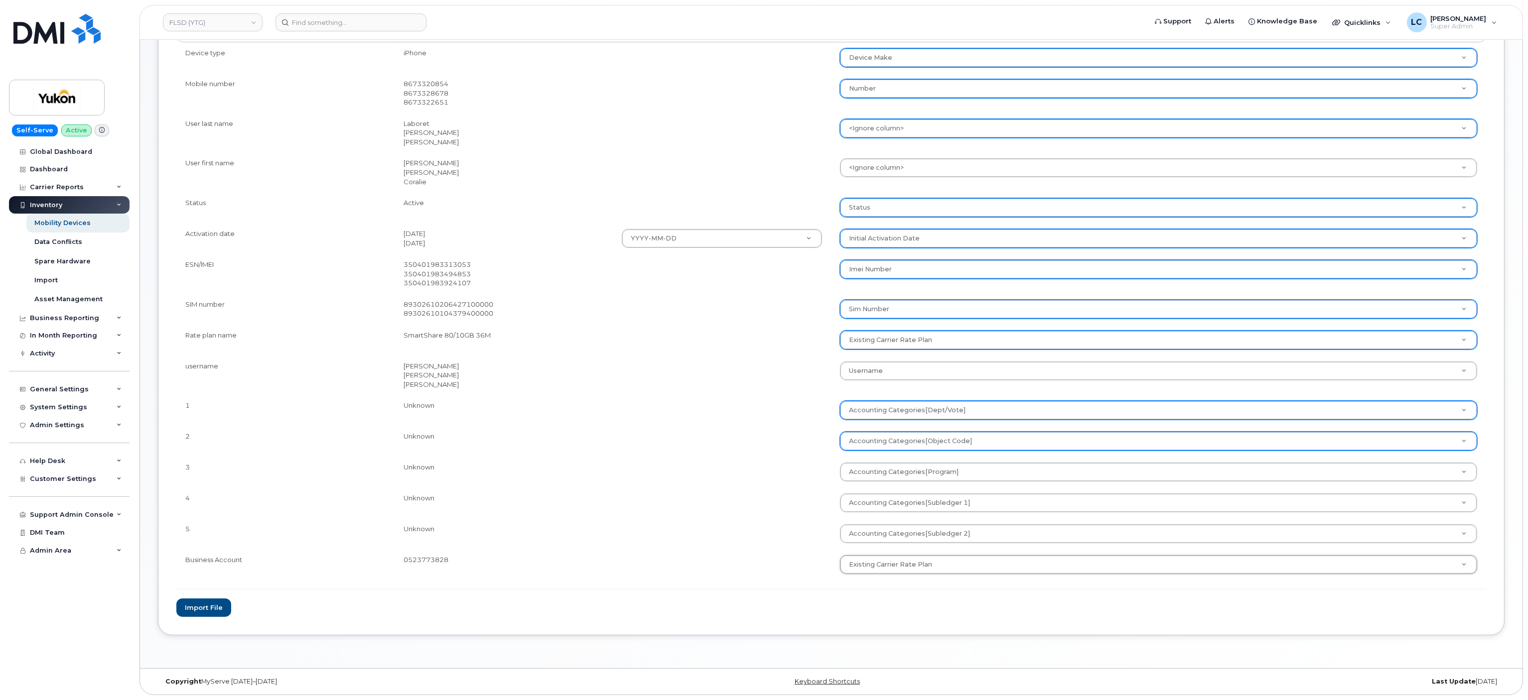
scroll to position [263, 0]
click at [214, 609] on button "Import file" at bounding box center [203, 608] width 55 height 18
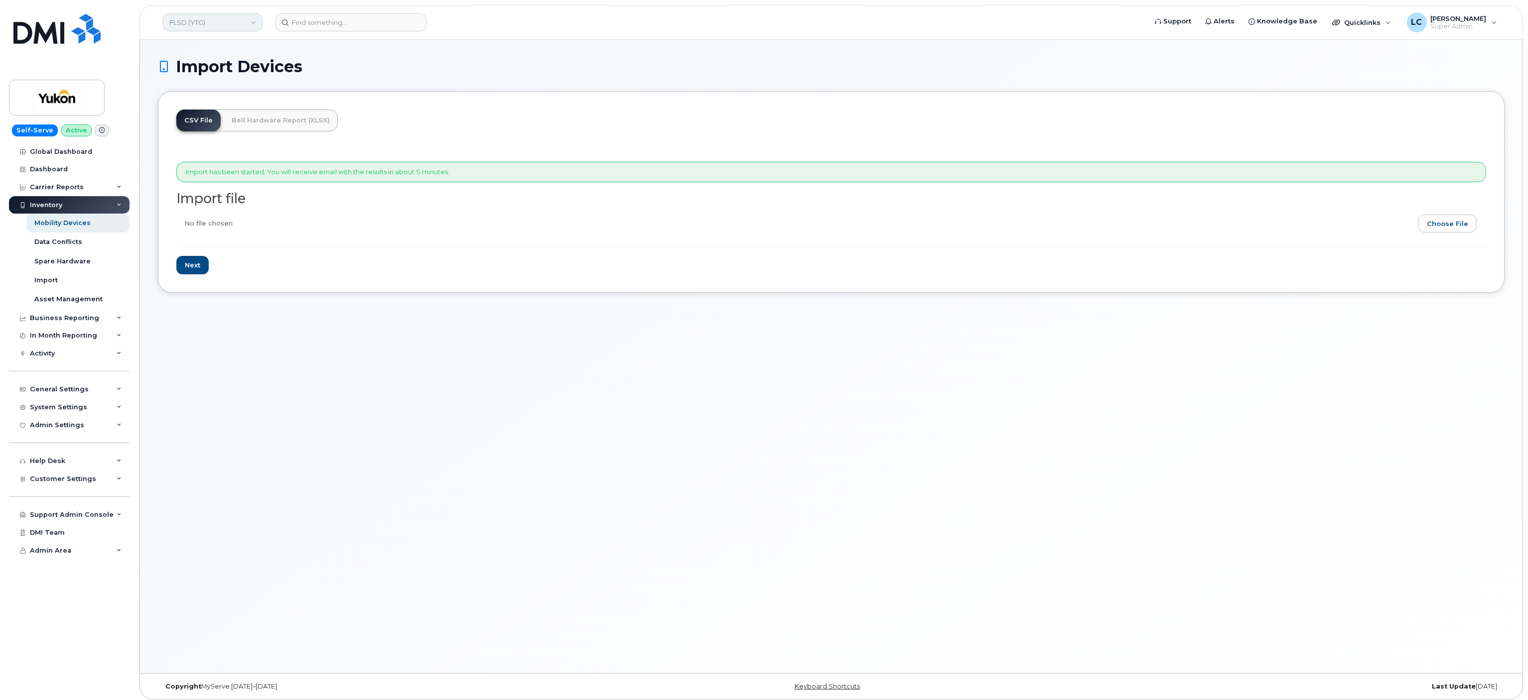
click at [223, 15] on link "FLSD (YTG)" at bounding box center [213, 22] width 100 height 18
click at [241, 19] on link "FLSD (YTG)" at bounding box center [213, 22] width 100 height 18
click at [417, 51] on div "Import Devices CSV File Bell Hardware Report (XLSX) Import has been started. Yo…" at bounding box center [831, 357] width 1382 height 634
